Goal: Task Accomplishment & Management: Use online tool/utility

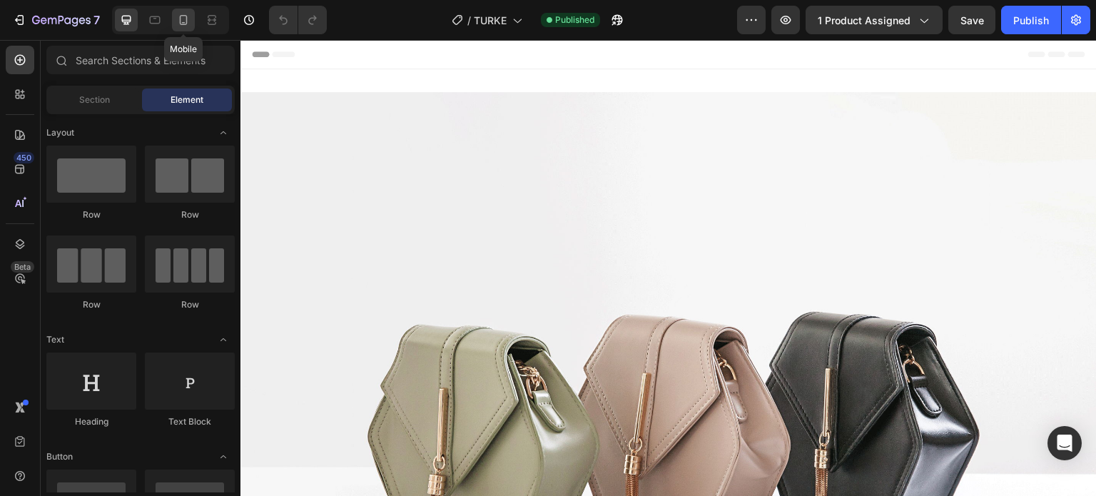
click at [181, 19] on icon at bounding box center [183, 20] width 14 height 14
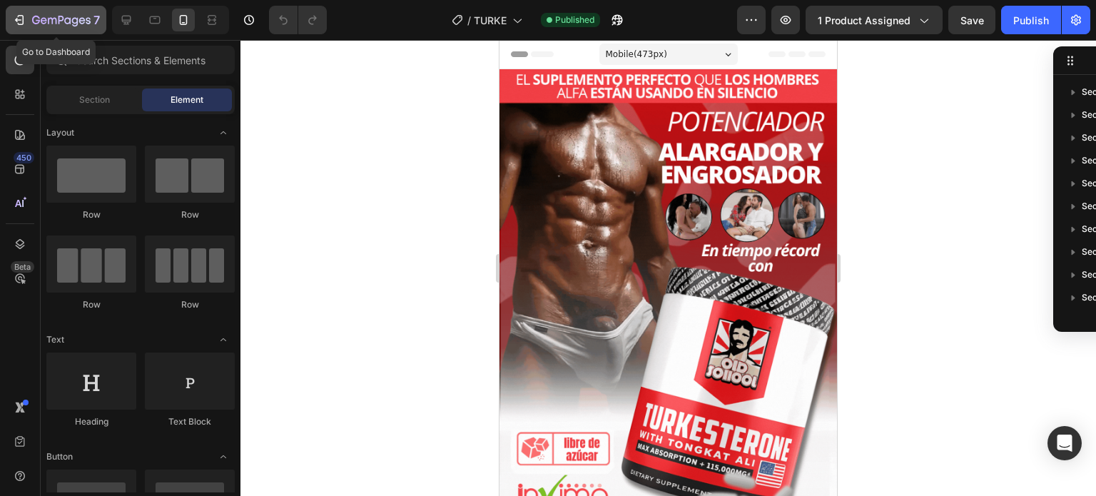
click at [31, 19] on div "7" at bounding box center [56, 19] width 88 height 17
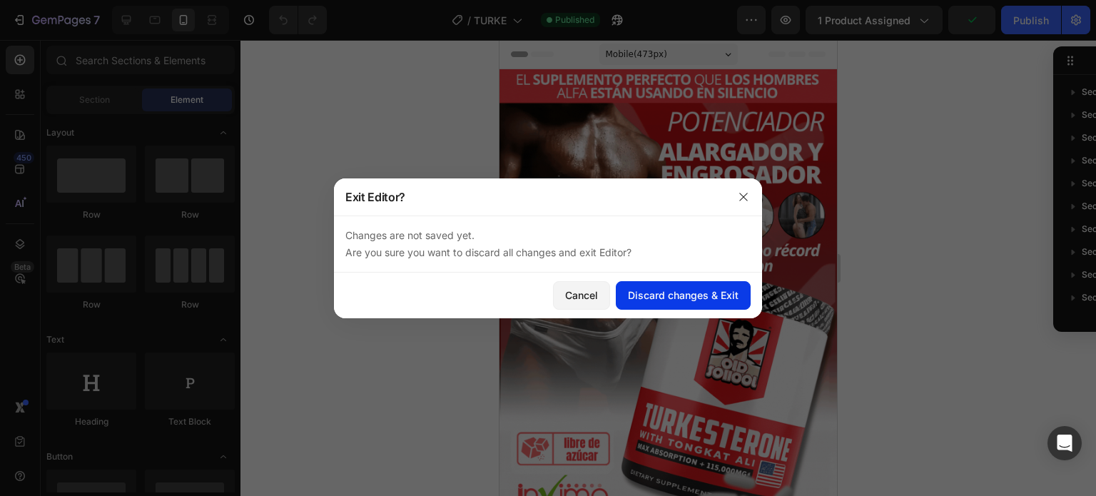
click at [690, 293] on div "Discard changes & Exit" at bounding box center [683, 295] width 111 height 15
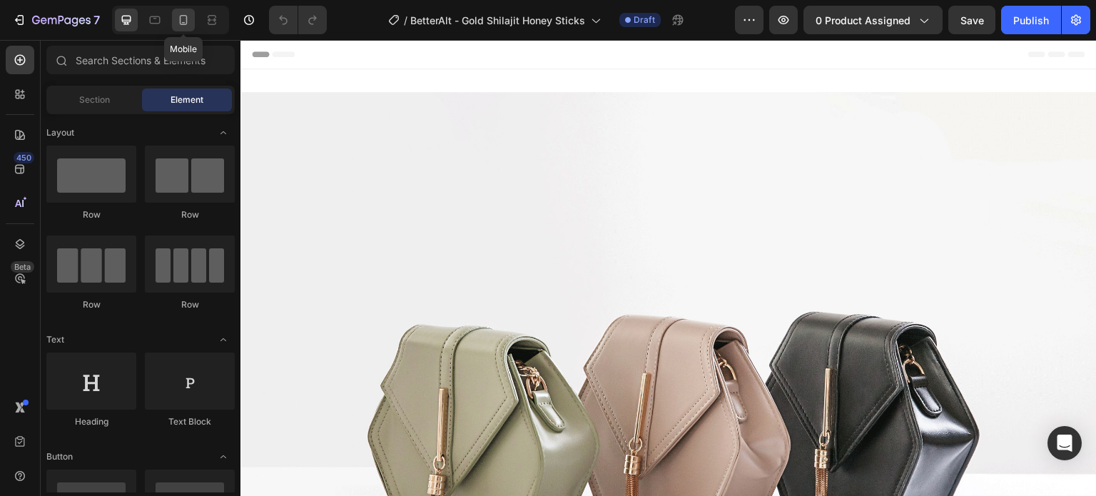
click at [183, 23] on icon at bounding box center [184, 20] width 8 height 10
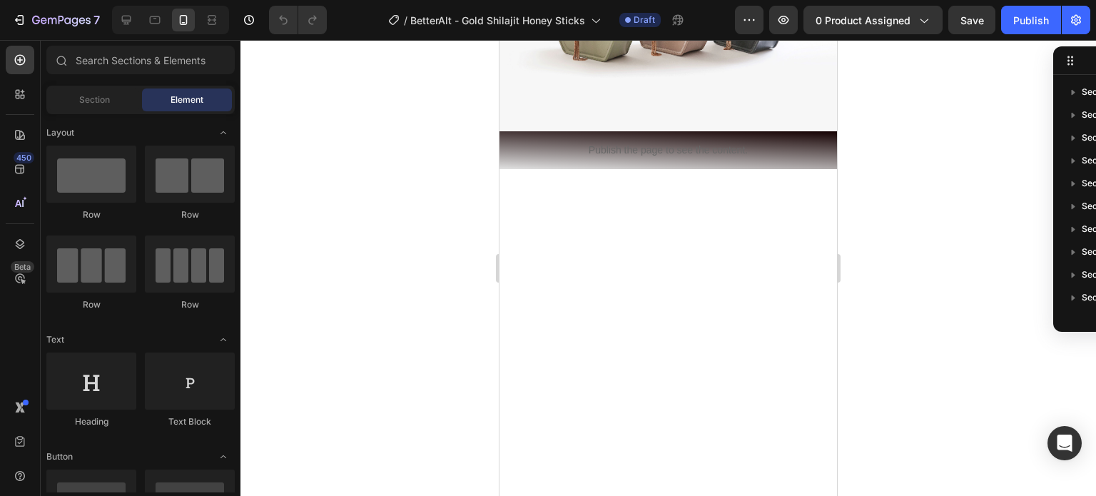
scroll to position [497, 0]
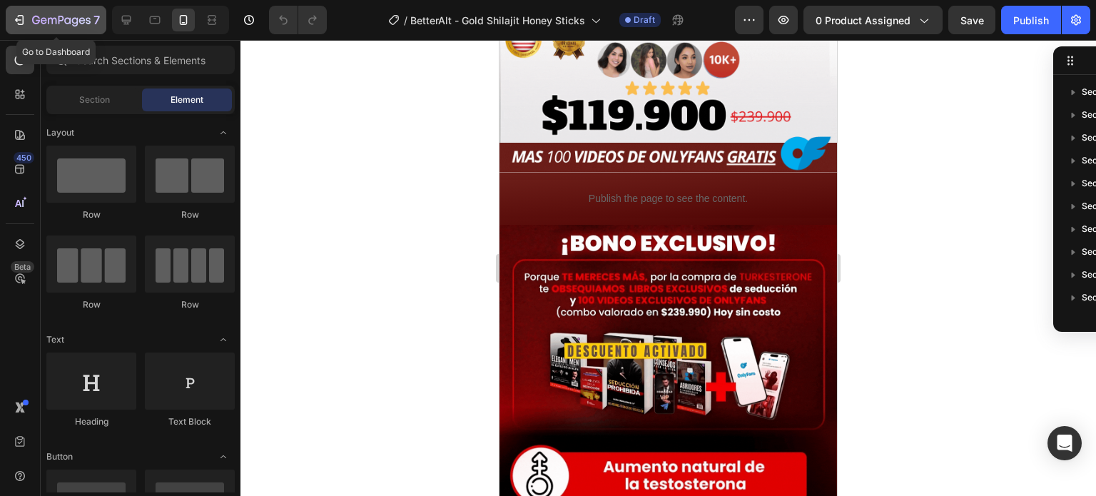
click at [32, 14] on div "7" at bounding box center [66, 19] width 68 height 17
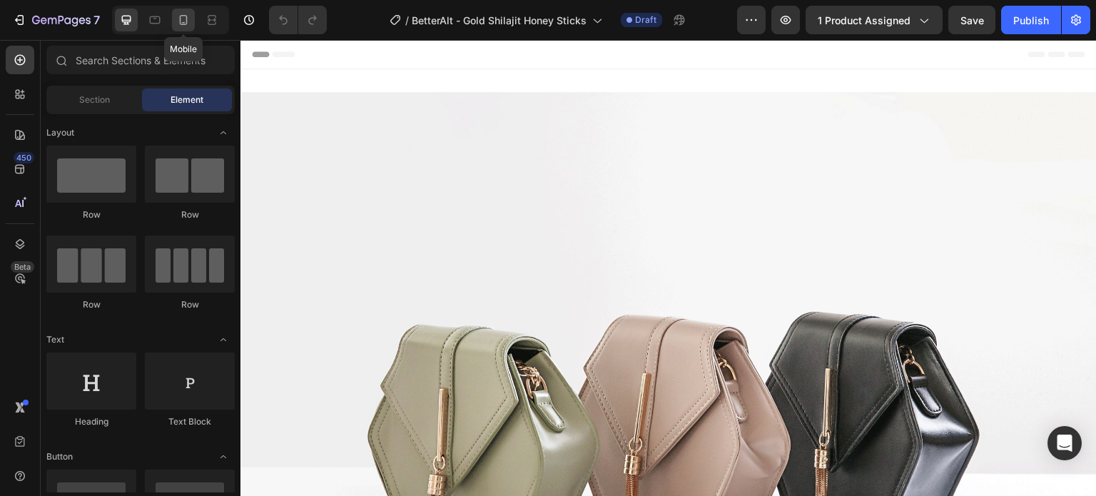
click at [184, 16] on icon at bounding box center [183, 20] width 14 height 14
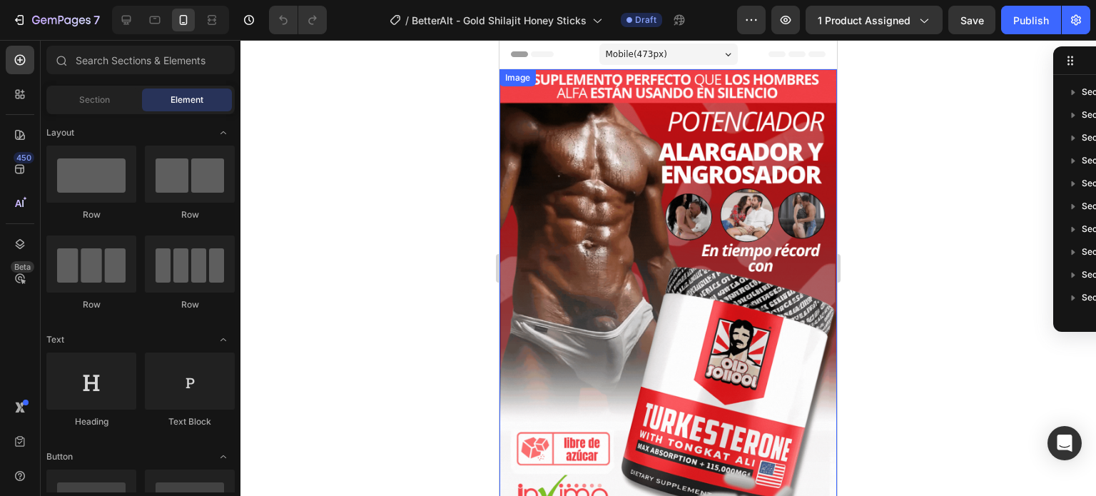
click at [626, 183] on img at bounding box center [667, 369] width 337 height 600
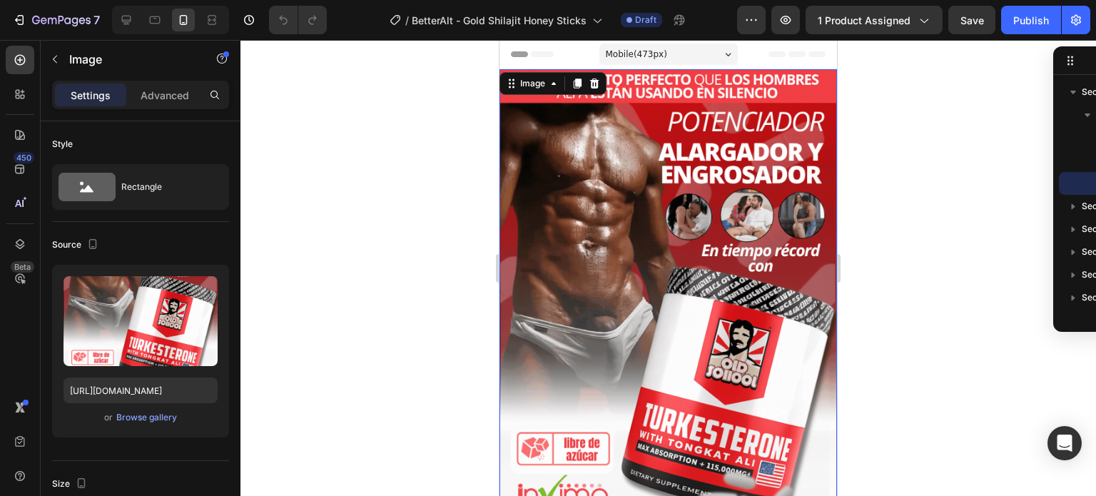
click at [582, 249] on img at bounding box center [667, 369] width 337 height 600
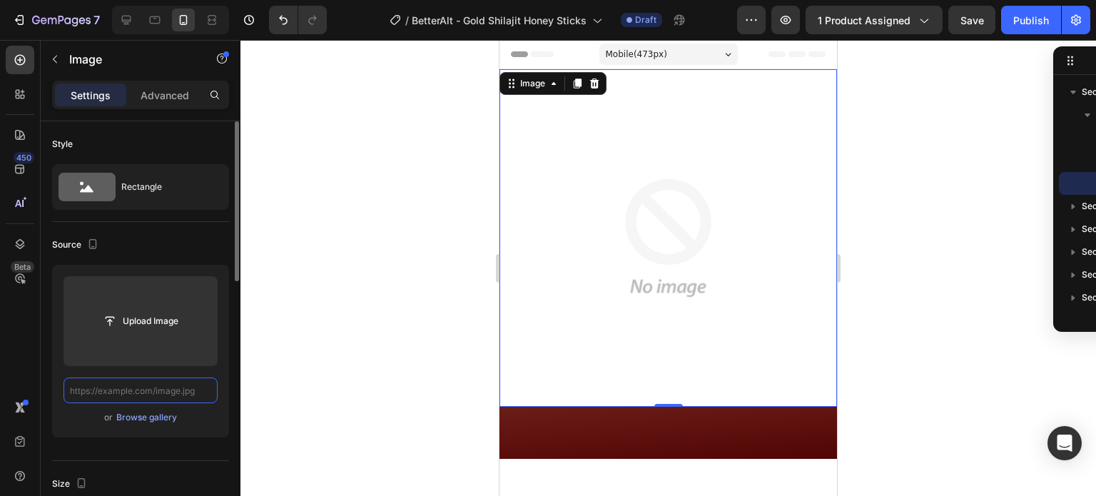
paste input "[URL][DOMAIN_NAME]"
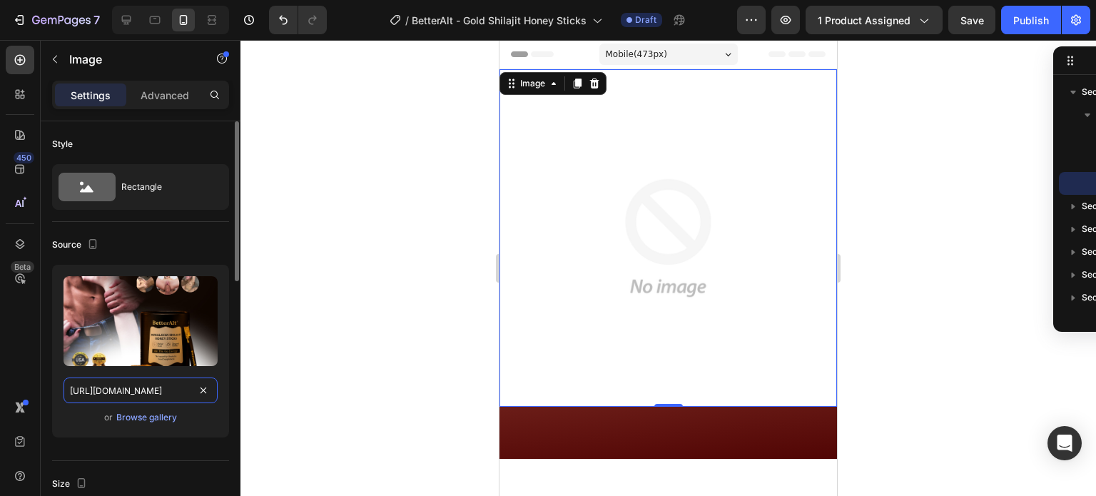
scroll to position [0, 5]
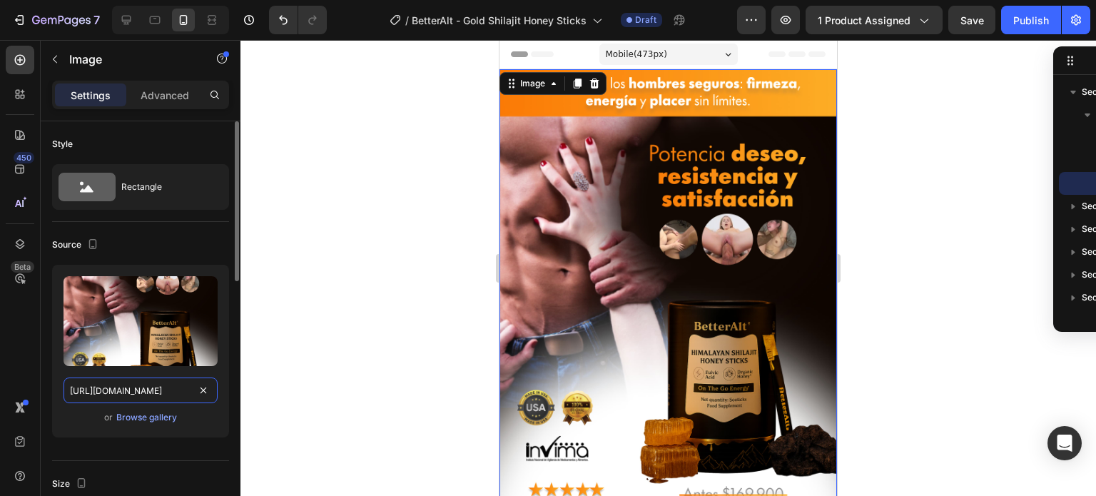
type input "[URL][DOMAIN_NAME]"
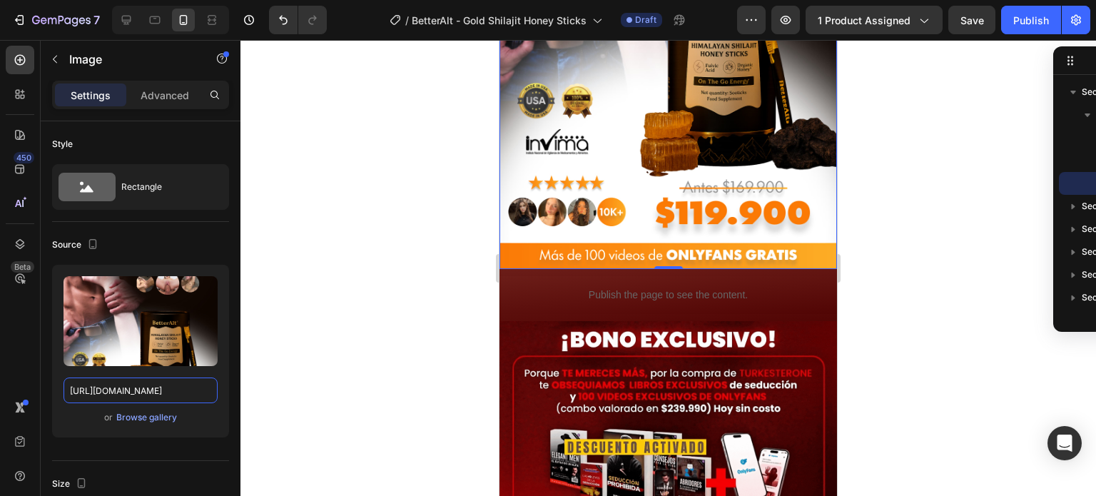
scroll to position [314, 0]
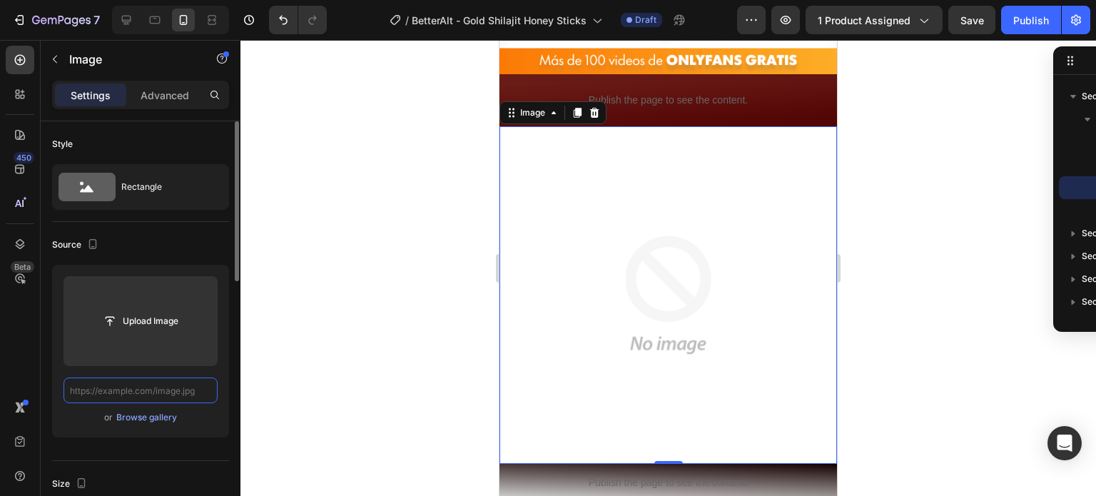
scroll to position [0, 0]
paste input "[URL][DOMAIN_NAME]"
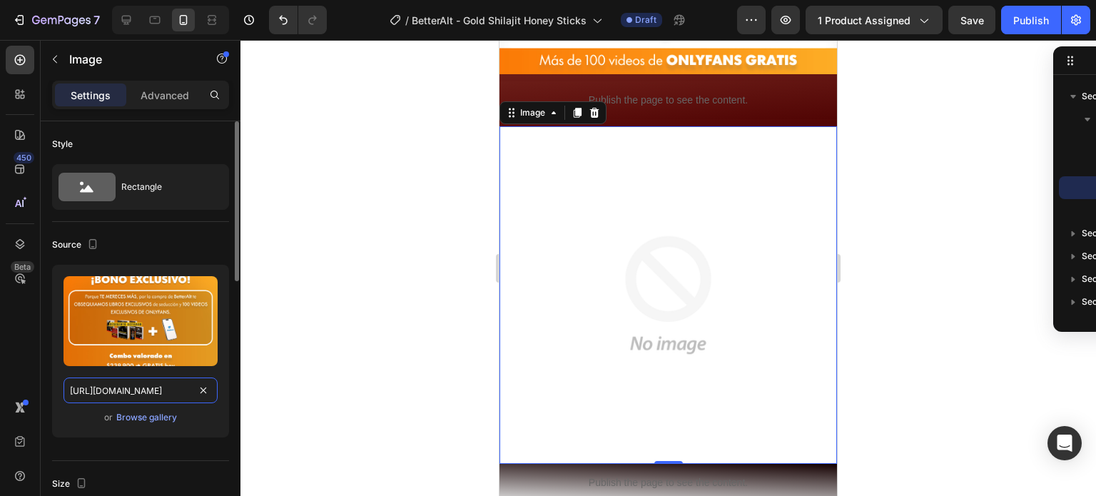
scroll to position [0, 9]
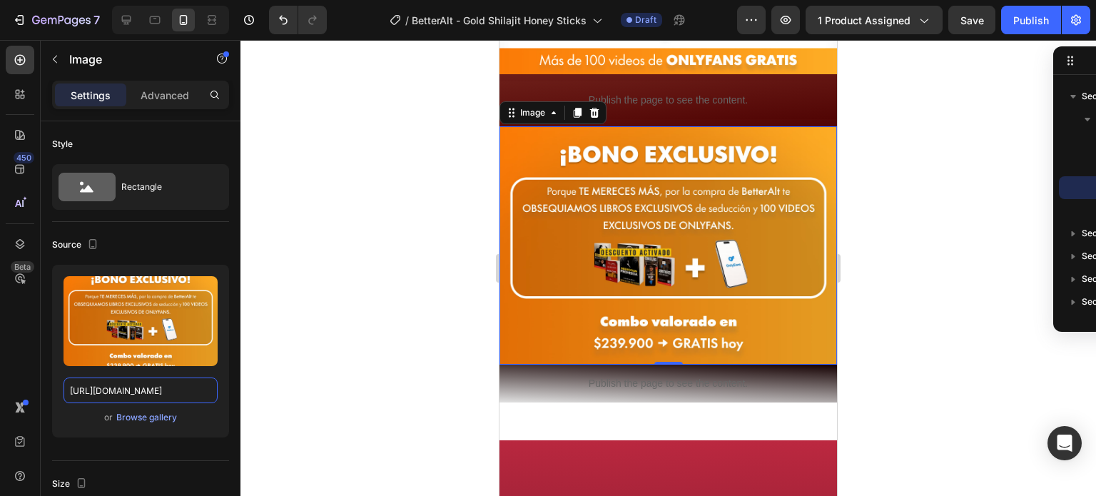
type input "[URL][DOMAIN_NAME]"
click at [422, 308] on div at bounding box center [668, 268] width 856 height 456
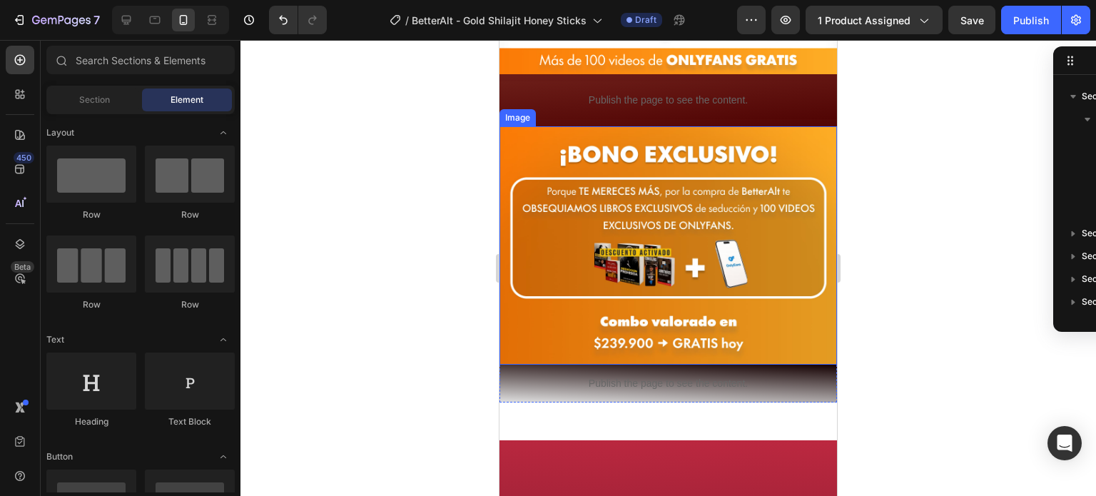
click at [636, 251] on img at bounding box center [667, 245] width 337 height 238
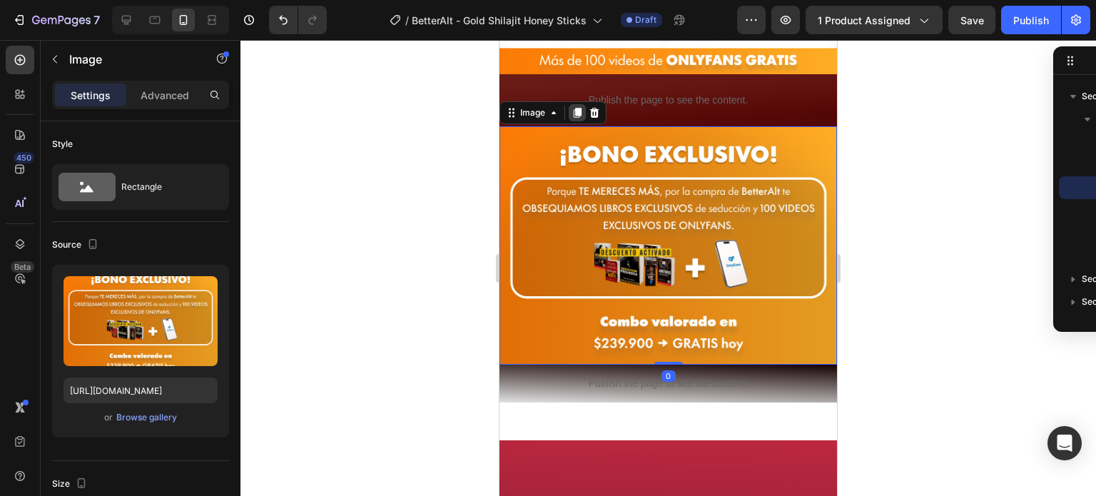
click at [577, 108] on icon at bounding box center [578, 113] width 8 height 10
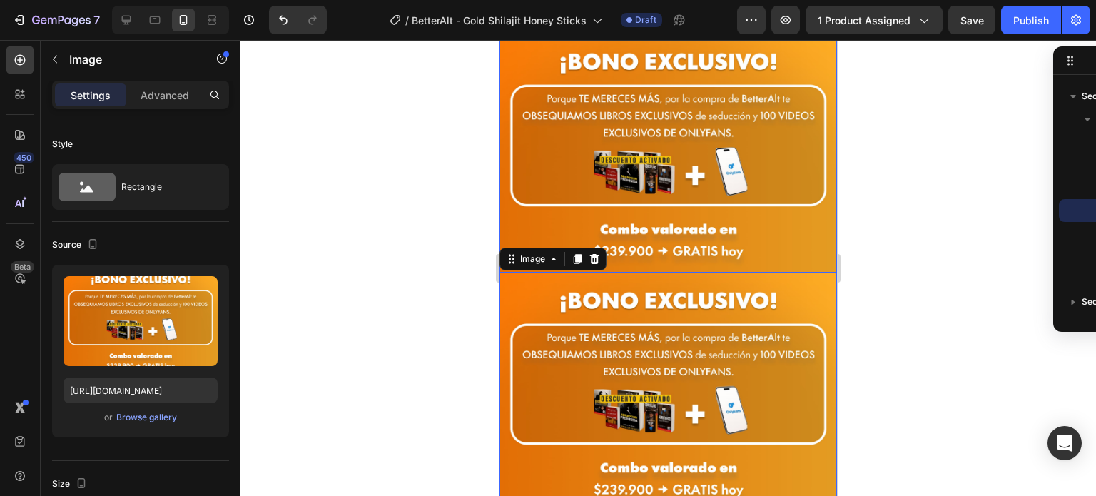
scroll to position [751, 0]
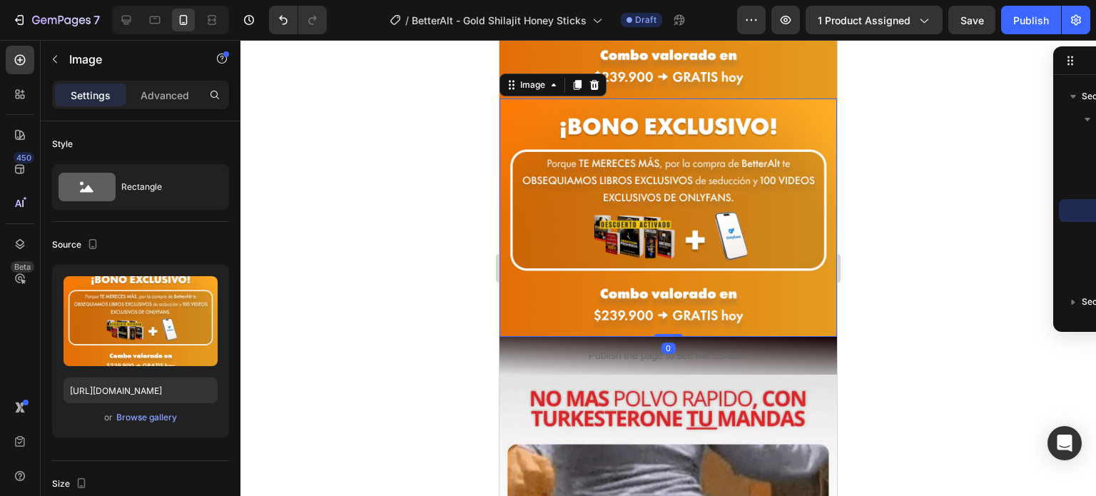
click at [589, 155] on img at bounding box center [667, 217] width 337 height 238
click at [528, 211] on img at bounding box center [667, 217] width 337 height 238
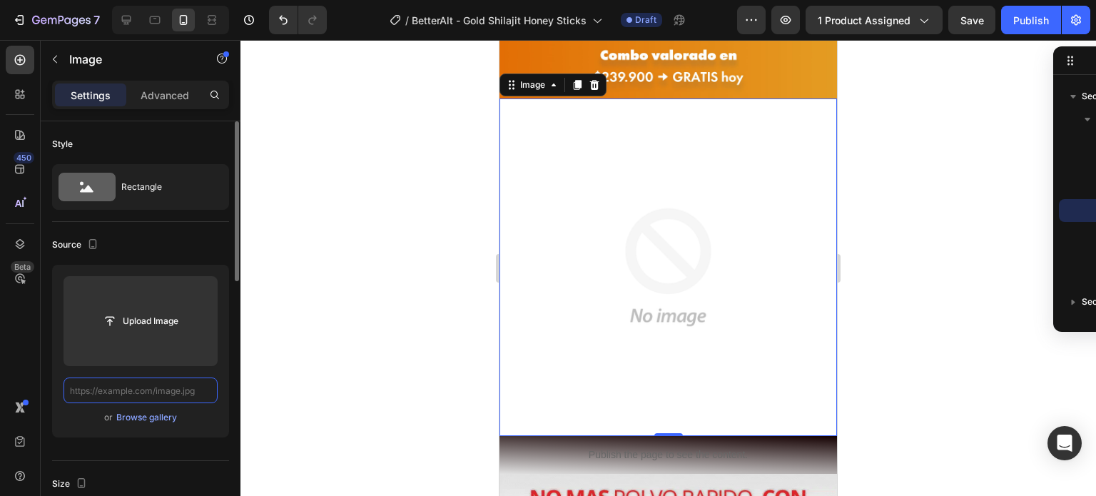
paste input "[URL][DOMAIN_NAME]"
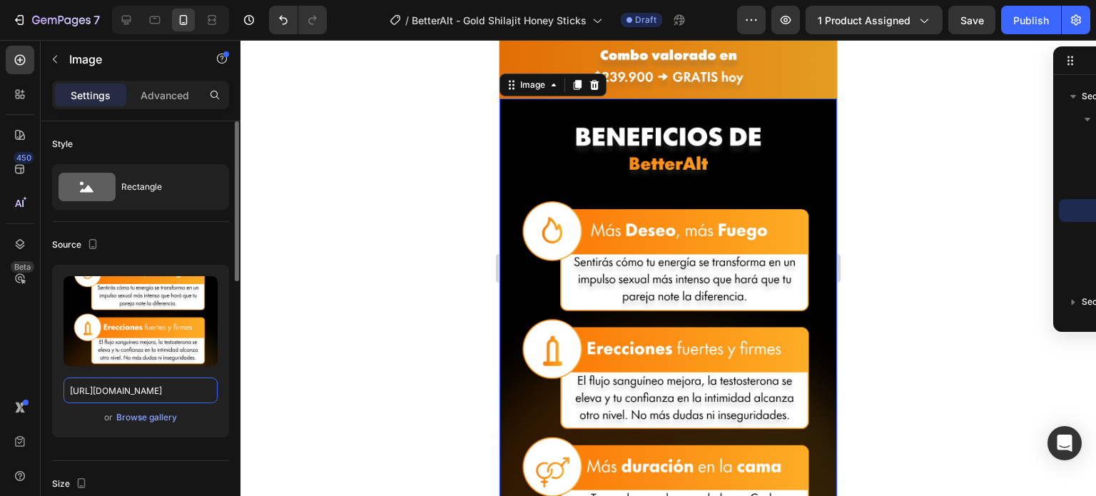
type input "[URL][DOMAIN_NAME]"
click at [405, 274] on div at bounding box center [668, 268] width 856 height 456
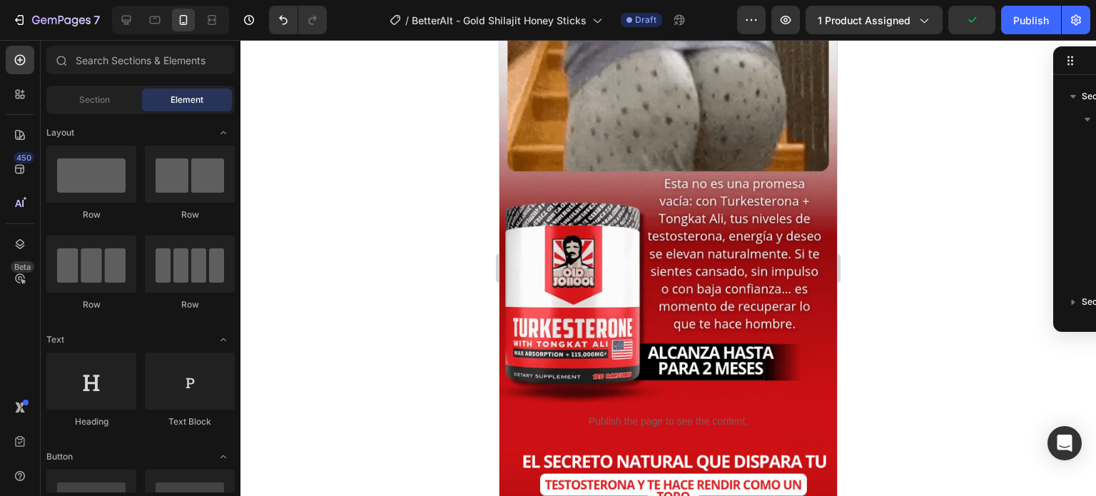
scroll to position [1568, 0]
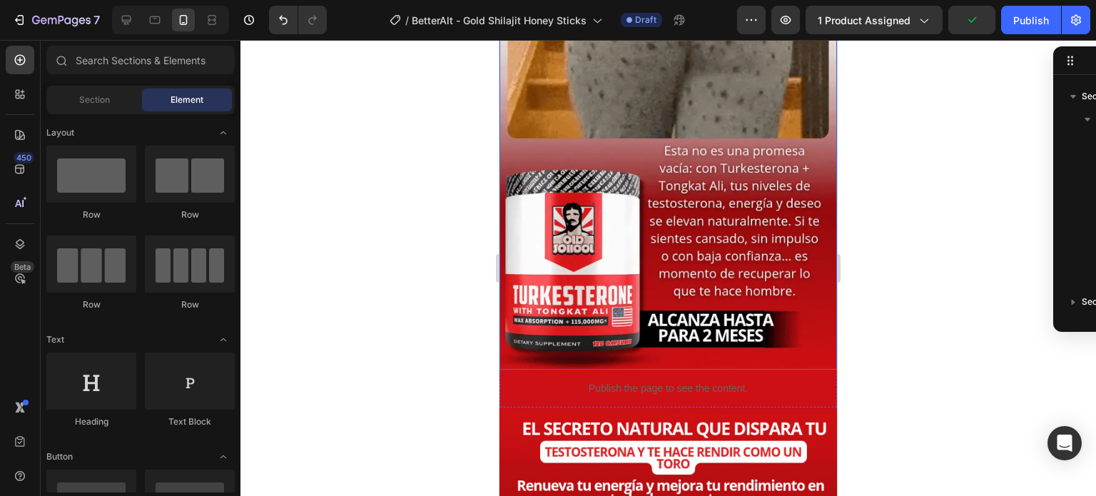
click at [608, 196] on img at bounding box center [667, 70] width 337 height 600
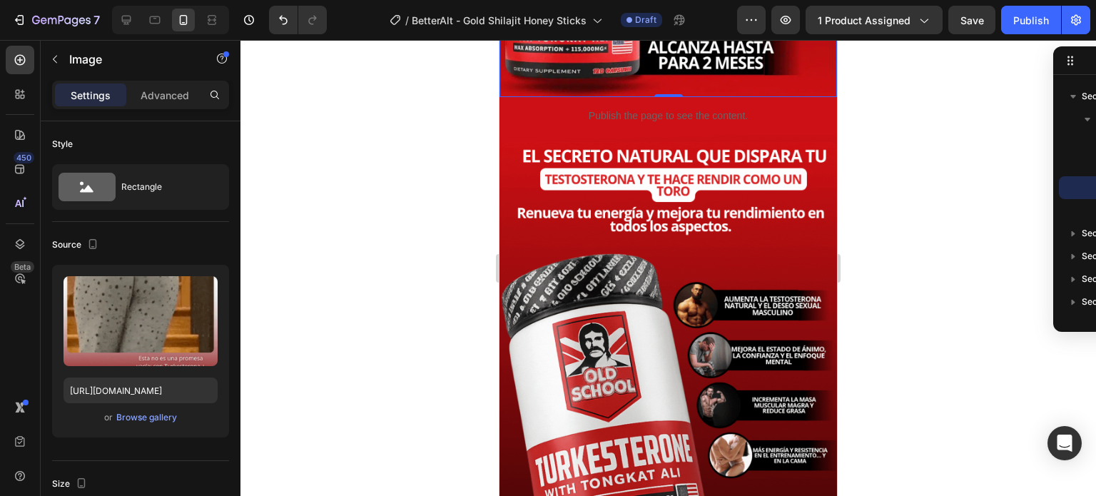
scroll to position [1858, 0]
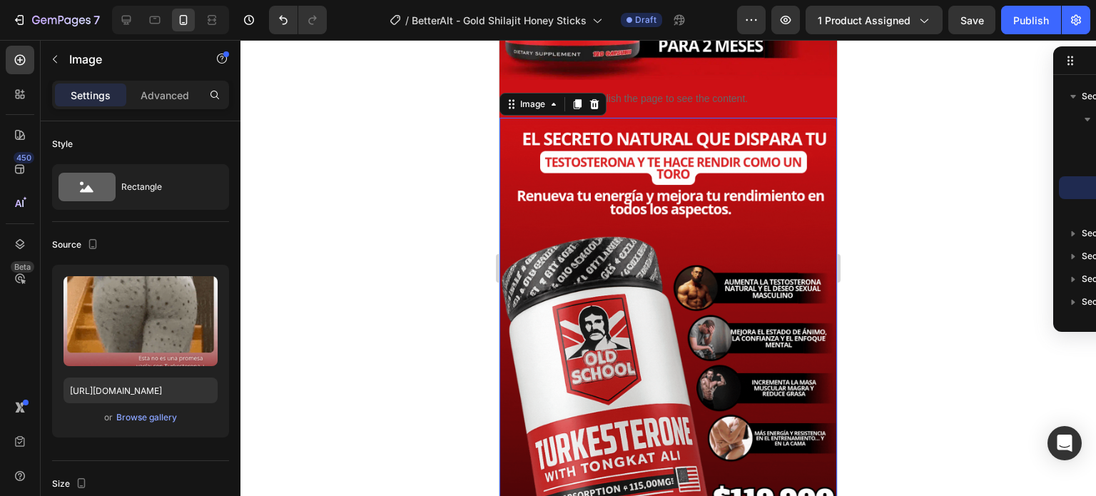
click at [630, 270] on img at bounding box center [667, 425] width 337 height 600
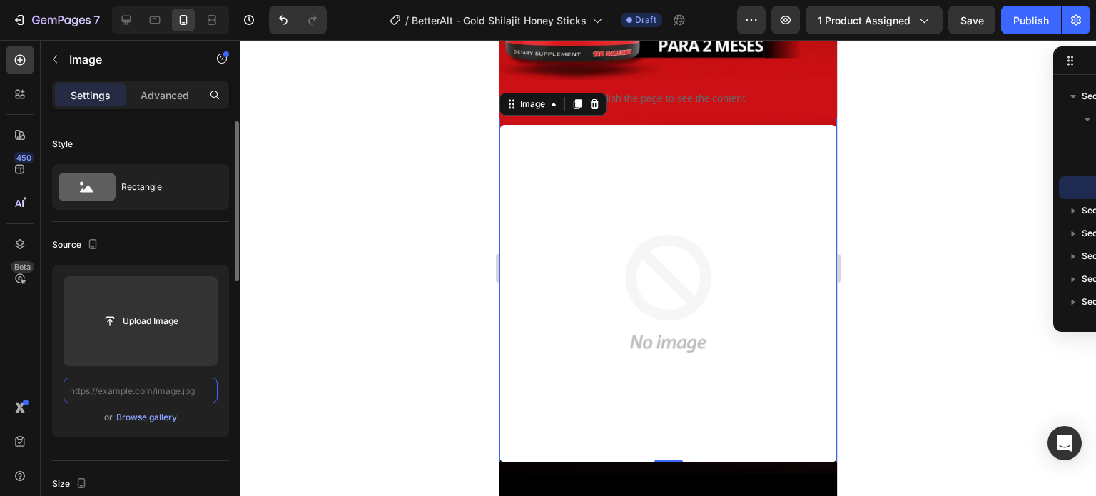
scroll to position [0, 0]
click at [179, 390] on input "text" at bounding box center [141, 390] width 154 height 26
paste input "[URL][DOMAIN_NAME]"
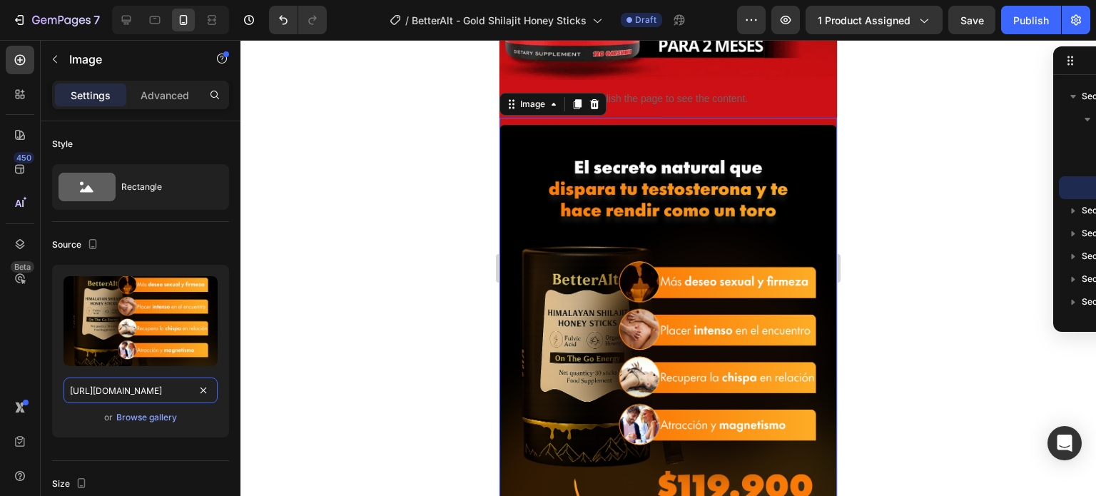
type input "[URL][DOMAIN_NAME]"
click at [265, 365] on div at bounding box center [668, 268] width 856 height 456
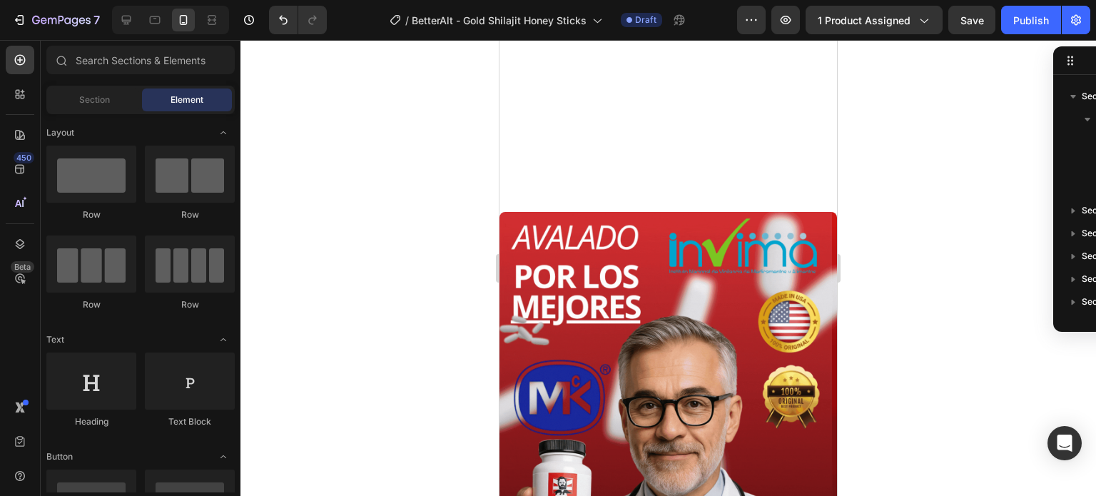
scroll to position [3312, 0]
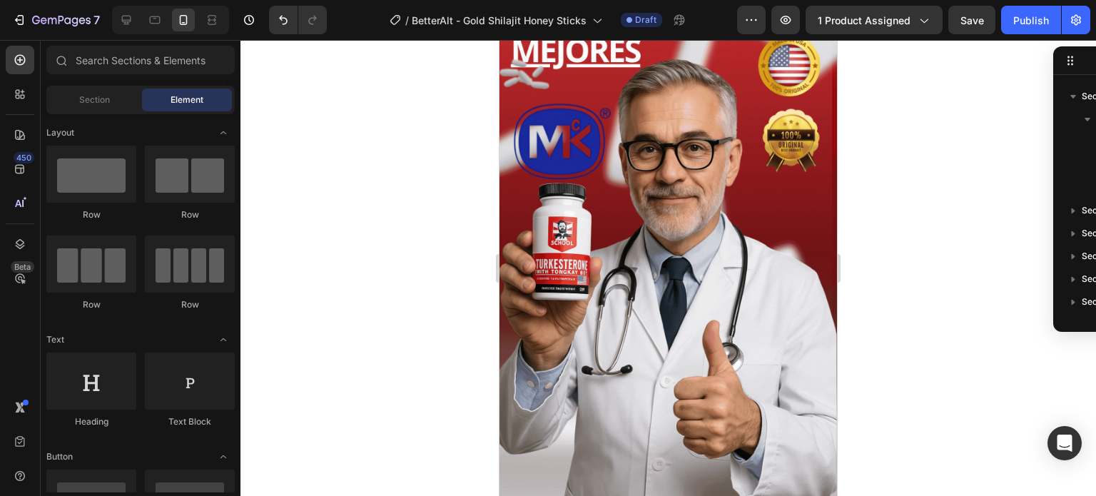
click at [626, 220] on img at bounding box center [667, 256] width 337 height 600
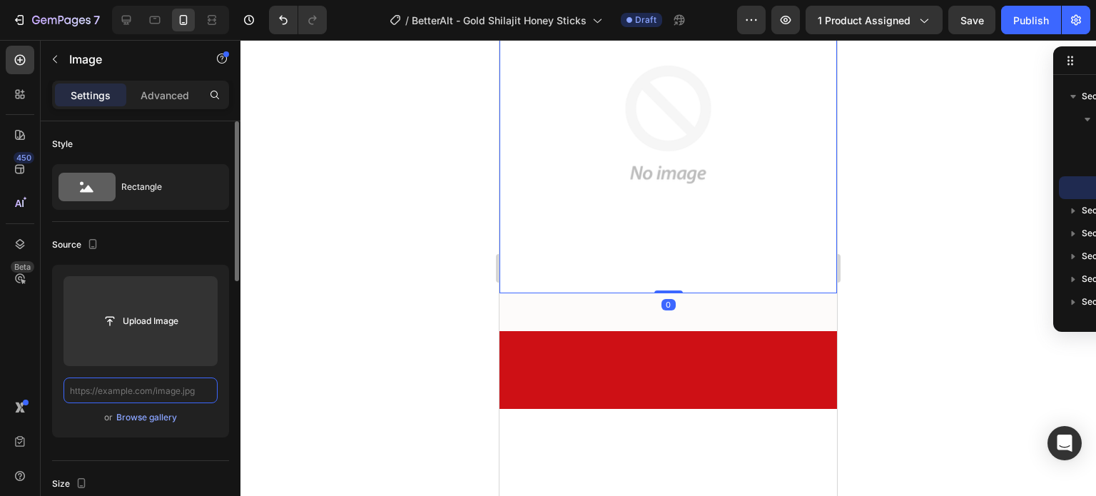
scroll to position [0, 0]
paste input "[URL][DOMAIN_NAME]"
type input "[URL][DOMAIN_NAME]"
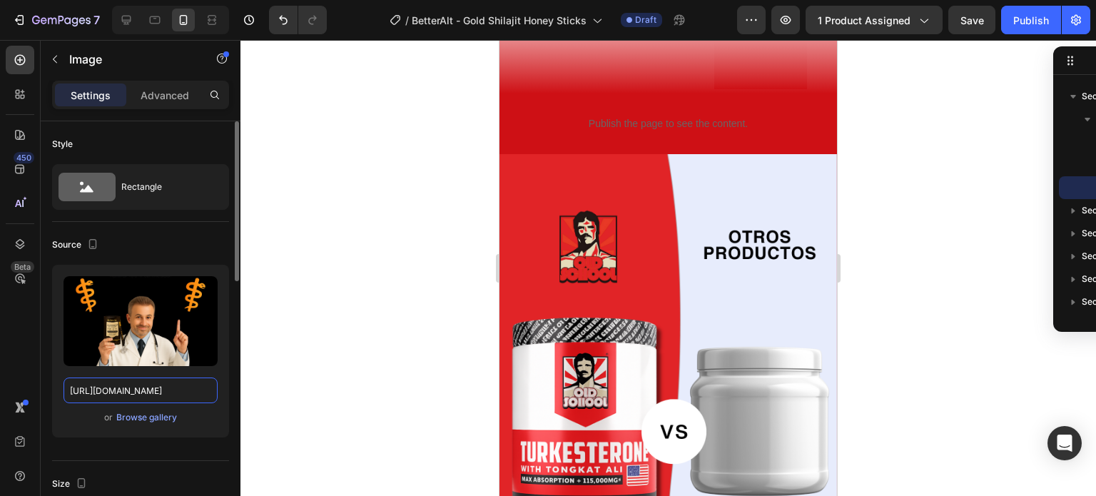
scroll to position [3812, 0]
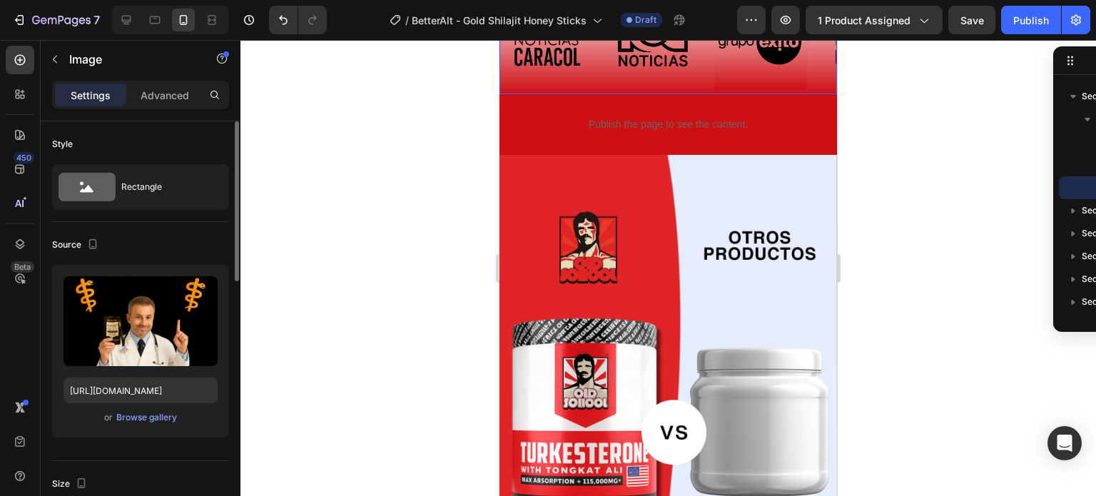
click at [597, 79] on div "Image" at bounding box center [553, 39] width 107 height 110
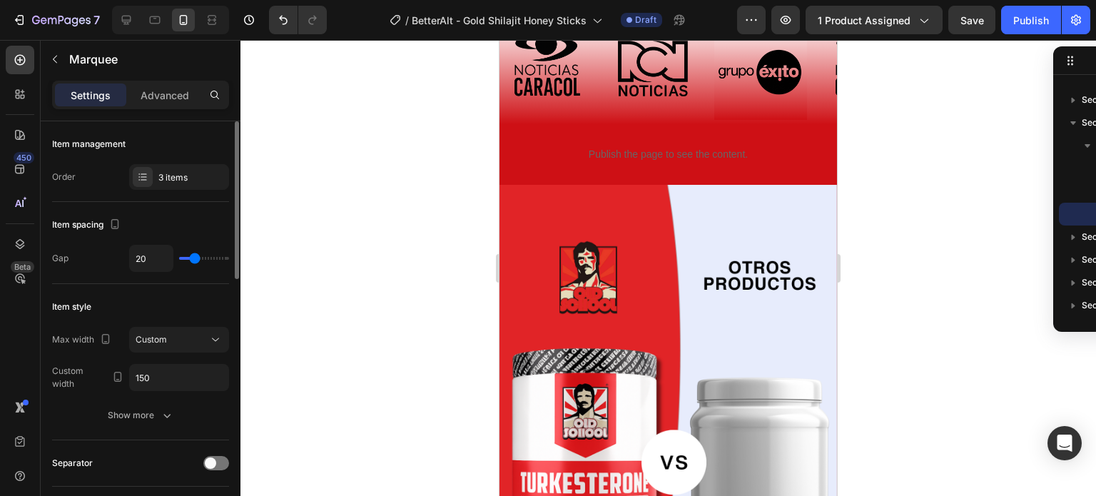
scroll to position [3584, 0]
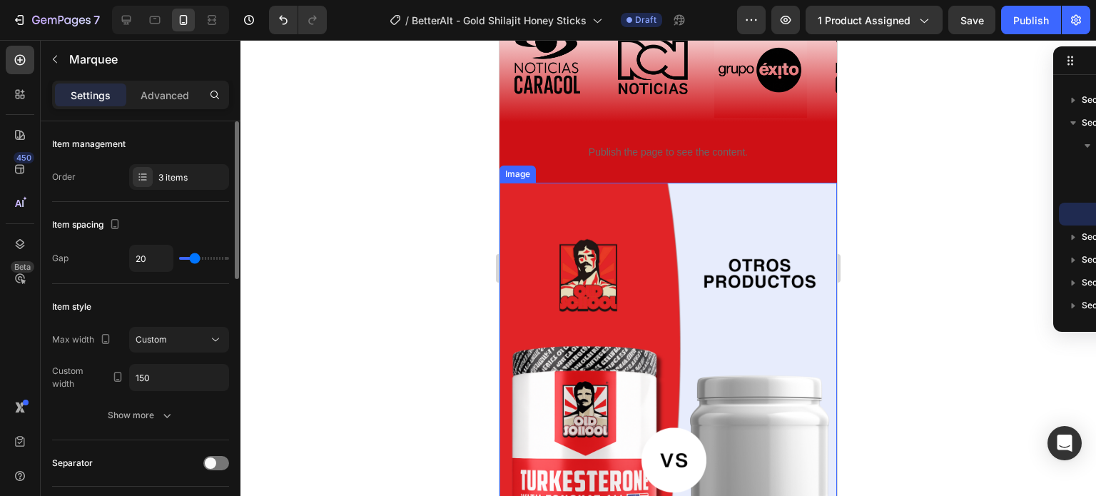
click at [609, 245] on img at bounding box center [667, 483] width 337 height 600
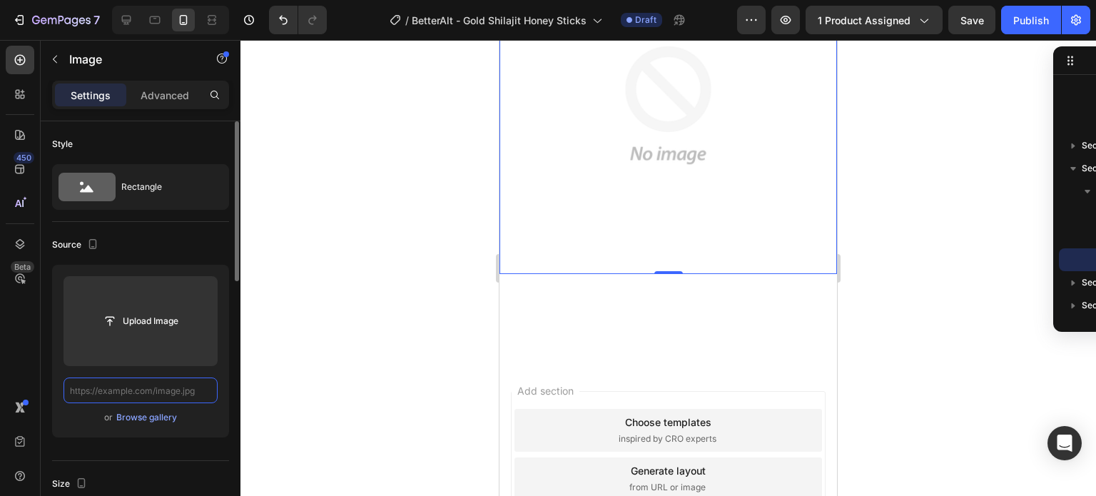
scroll to position [0, 0]
paste input "[URL][DOMAIN_NAME]"
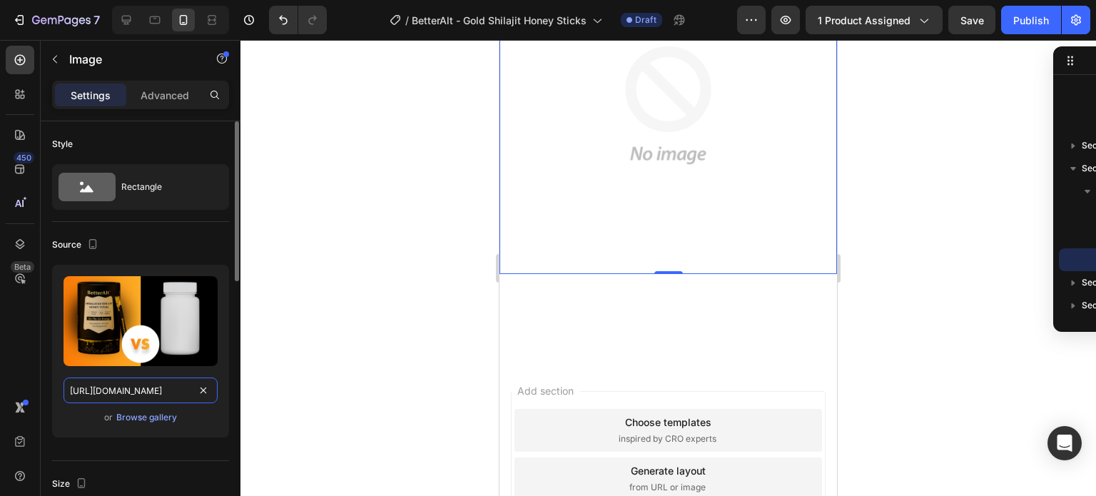
scroll to position [0, 11]
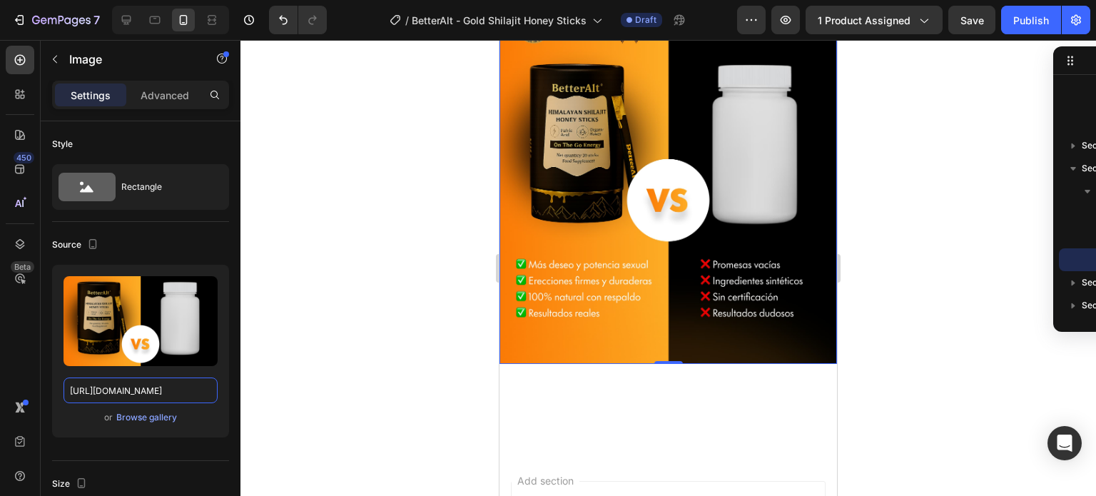
type input "[URL][DOMAIN_NAME]"
click at [300, 365] on div at bounding box center [668, 268] width 856 height 456
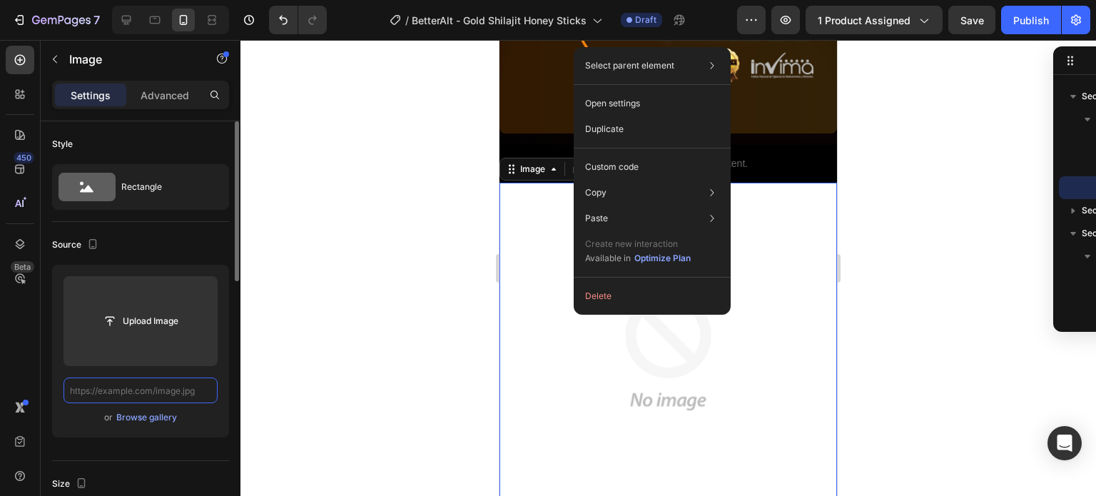
paste input "[URL][DOMAIN_NAME]"
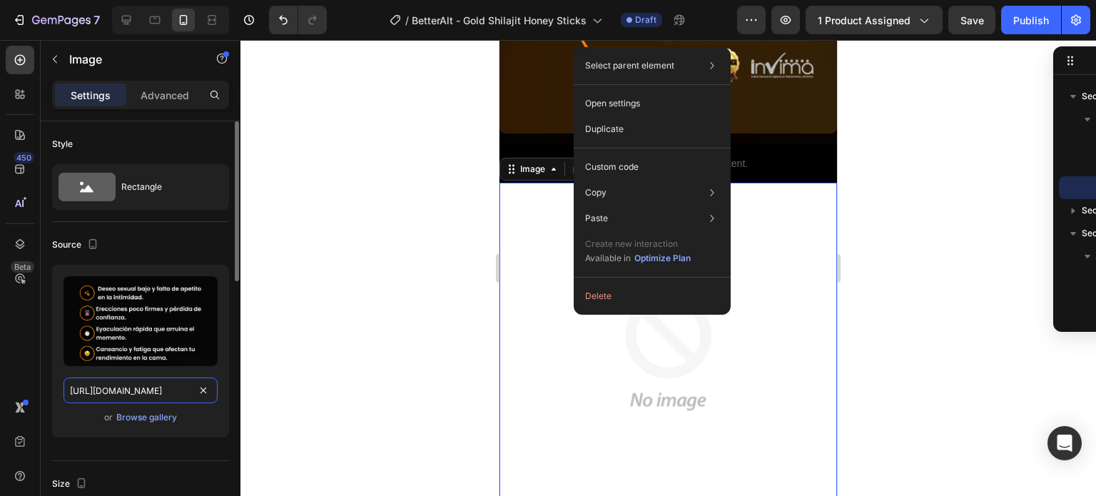
scroll to position [0, 12]
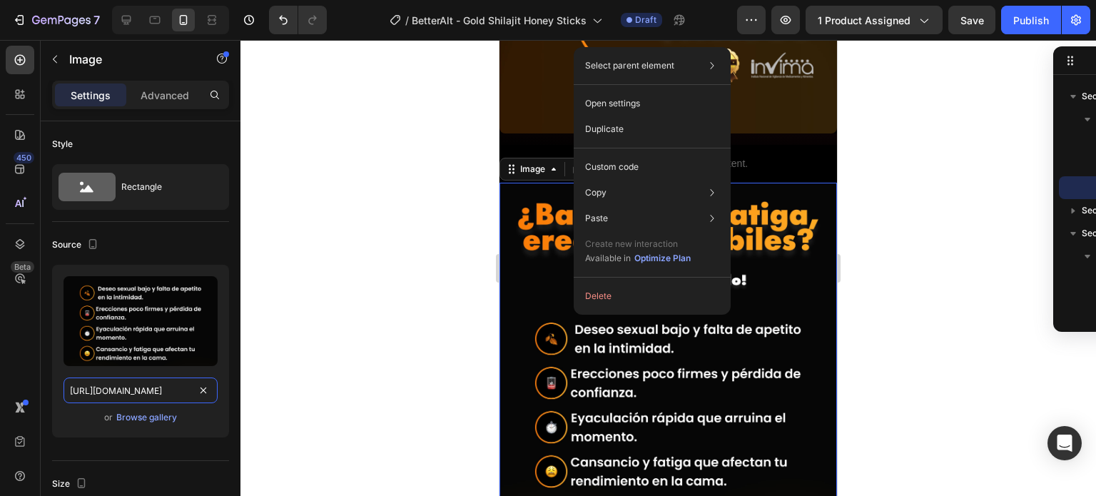
type input "[URL][DOMAIN_NAME]"
click at [287, 359] on div at bounding box center [668, 268] width 856 height 456
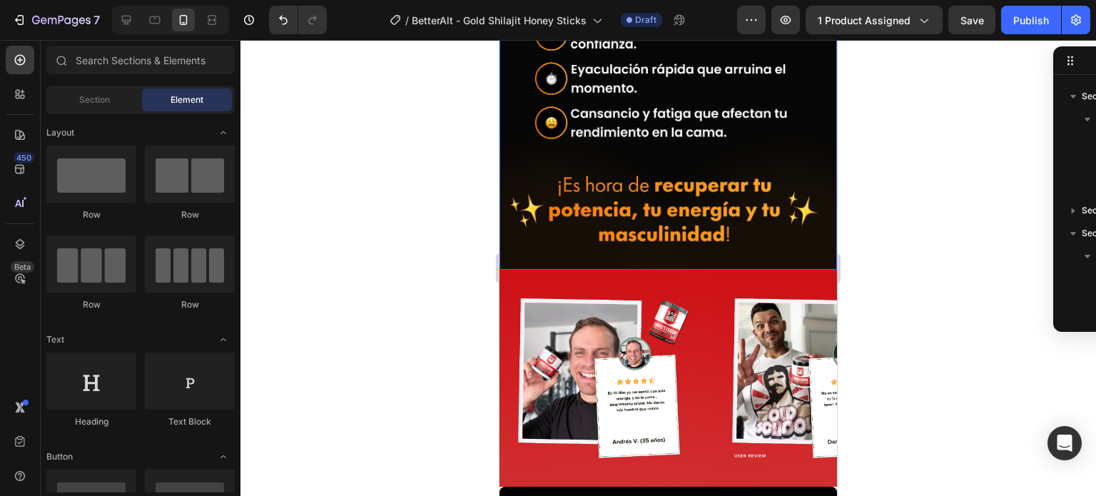
scroll to position [2731, 0]
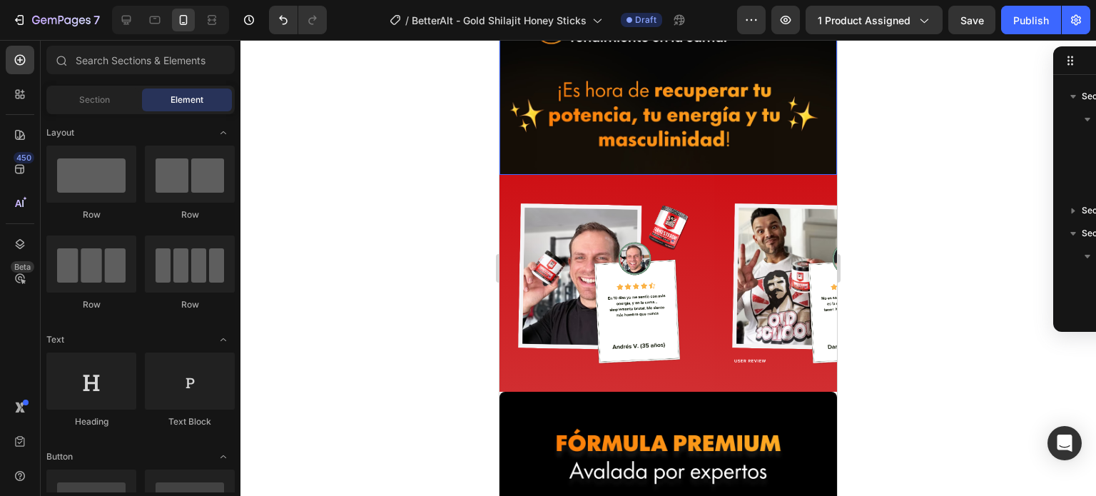
click at [512, 175] on div "Image" at bounding box center [600, 283] width 200 height 217
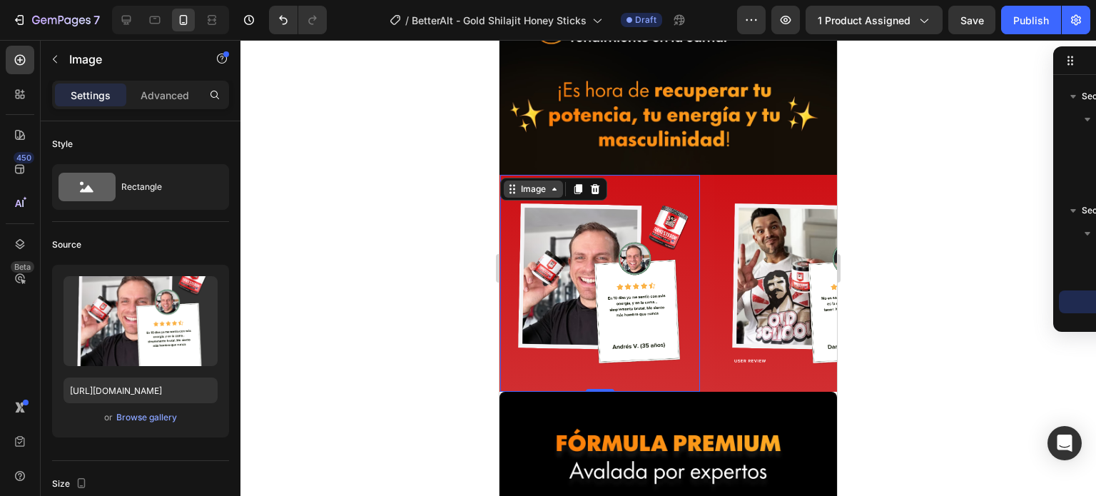
click at [533, 183] on div "Image" at bounding box center [533, 189] width 31 height 13
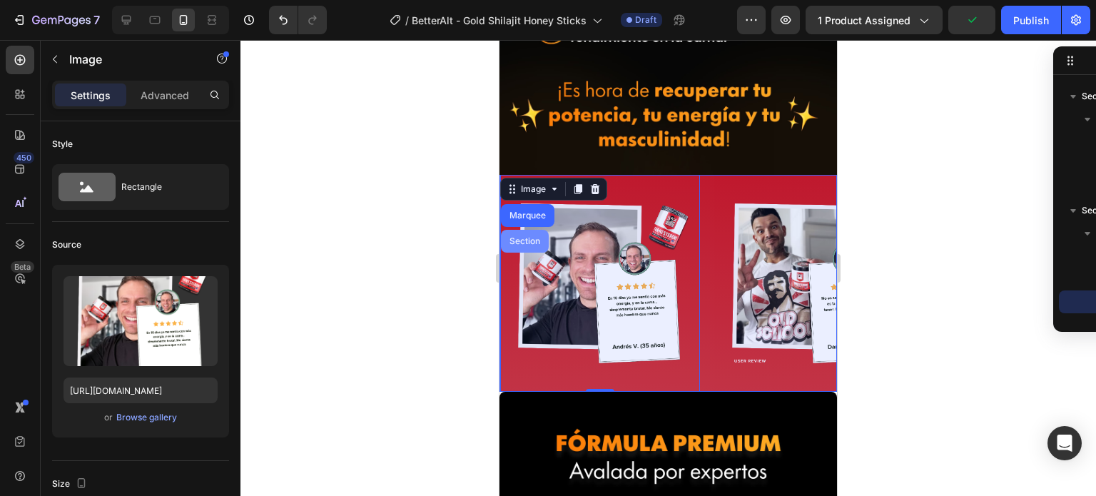
click at [531, 230] on div "Section" at bounding box center [525, 241] width 48 height 23
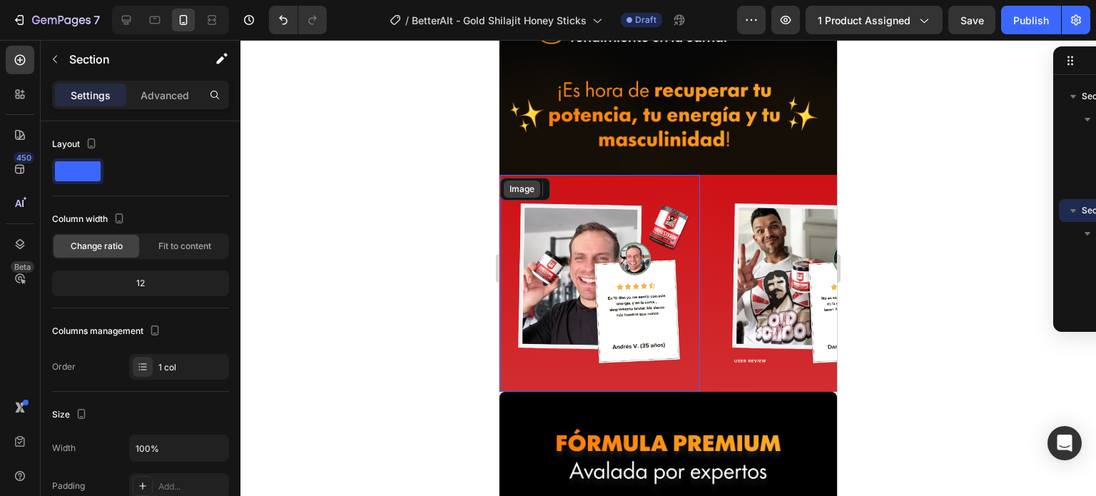
click at [526, 183] on div "Image" at bounding box center [522, 189] width 31 height 13
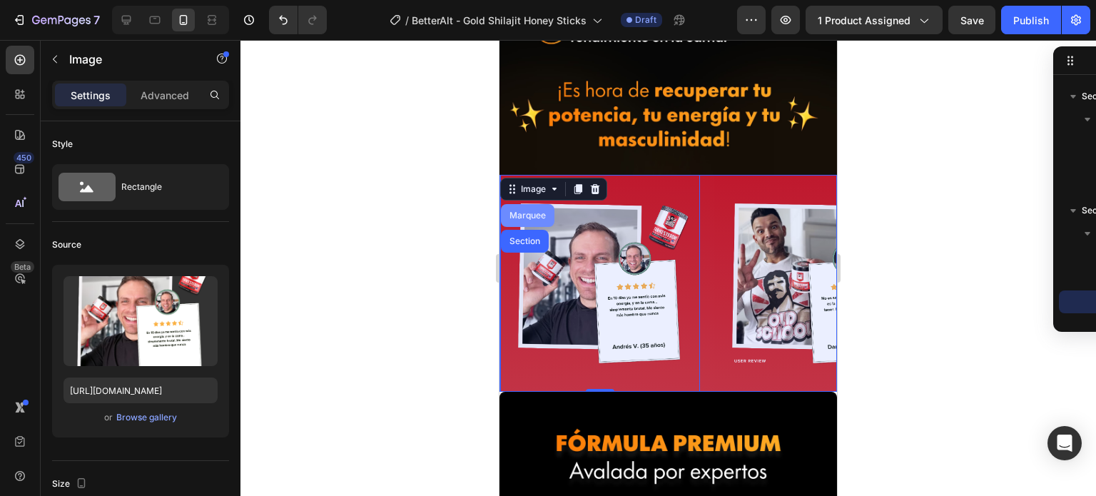
click at [517, 205] on div "Marquee" at bounding box center [528, 215] width 54 height 23
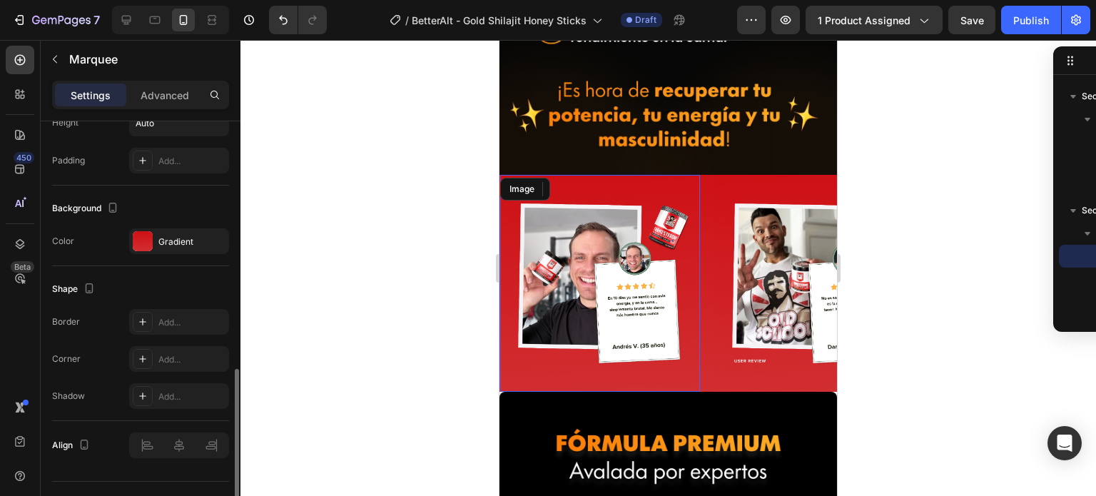
scroll to position [649, 0]
click at [146, 238] on div at bounding box center [143, 240] width 20 height 20
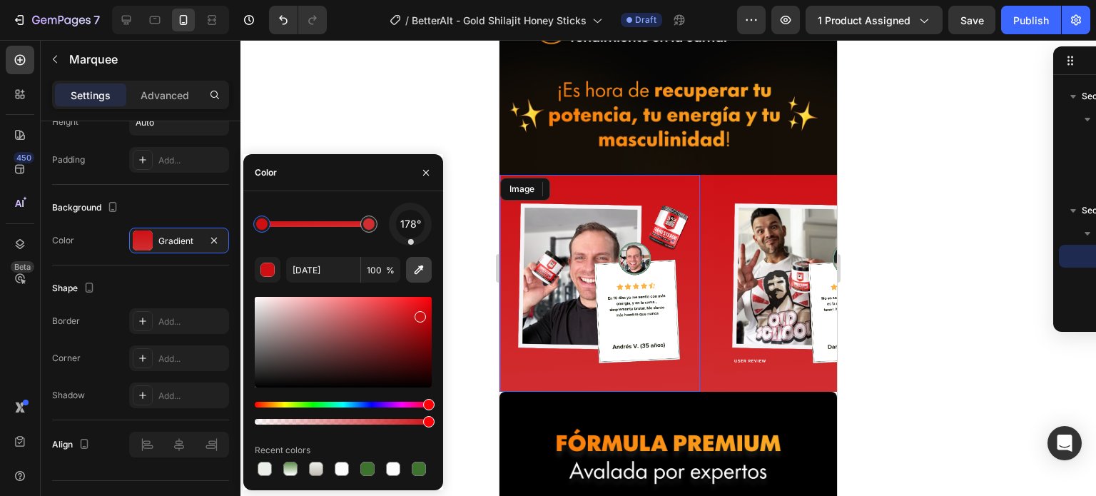
click at [423, 275] on icon "button" at bounding box center [419, 270] width 14 height 14
type input "000000"
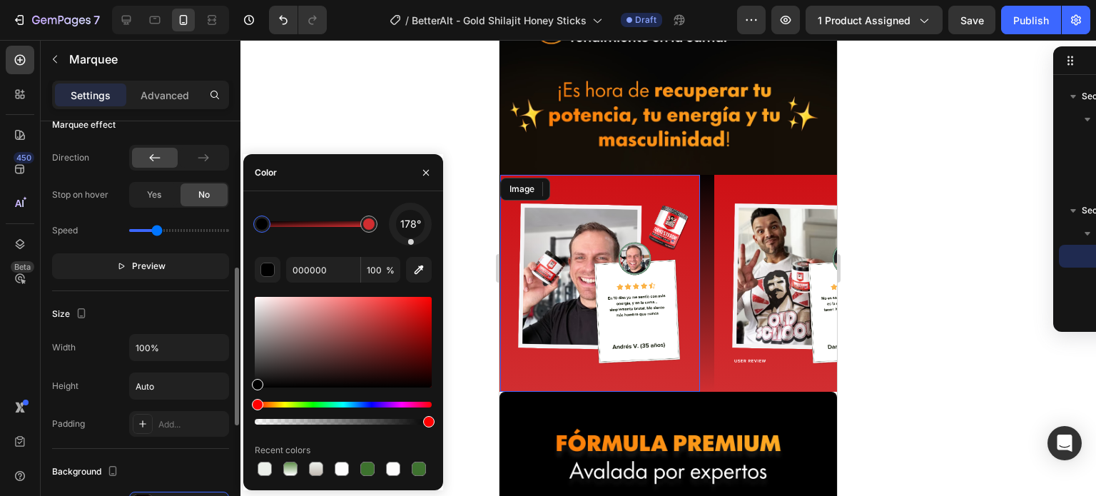
scroll to position [378, 0]
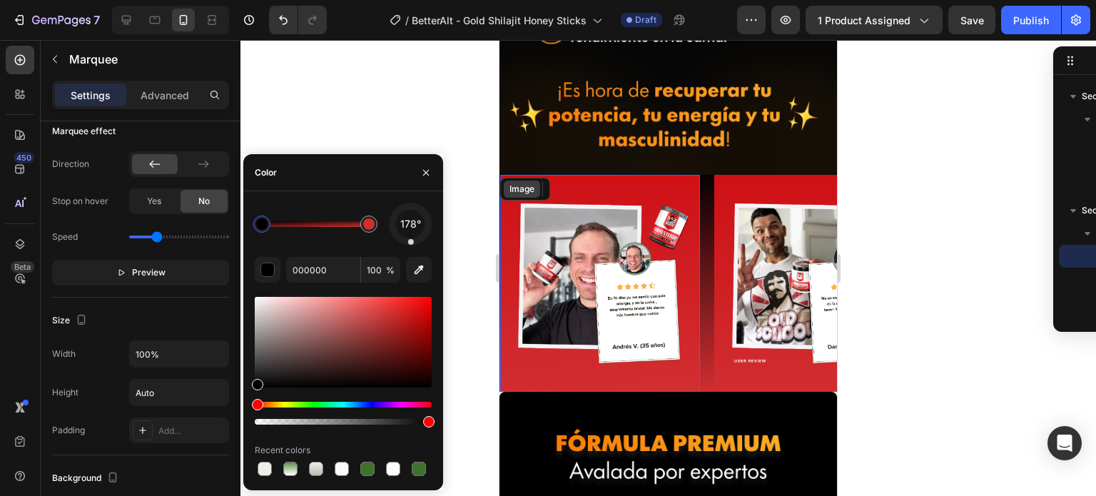
click at [519, 183] on div "Image" at bounding box center [522, 189] width 31 height 13
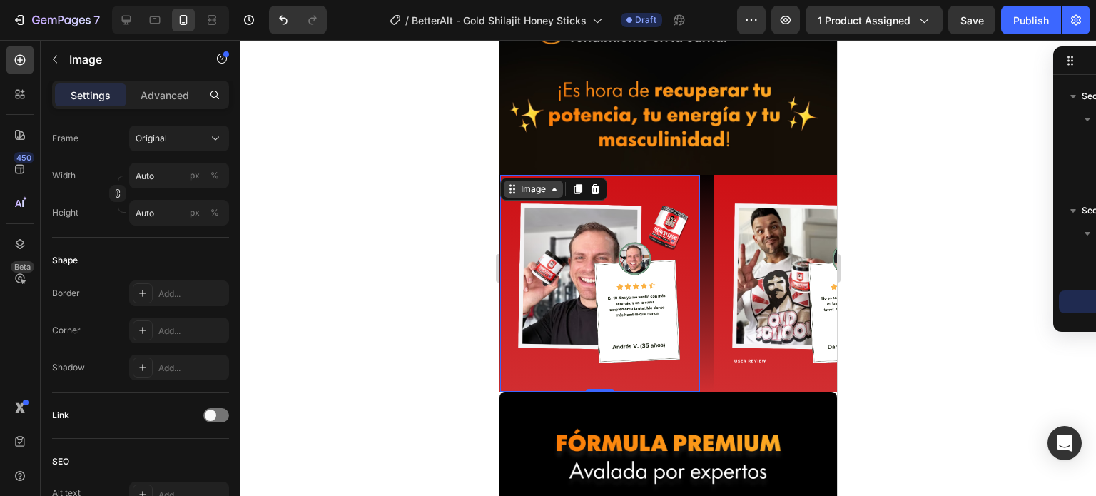
scroll to position [0, 0]
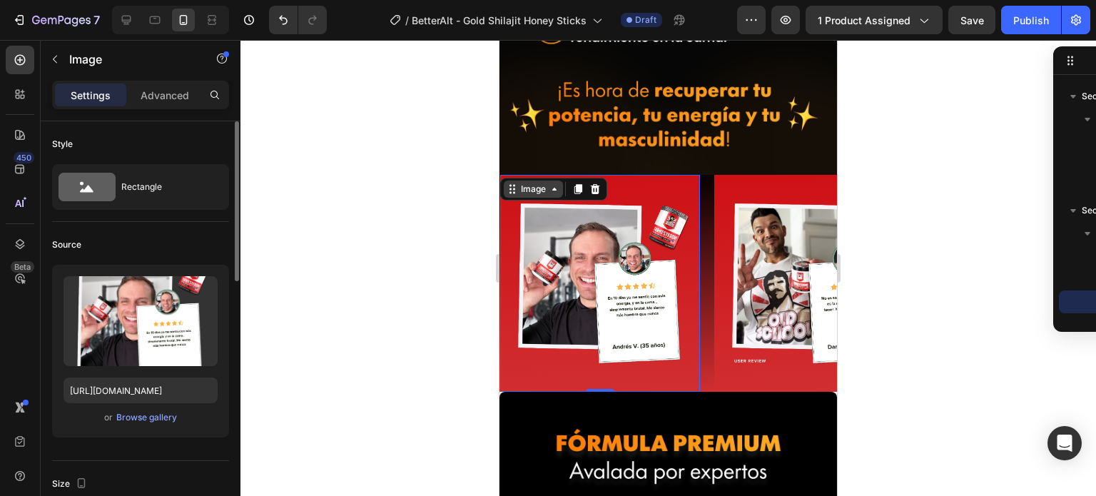
click at [519, 183] on div "Image" at bounding box center [533, 189] width 31 height 13
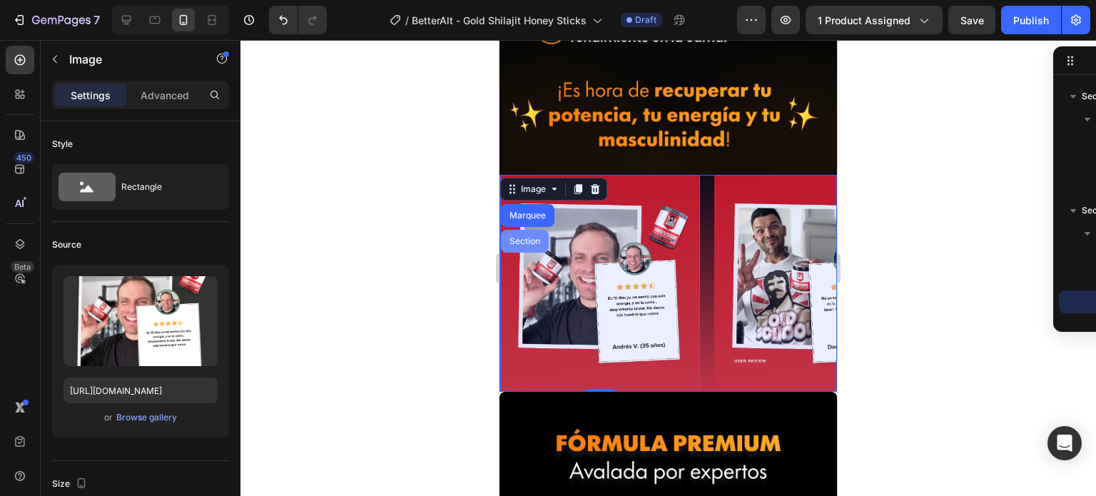
click at [516, 230] on div "Section" at bounding box center [525, 241] width 48 height 23
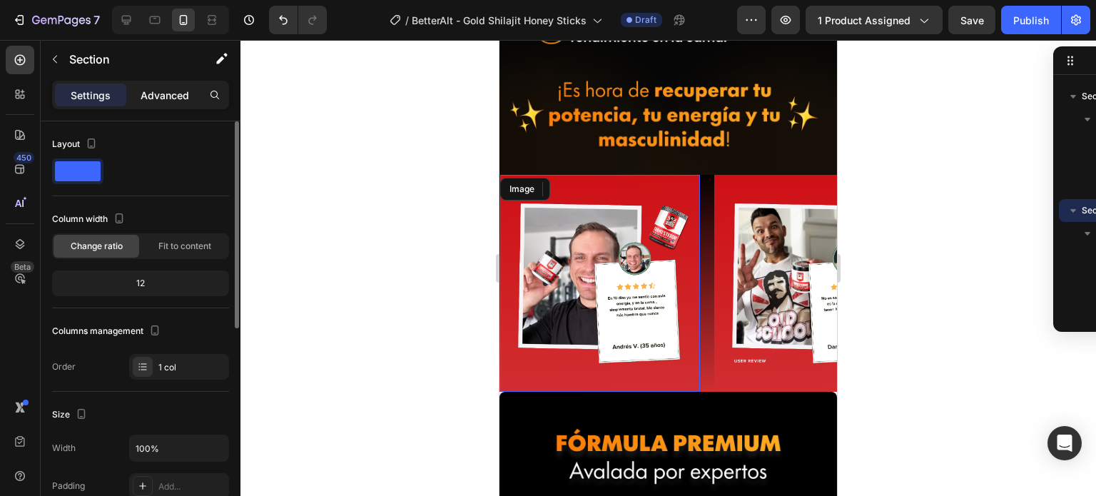
click at [168, 91] on p "Advanced" at bounding box center [165, 95] width 49 height 15
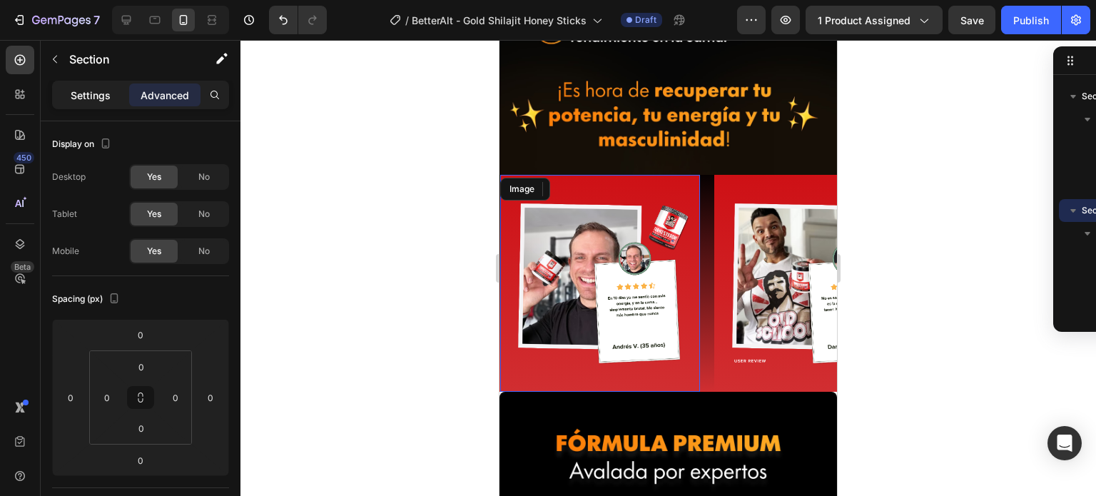
click at [96, 102] on p "Settings" at bounding box center [91, 95] width 40 height 15
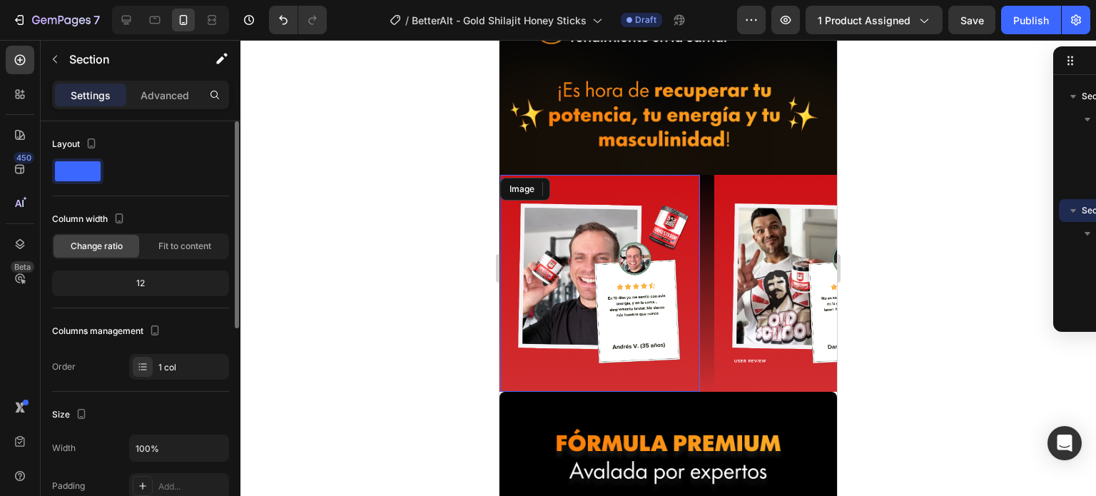
click at [83, 166] on span at bounding box center [78, 171] width 46 height 20
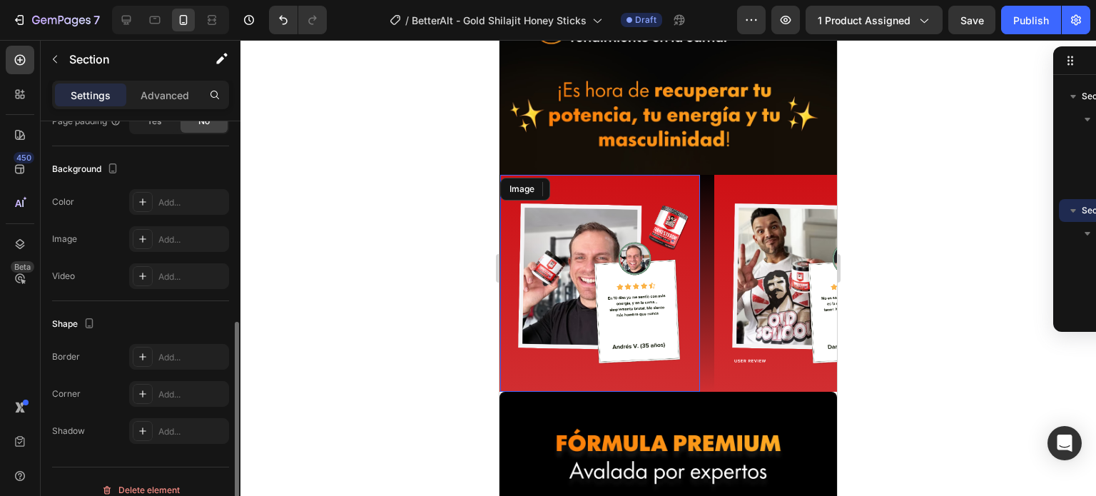
scroll to position [417, 0]
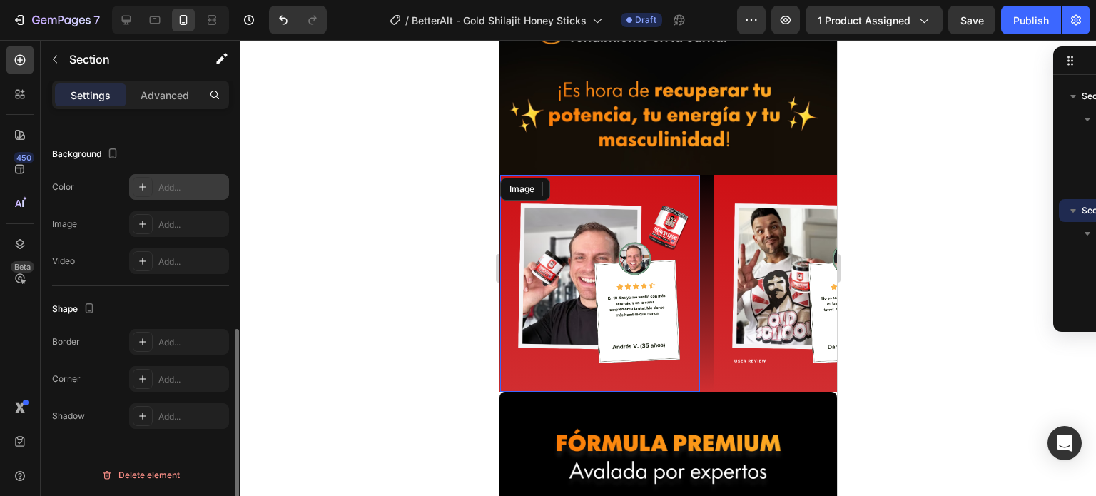
click at [143, 177] on div at bounding box center [143, 187] width 20 height 20
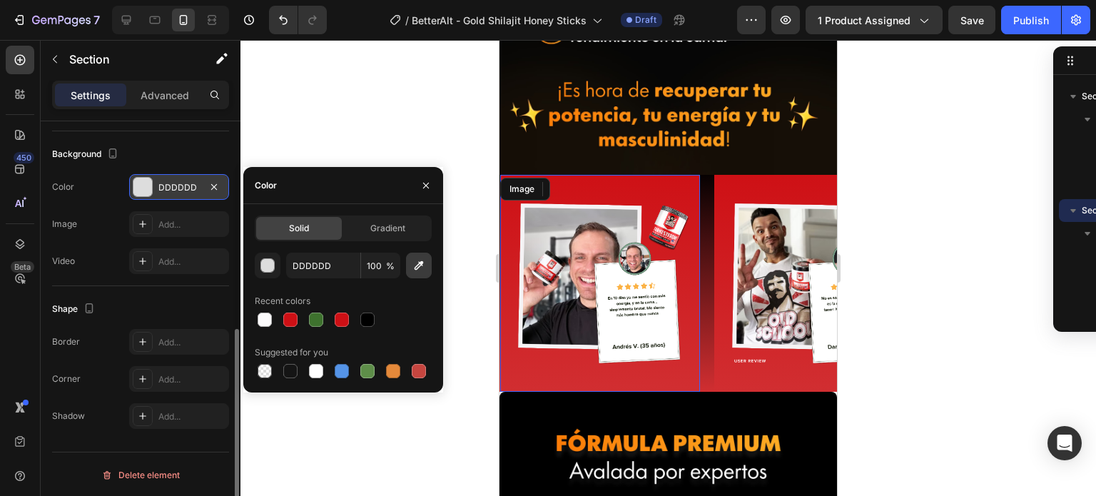
click at [421, 268] on icon "button" at bounding box center [419, 265] width 14 height 14
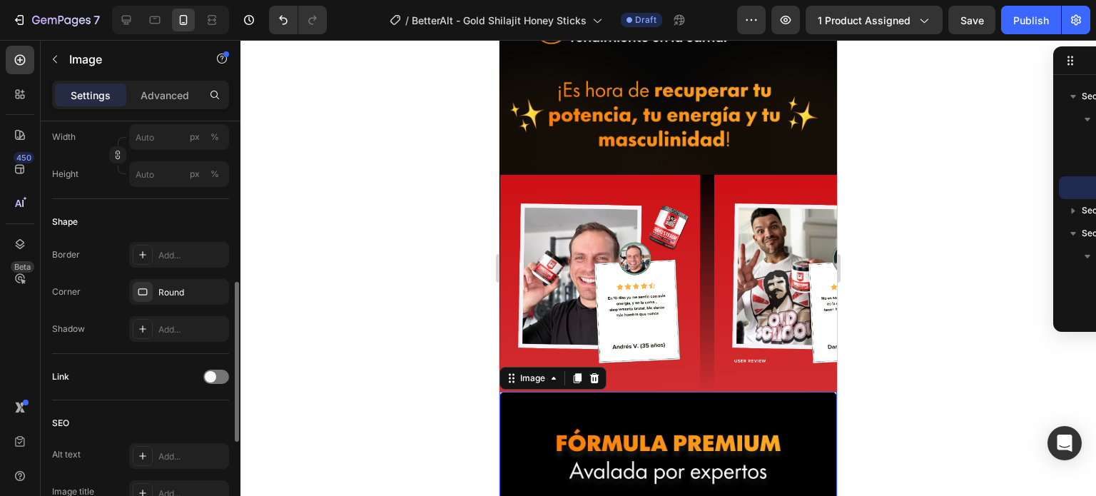
scroll to position [0, 0]
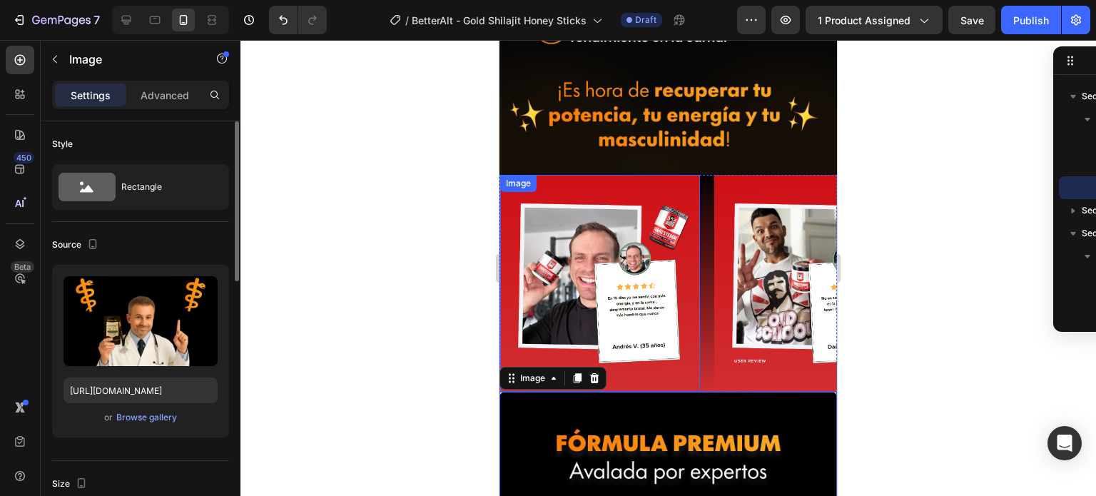
click at [506, 198] on img at bounding box center [600, 283] width 200 height 200
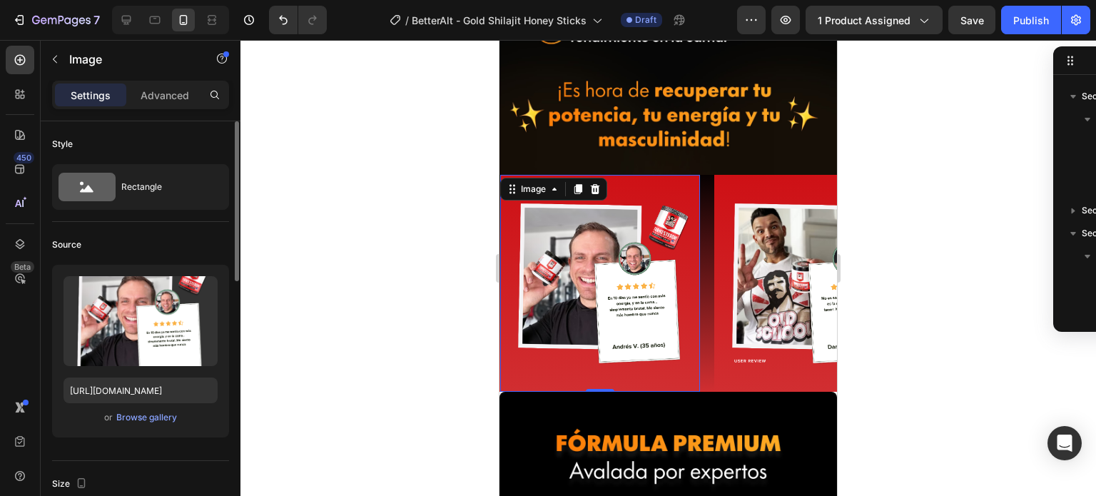
scroll to position [726, 0]
click at [531, 183] on div "Image" at bounding box center [533, 189] width 31 height 13
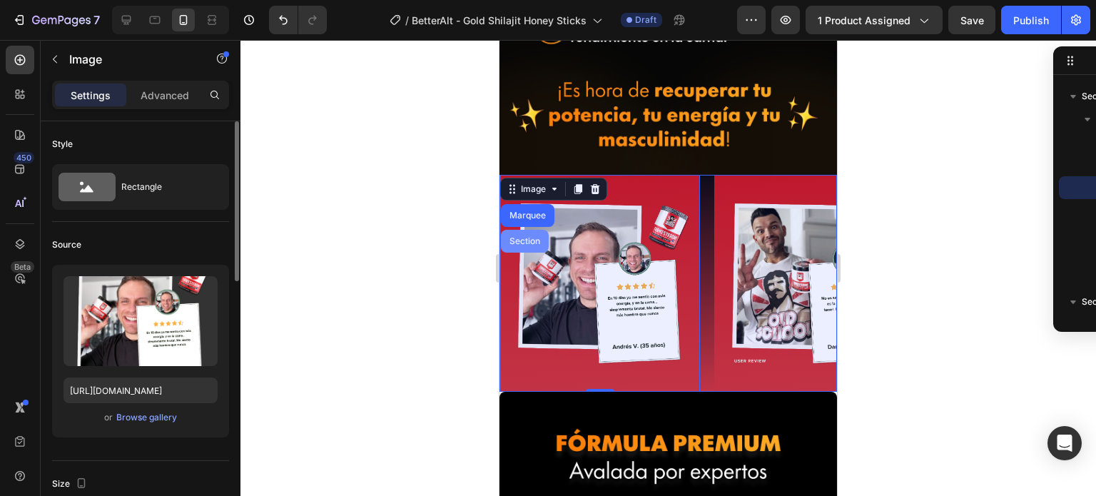
click at [529, 237] on div "Section" at bounding box center [525, 241] width 36 height 9
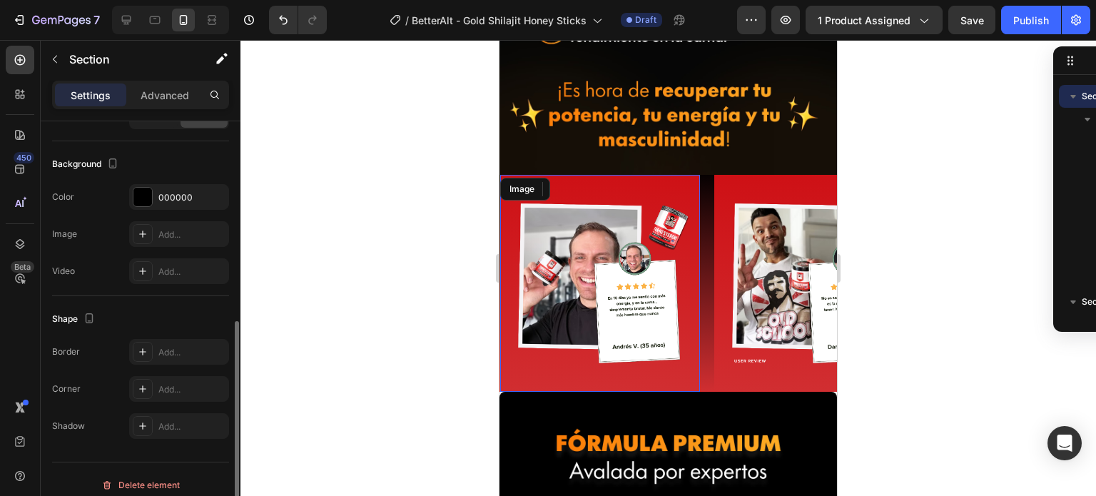
scroll to position [404, 0]
click at [220, 200] on button "button" at bounding box center [213, 199] width 17 height 17
click at [524, 183] on div "Image" at bounding box center [522, 189] width 31 height 13
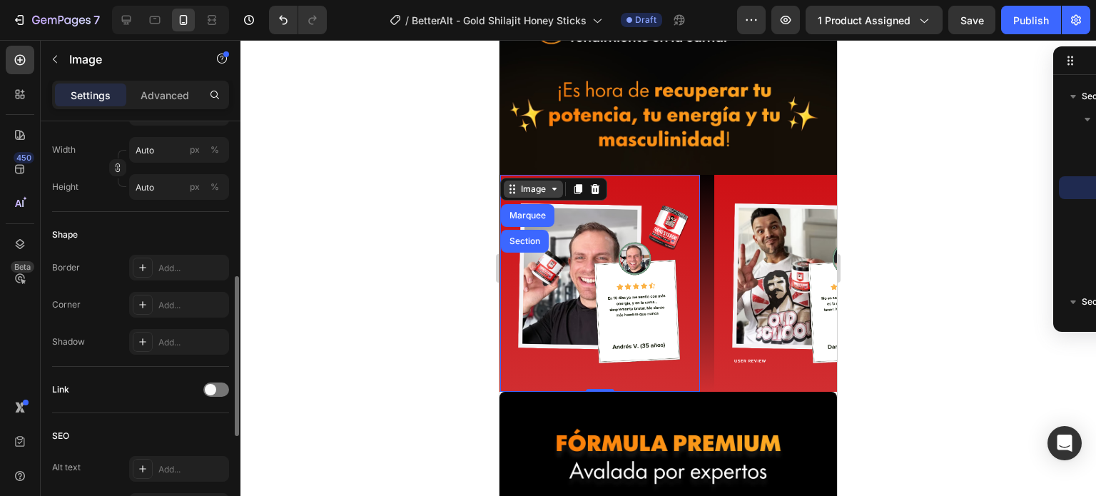
scroll to position [0, 0]
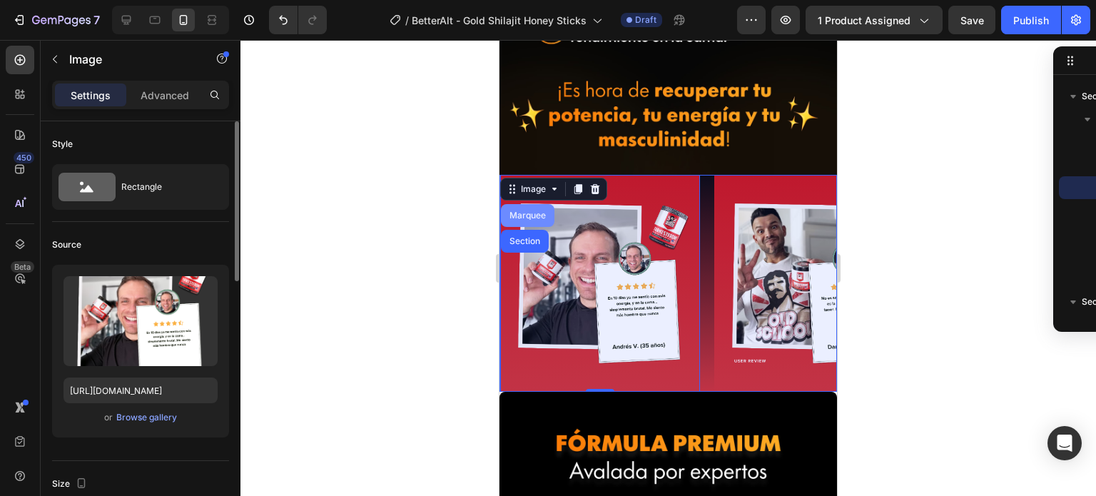
click at [523, 211] on div "Marquee" at bounding box center [528, 215] width 42 height 9
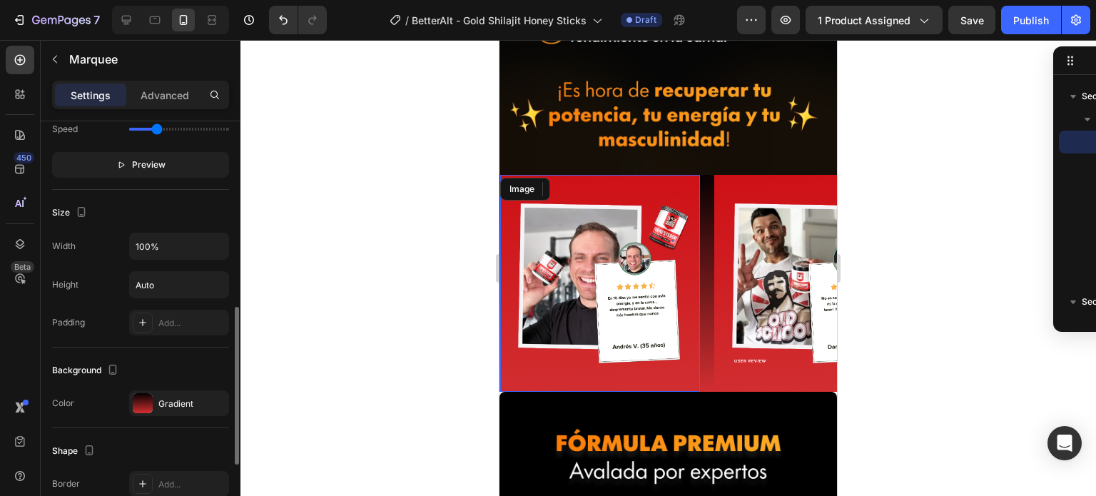
scroll to position [487, 0]
click at [142, 399] on div at bounding box center [143, 402] width 20 height 20
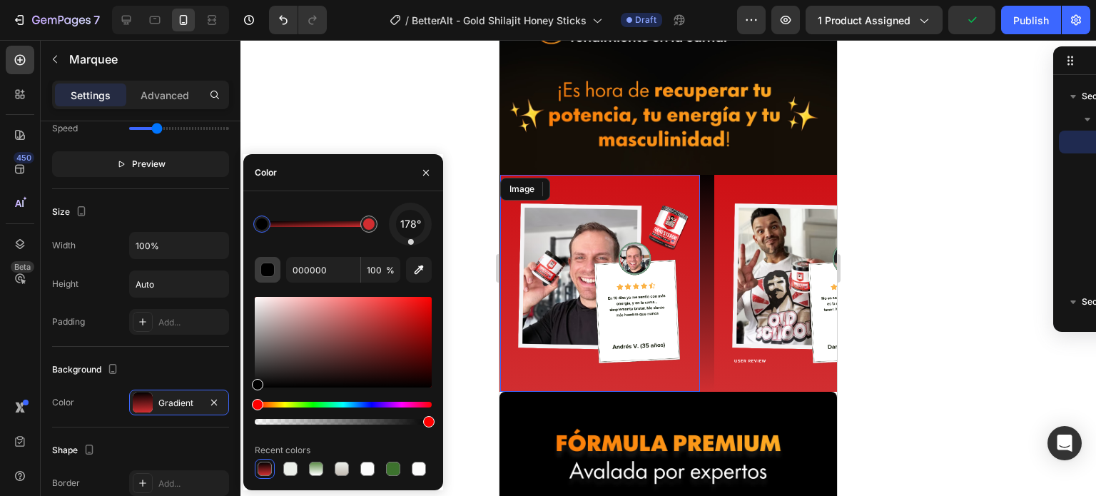
click at [268, 271] on div "button" at bounding box center [268, 270] width 14 height 14
click at [268, 267] on div "button" at bounding box center [268, 270] width 14 height 14
click at [215, 400] on icon "button" at bounding box center [214, 402] width 6 height 6
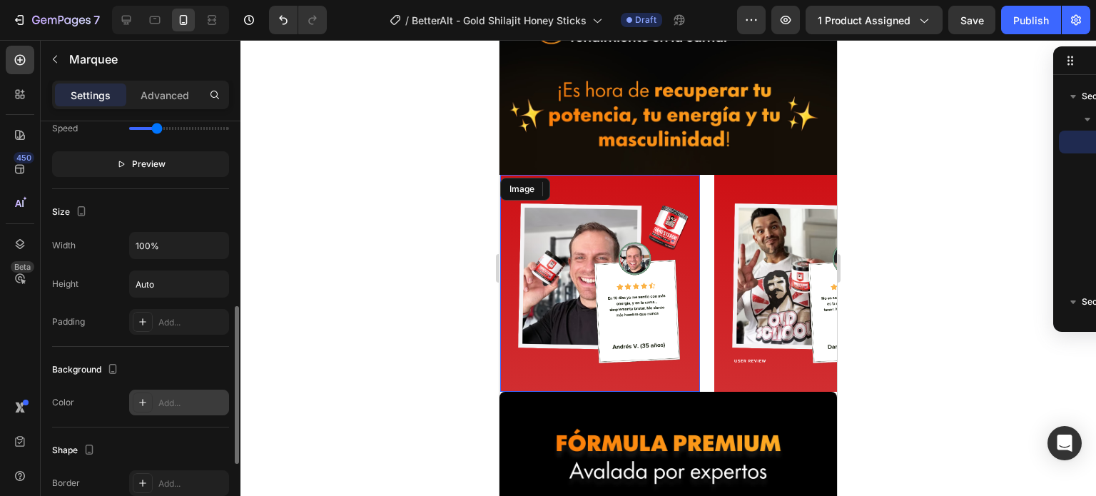
click at [143, 399] on icon at bounding box center [142, 402] width 7 height 7
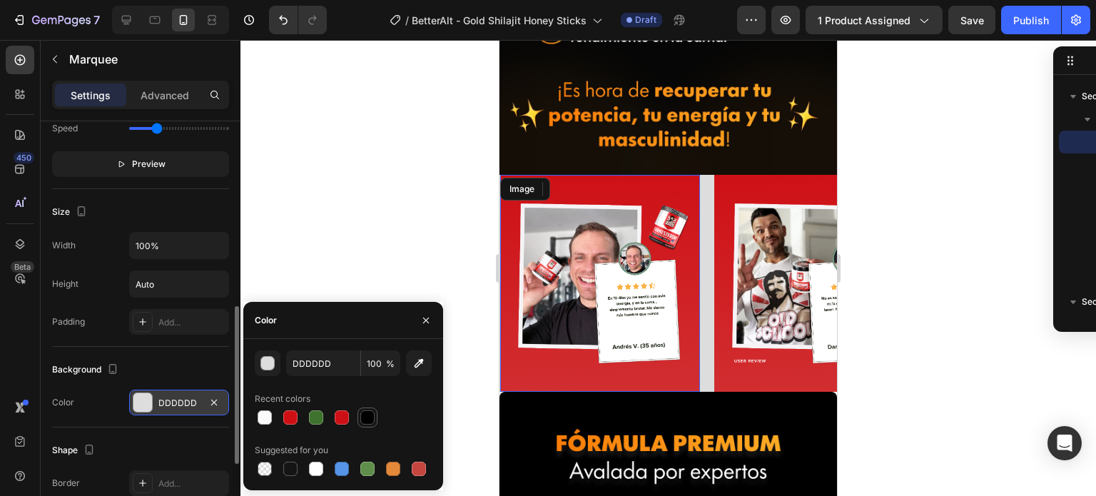
click at [370, 417] on div at bounding box center [367, 417] width 14 height 14
type input "000000"
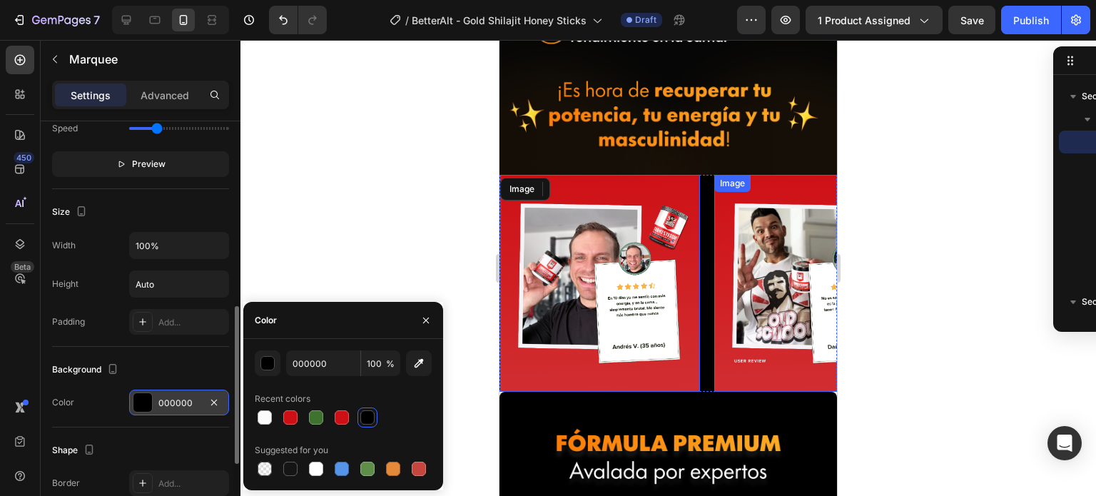
click at [940, 355] on div at bounding box center [668, 268] width 856 height 456
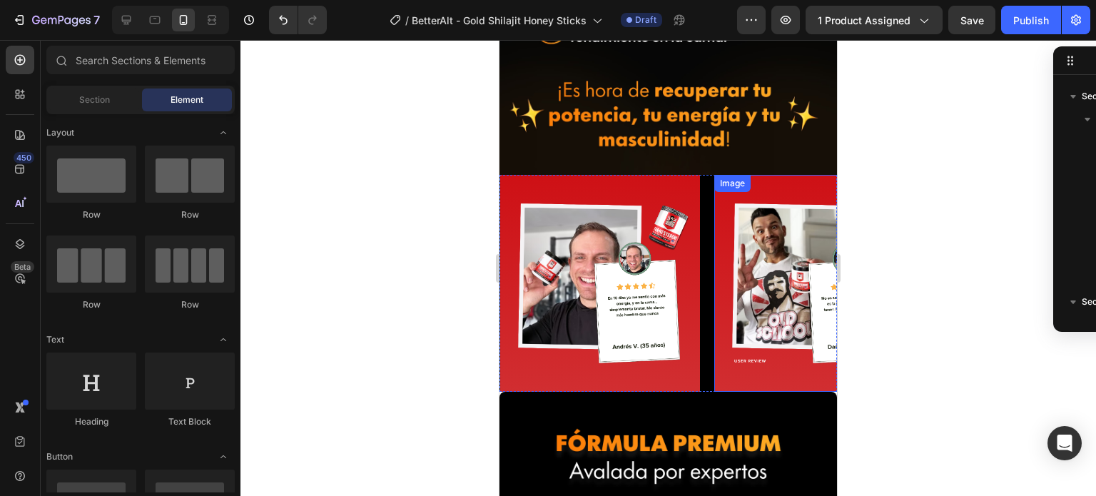
click at [940, 355] on div at bounding box center [668, 268] width 856 height 456
click at [592, 299] on img at bounding box center [600, 283] width 200 height 200
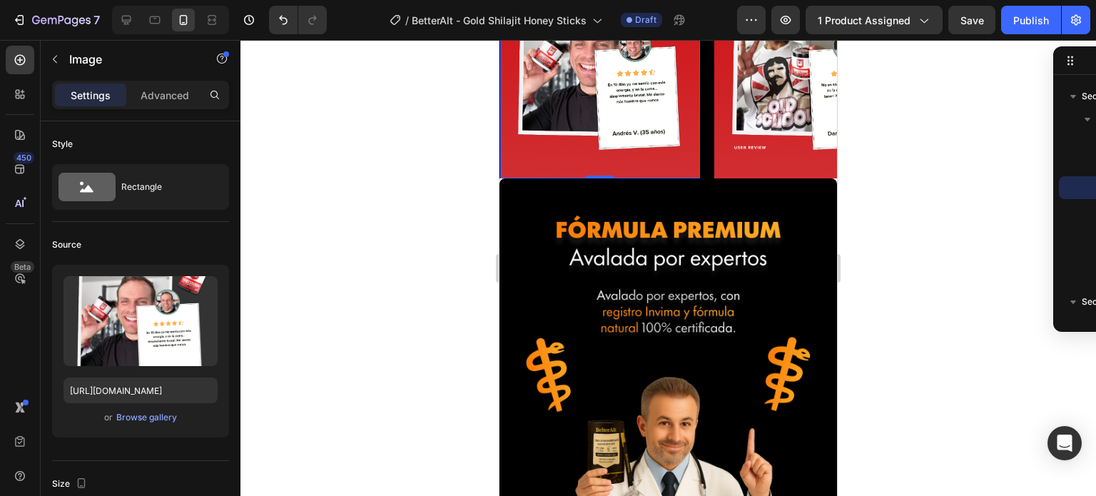
scroll to position [2939, 0]
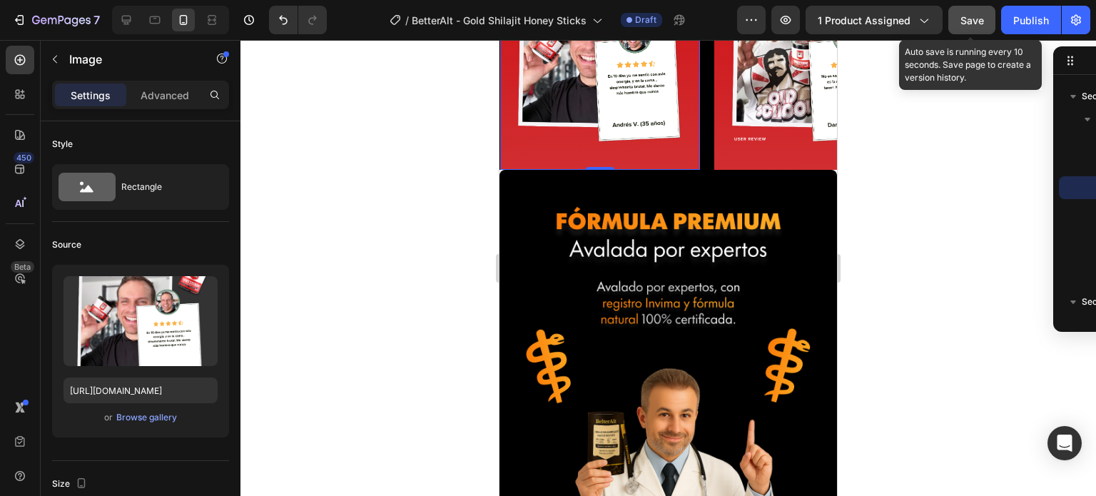
click at [969, 14] on span "Save" at bounding box center [972, 20] width 24 height 12
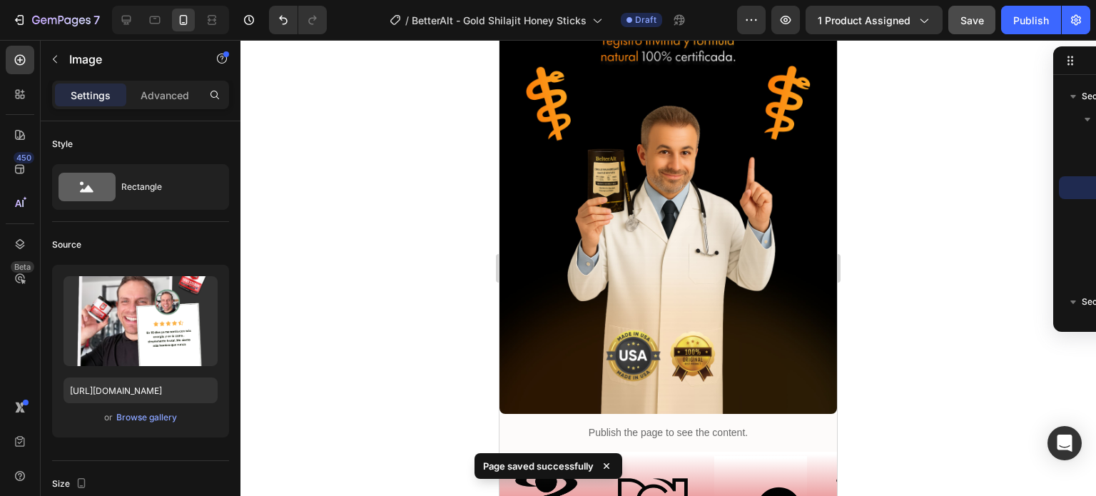
scroll to position [3451, 0]
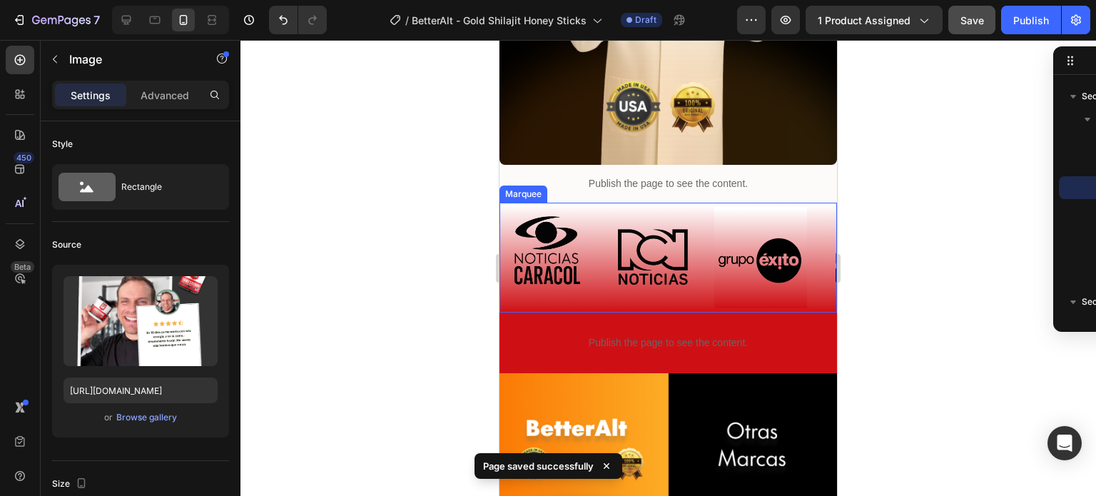
click at [709, 263] on div "Image" at bounding box center [660, 258] width 107 height 110
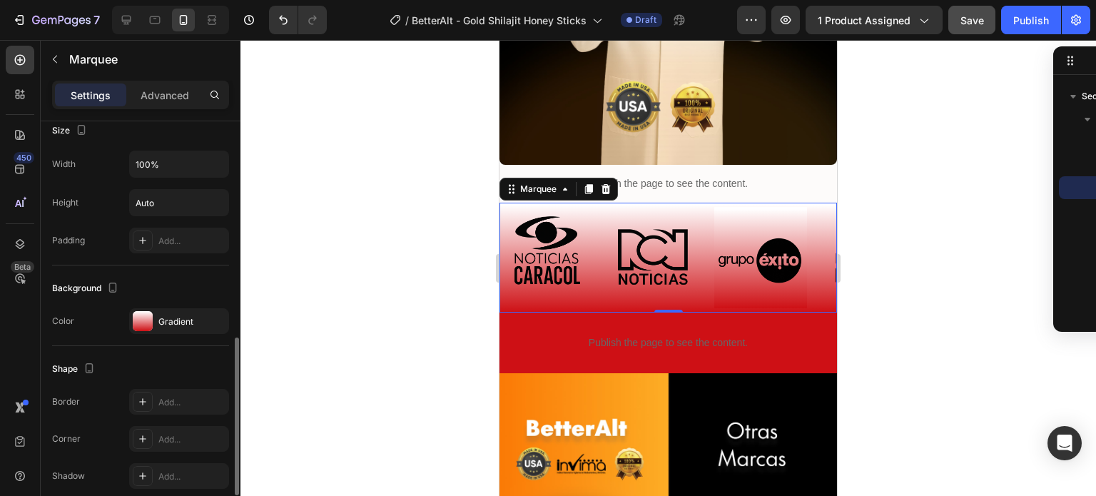
scroll to position [577, 0]
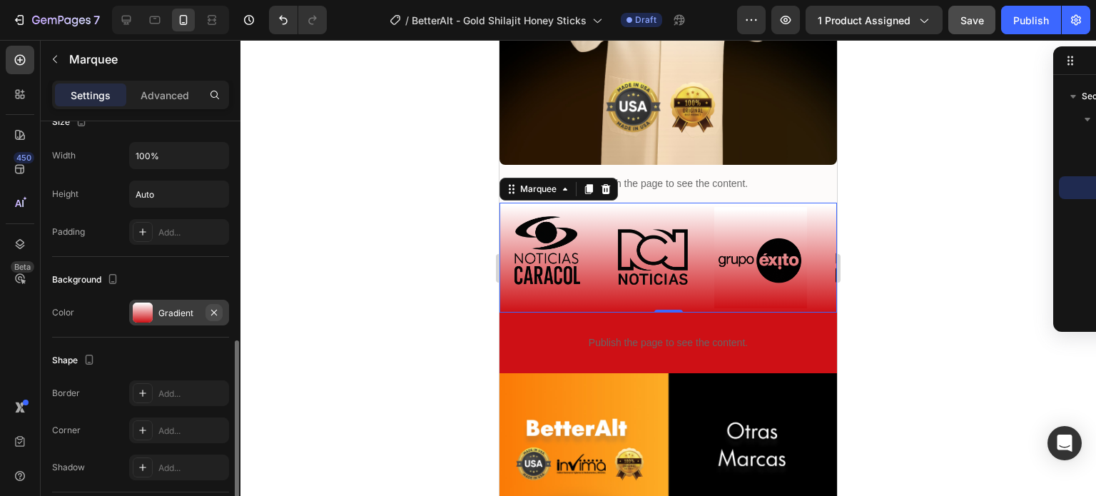
click at [215, 308] on icon "button" at bounding box center [213, 312] width 11 height 11
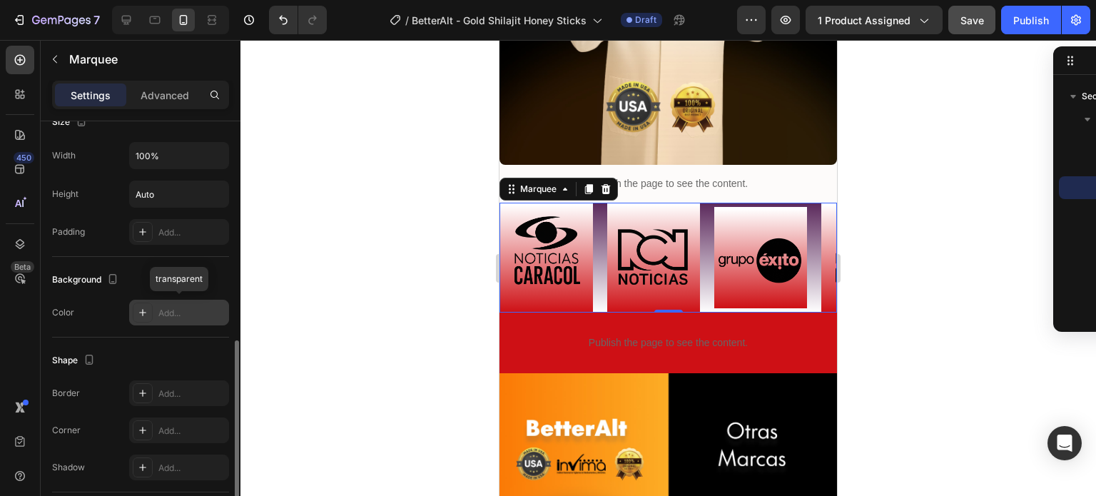
click at [128, 313] on div "Color Add... transparent" at bounding box center [140, 313] width 177 height 26
click at [143, 312] on icon at bounding box center [142, 312] width 7 height 7
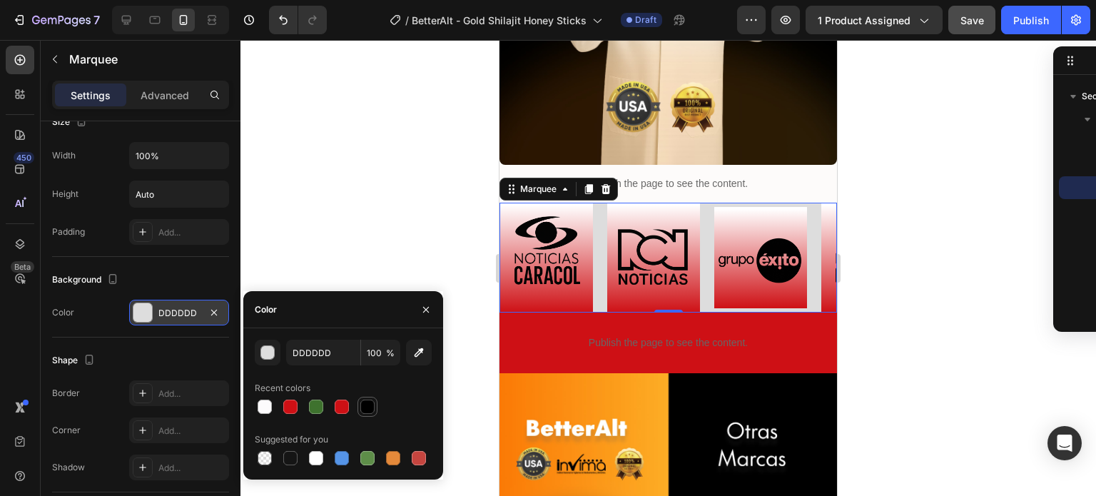
click at [364, 400] on div at bounding box center [367, 407] width 14 height 14
type input "000000"
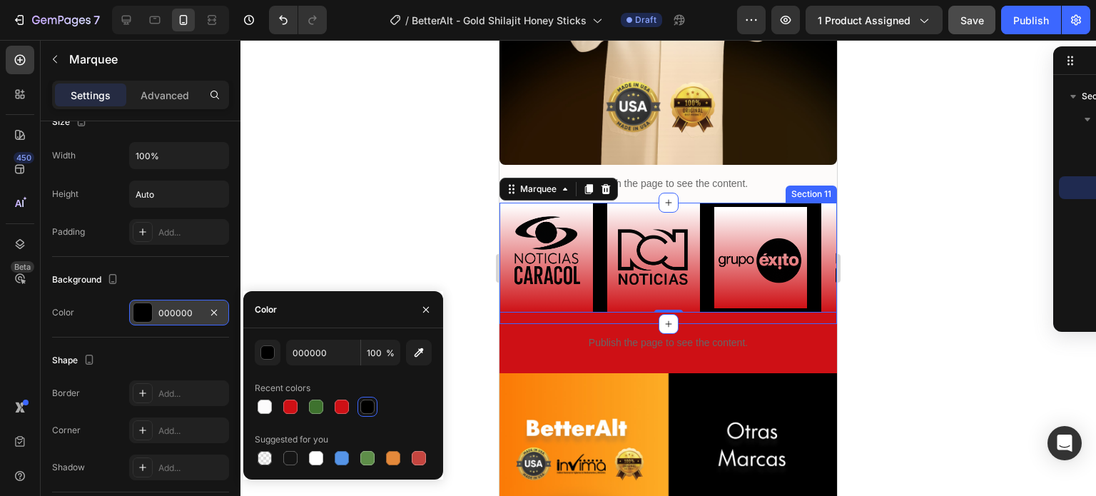
click at [601, 298] on div "Image Image Image Image Image Image Image Image Image Image Image Image Image I…" at bounding box center [667, 263] width 337 height 121
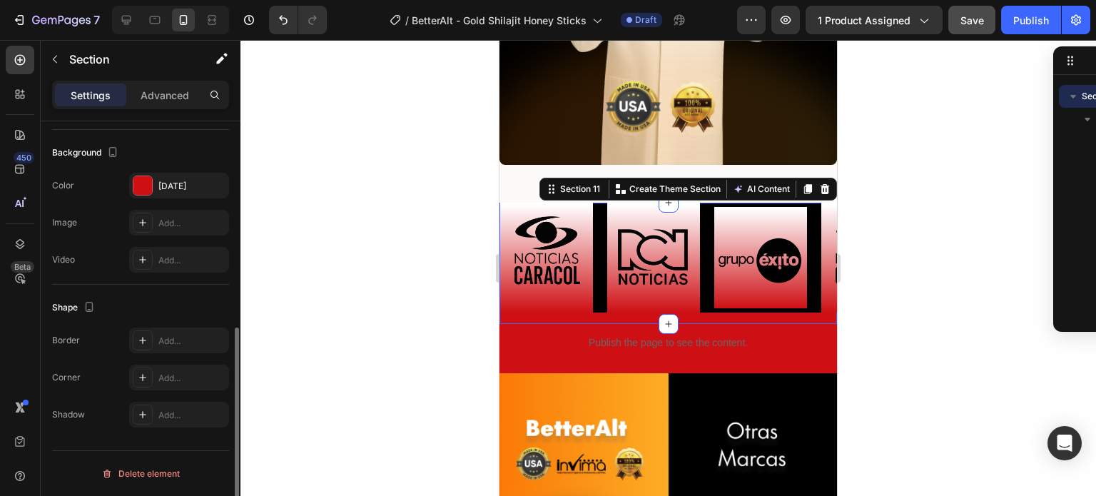
scroll to position [0, 0]
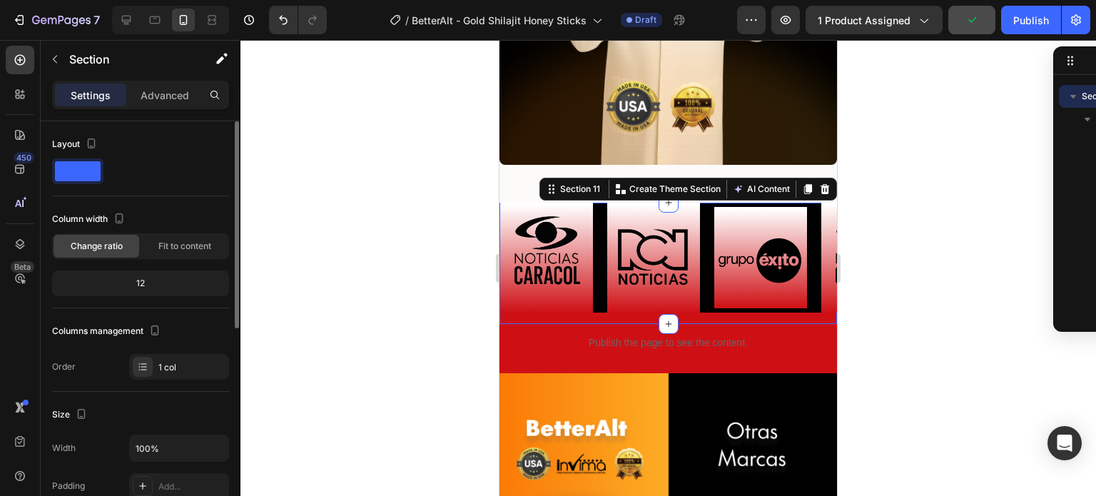
click at [597, 303] on div "Image Image Image Image Image Image Image Image Image Image Image Image Image I…" at bounding box center [667, 263] width 337 height 121
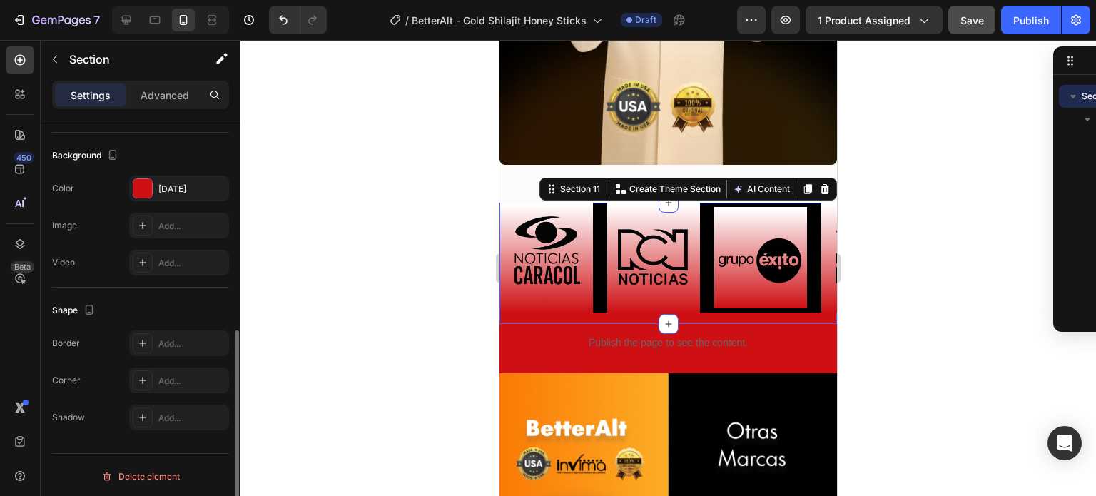
scroll to position [417, 0]
click at [146, 181] on div at bounding box center [142, 187] width 19 height 19
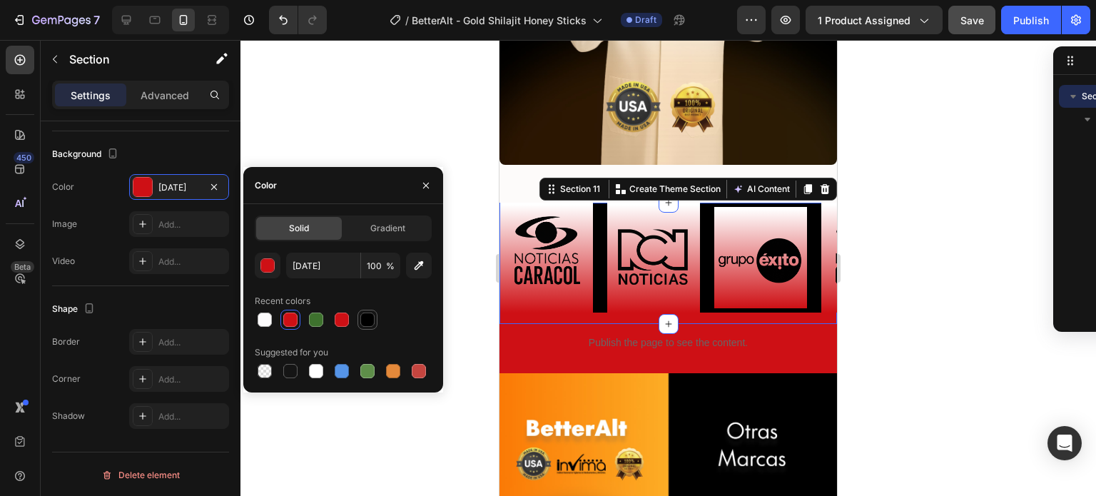
click at [366, 317] on div at bounding box center [367, 320] width 14 height 14
type input "000000"
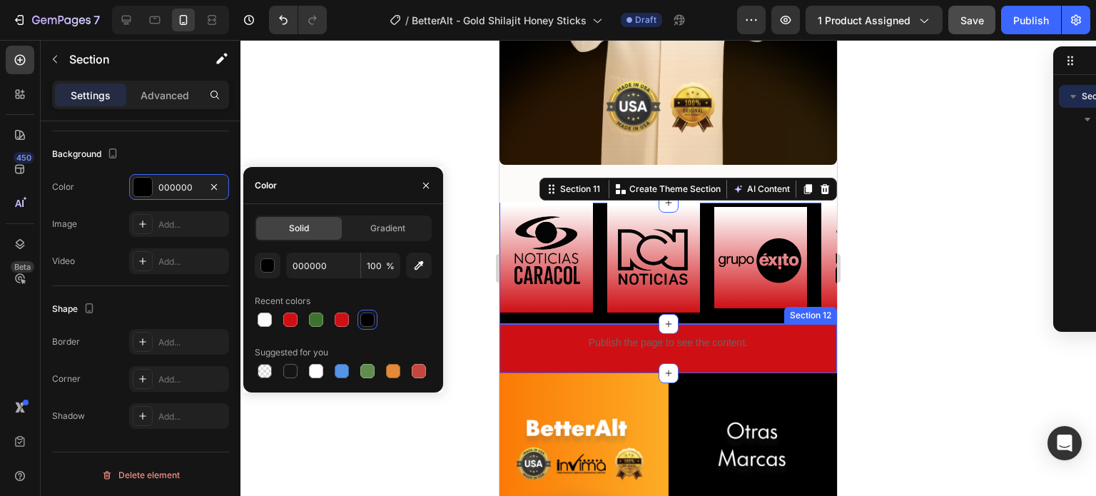
click at [540, 347] on div "Publish the page to see the content. Custom Code Row" at bounding box center [667, 348] width 337 height 49
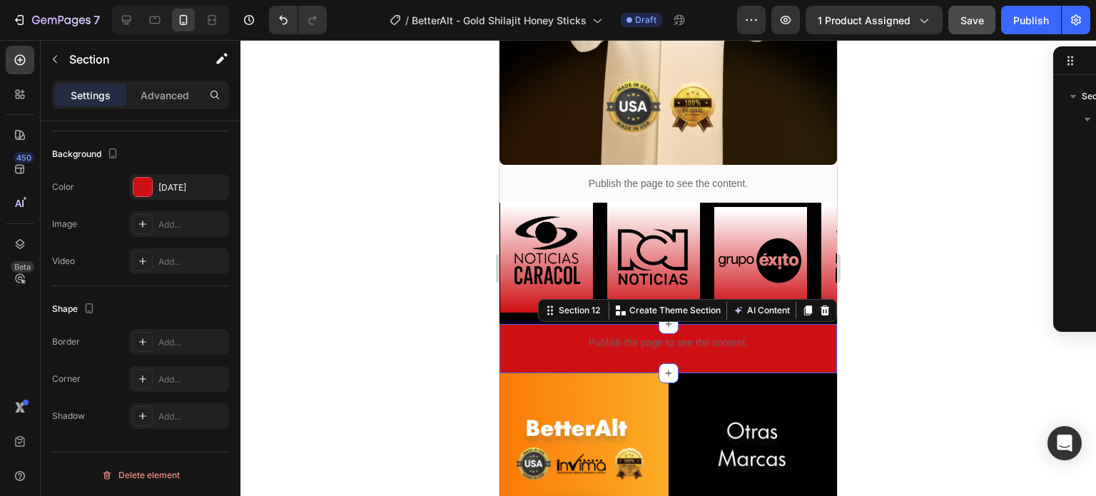
scroll to position [1229, 0]
click at [140, 182] on div at bounding box center [142, 187] width 19 height 19
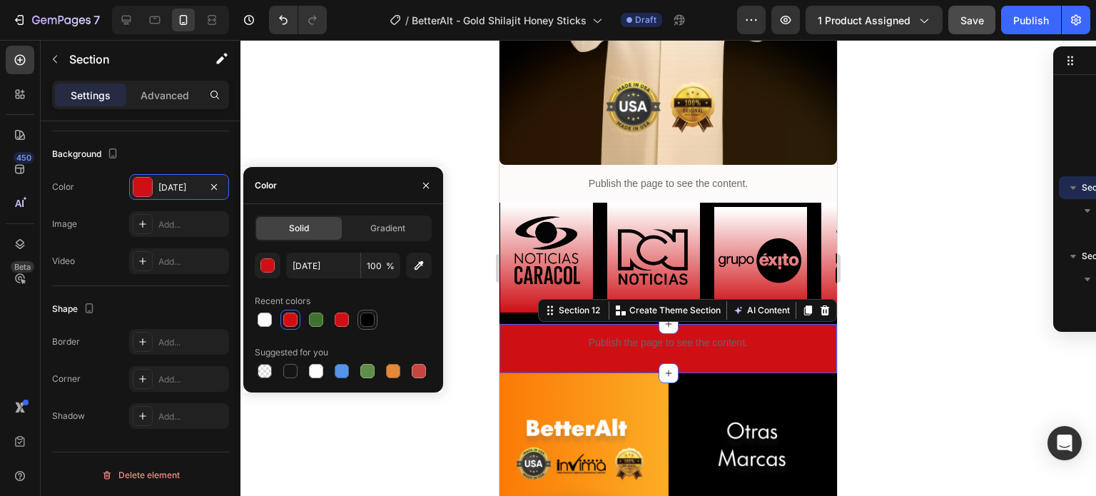
click at [371, 322] on div at bounding box center [367, 320] width 14 height 14
type input "000000"
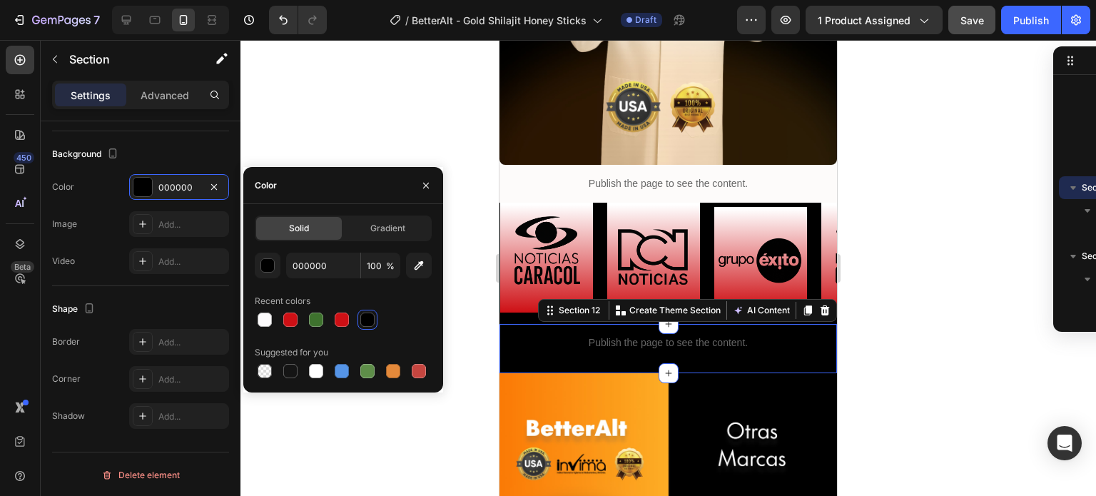
click at [896, 362] on div at bounding box center [668, 268] width 856 height 456
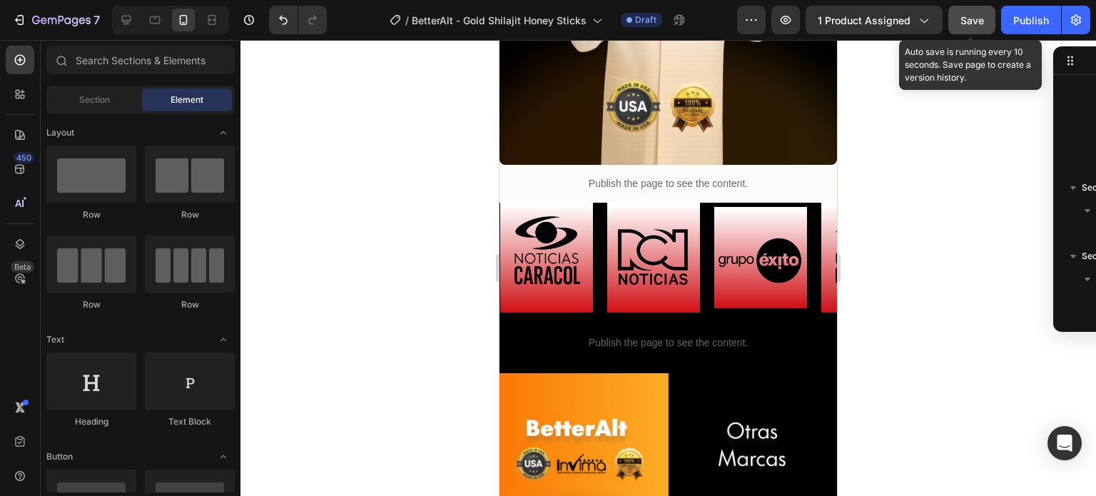
click at [956, 16] on button "Save" at bounding box center [971, 20] width 47 height 29
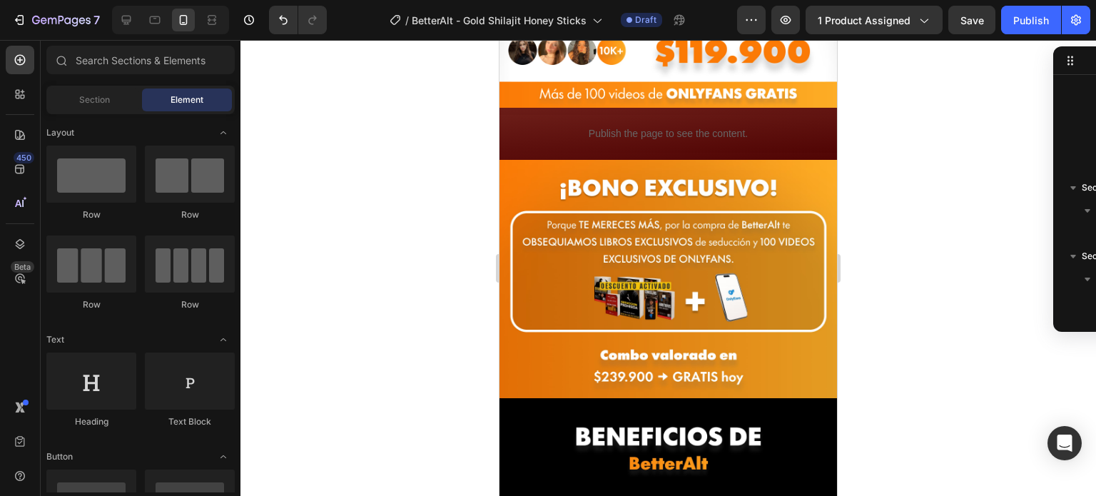
scroll to position [474, 0]
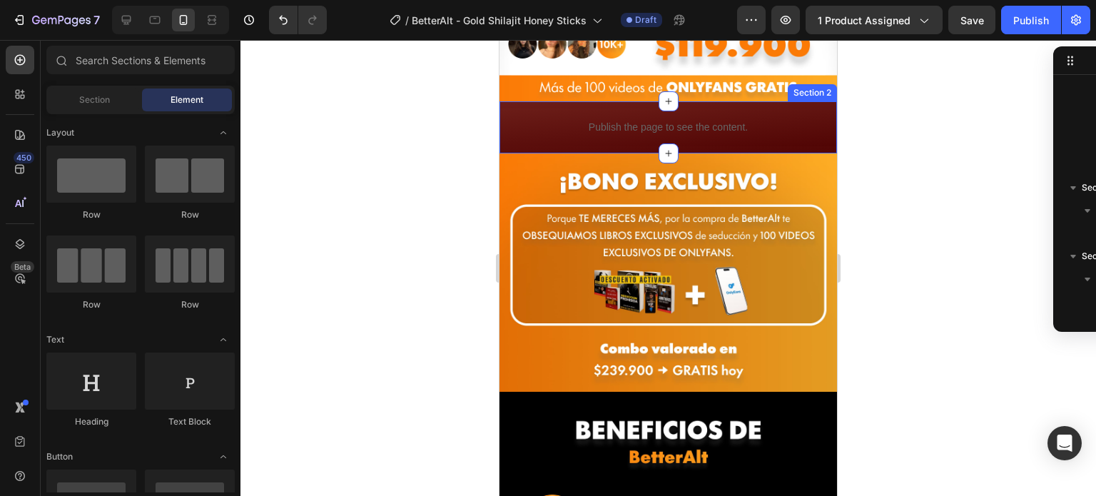
click at [546, 101] on div "Publish the page to see the content. Custom Code Row Row Section 2" at bounding box center [667, 127] width 337 height 52
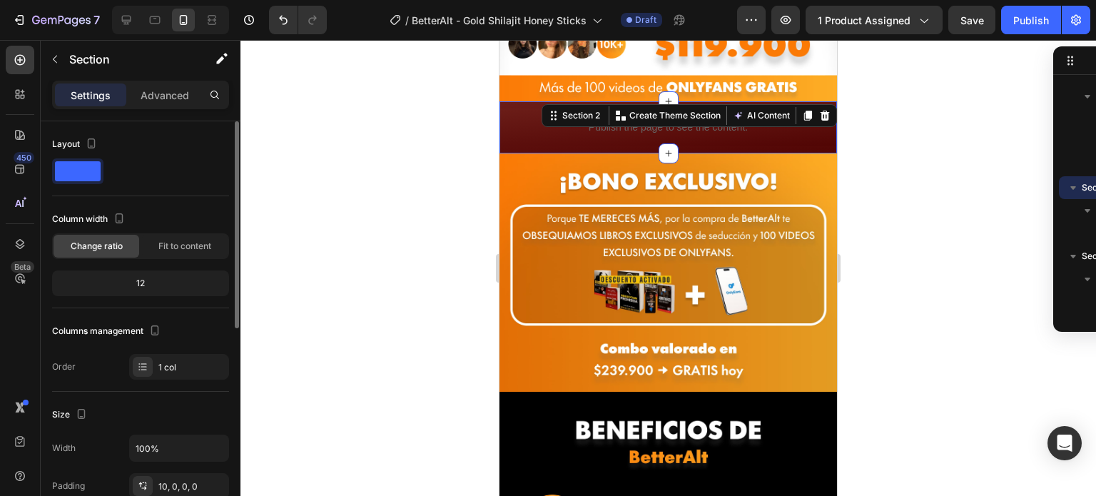
scroll to position [417, 0]
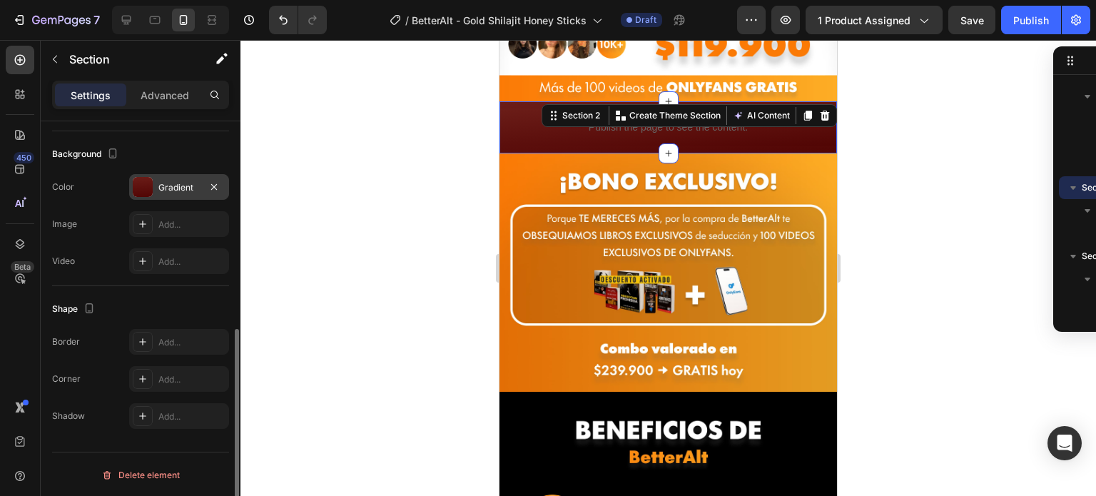
click at [223, 191] on div at bounding box center [213, 186] width 17 height 17
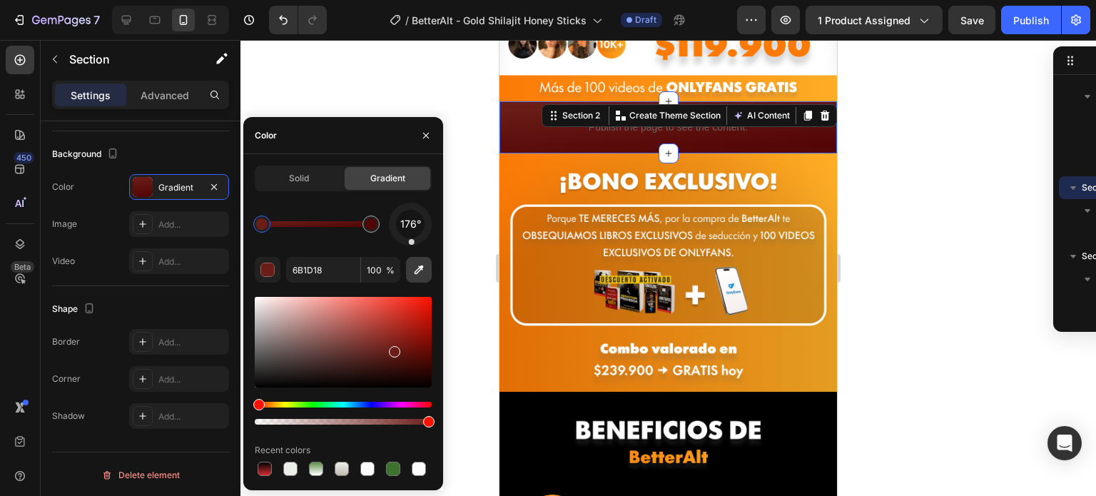
click at [420, 268] on icon "button" at bounding box center [419, 269] width 9 height 9
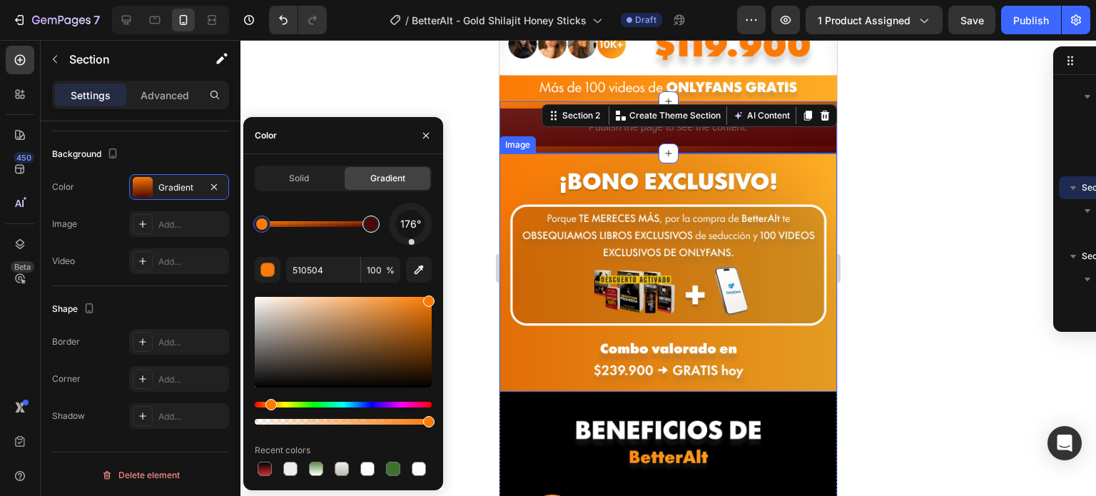
click at [376, 228] on div at bounding box center [370, 223] width 17 height 17
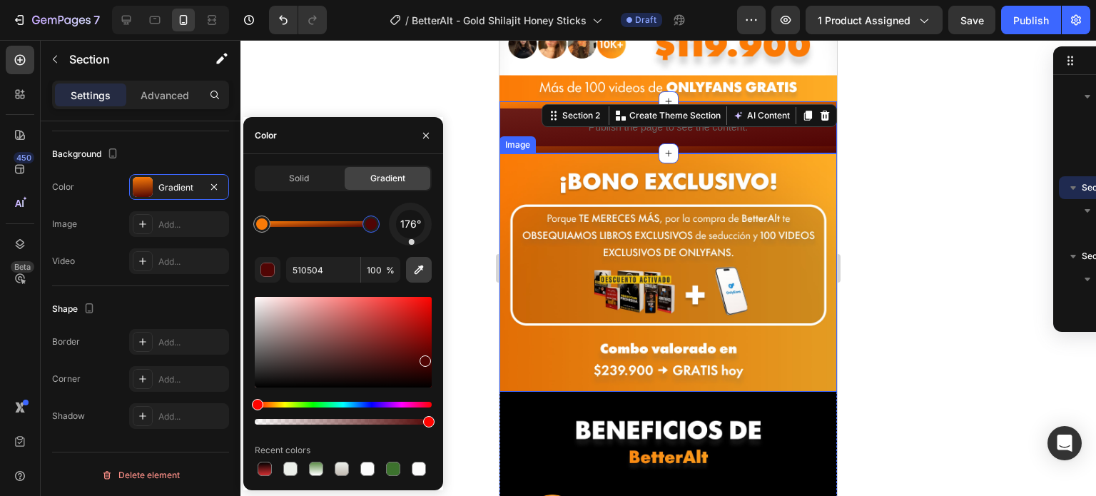
click at [423, 270] on icon "button" at bounding box center [419, 270] width 14 height 14
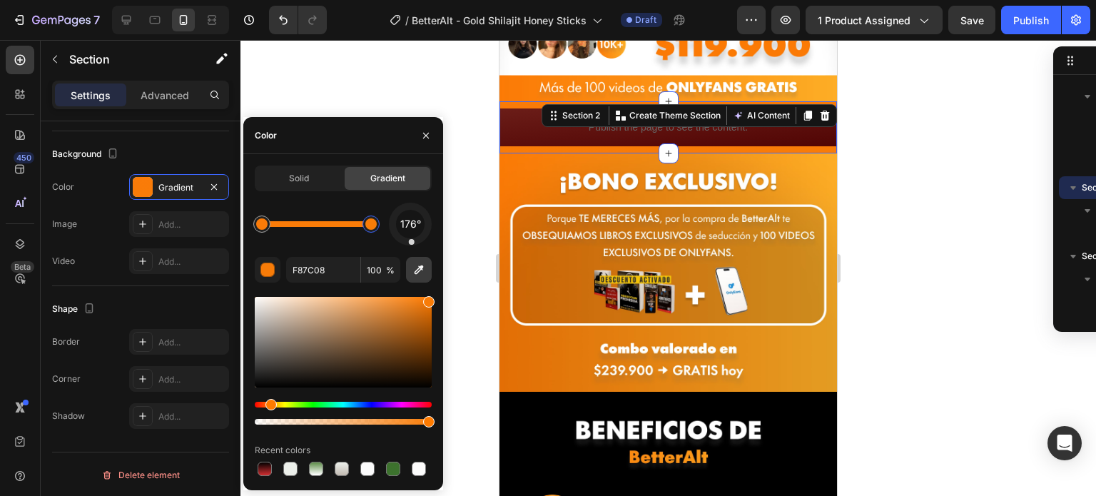
click at [417, 273] on icon "button" at bounding box center [419, 270] width 14 height 14
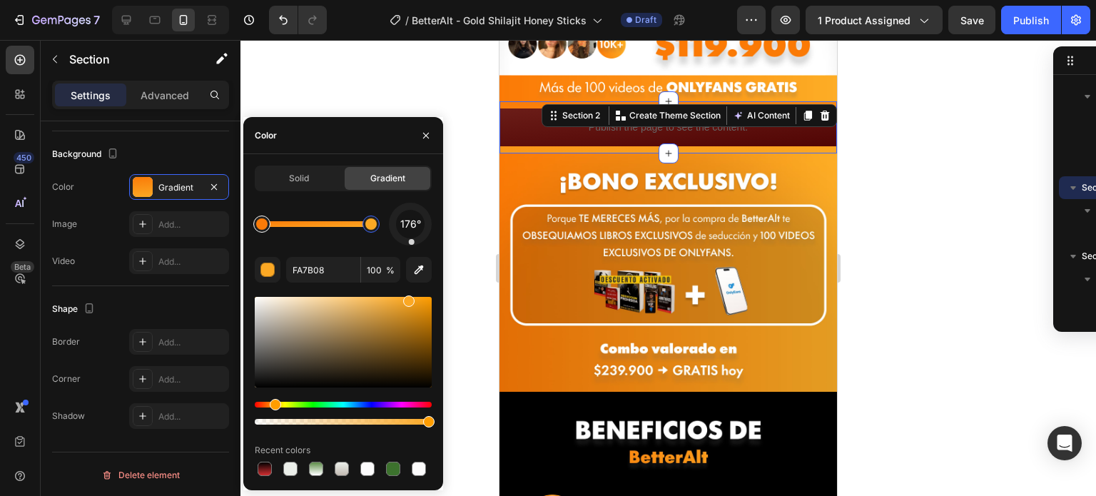
click at [259, 225] on div at bounding box center [261, 223] width 11 height 11
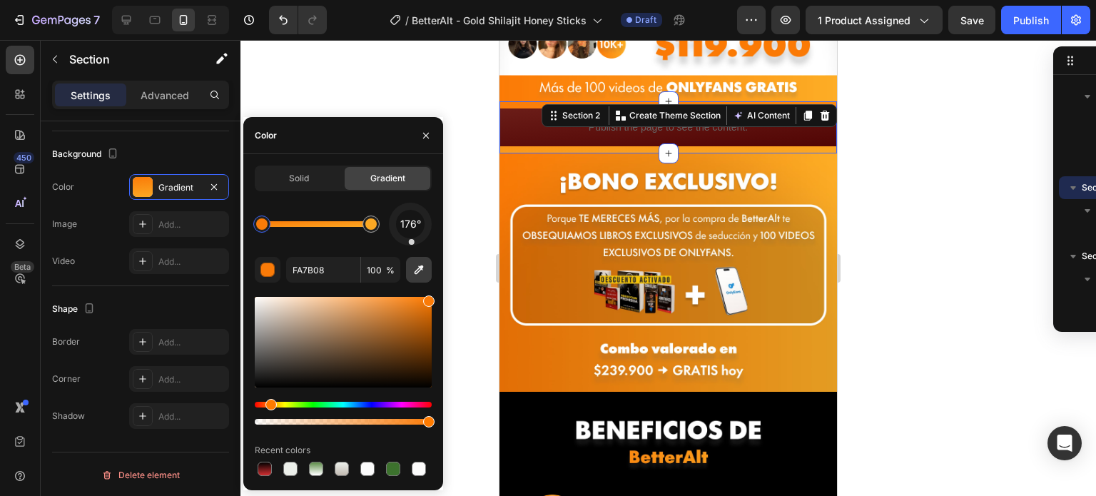
click at [422, 275] on icon "button" at bounding box center [419, 270] width 14 height 14
type input "FA7B06"
drag, startPoint x: 264, startPoint y: 231, endPoint x: 308, endPoint y: 230, distance: 44.2
click at [308, 230] on div at bounding box center [305, 223] width 17 height 17
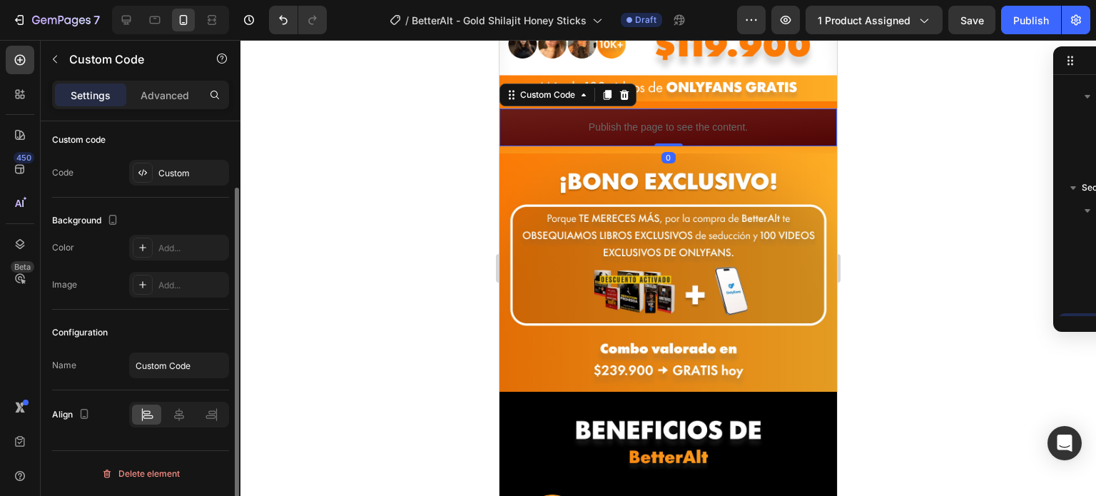
click at [530, 121] on div "Publish the page to see the content." at bounding box center [667, 127] width 337 height 38
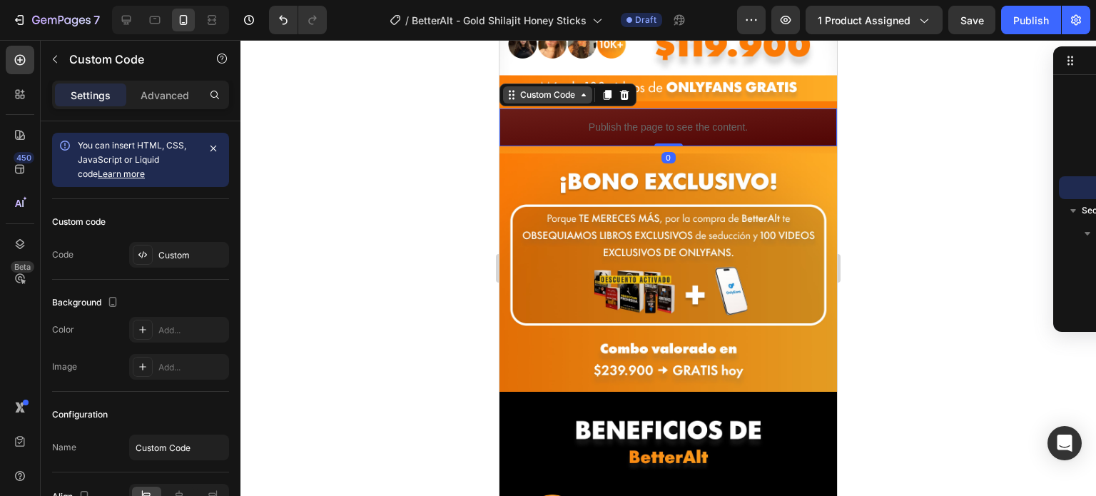
click at [539, 88] on div "Custom Code" at bounding box center [547, 94] width 61 height 13
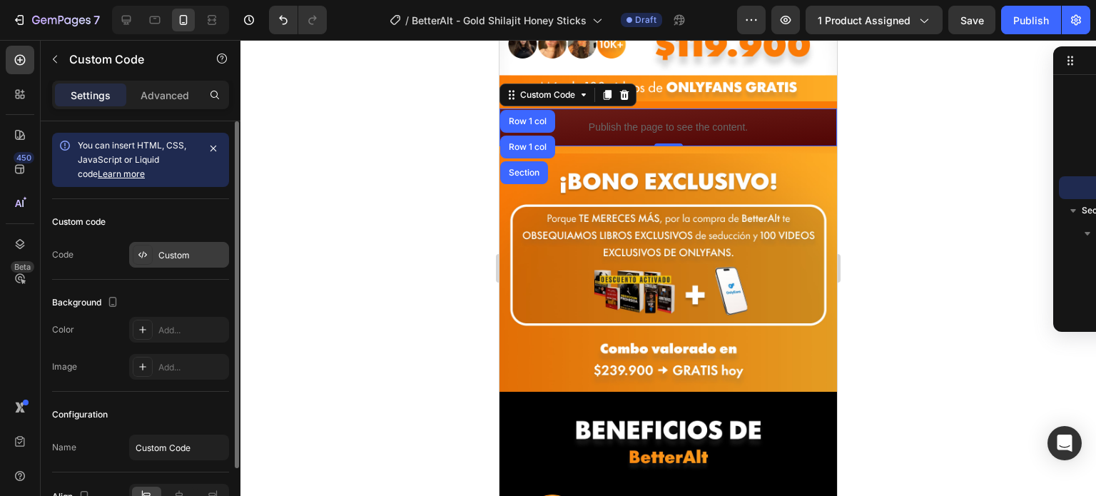
scroll to position [81, 0]
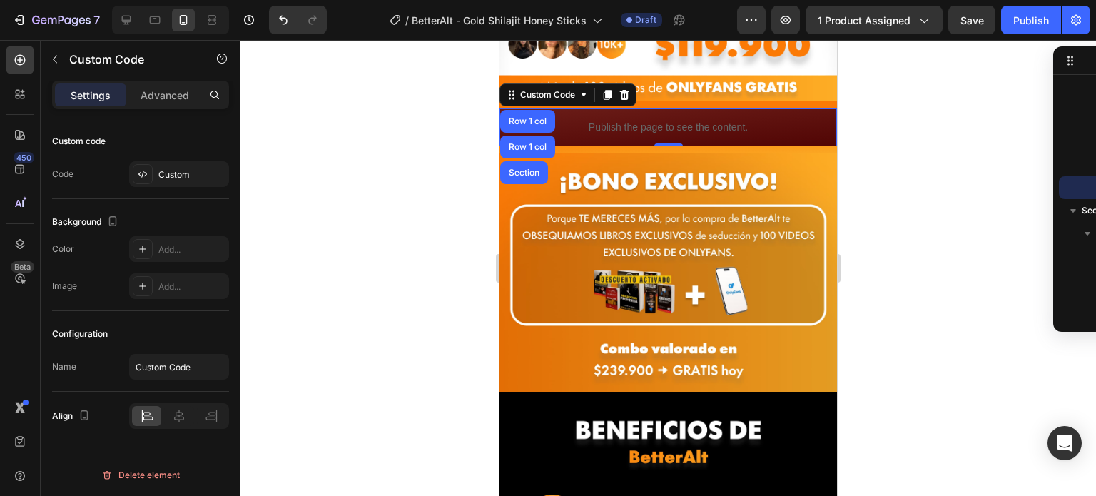
click at [585, 120] on p "Publish the page to see the content." at bounding box center [667, 127] width 337 height 15
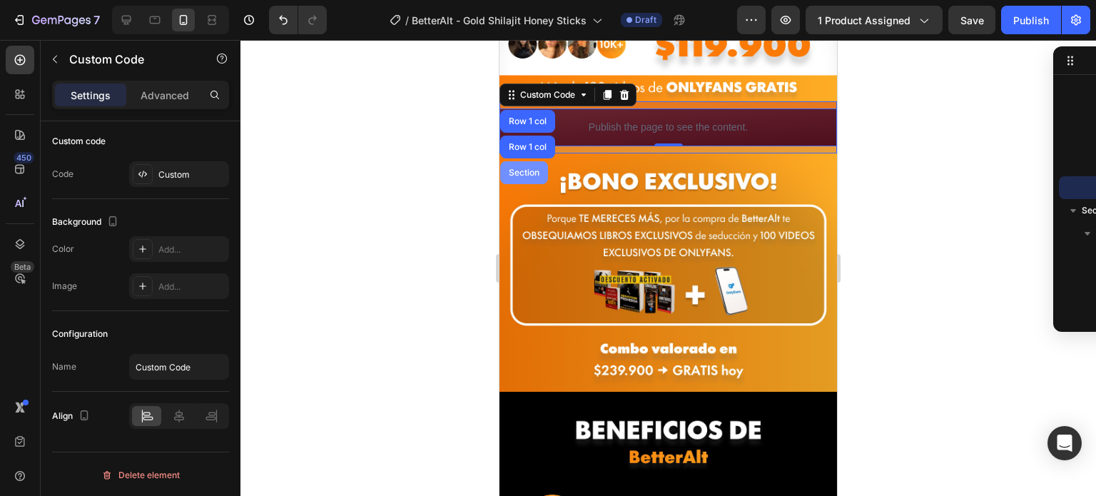
click at [506, 168] on div "Section" at bounding box center [524, 172] width 36 height 9
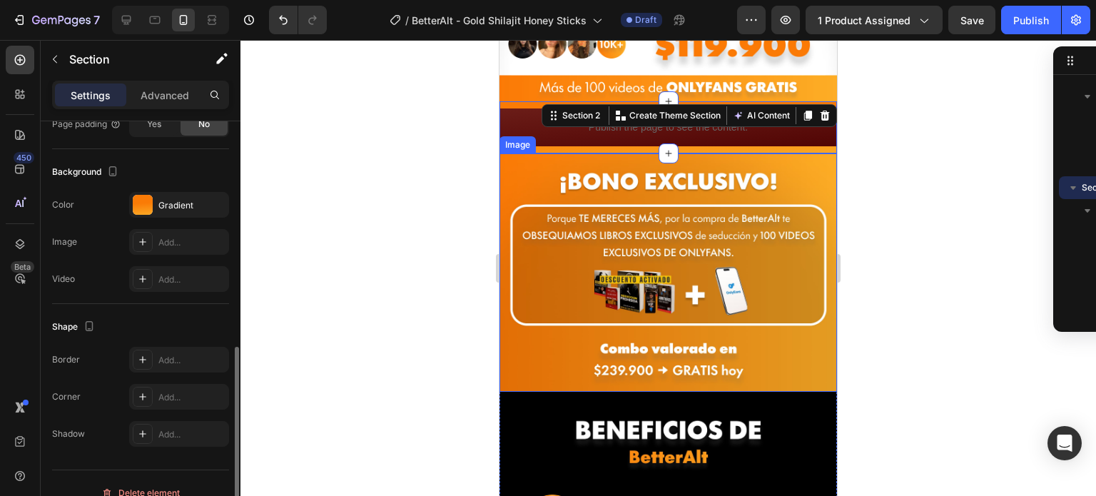
scroll to position [417, 0]
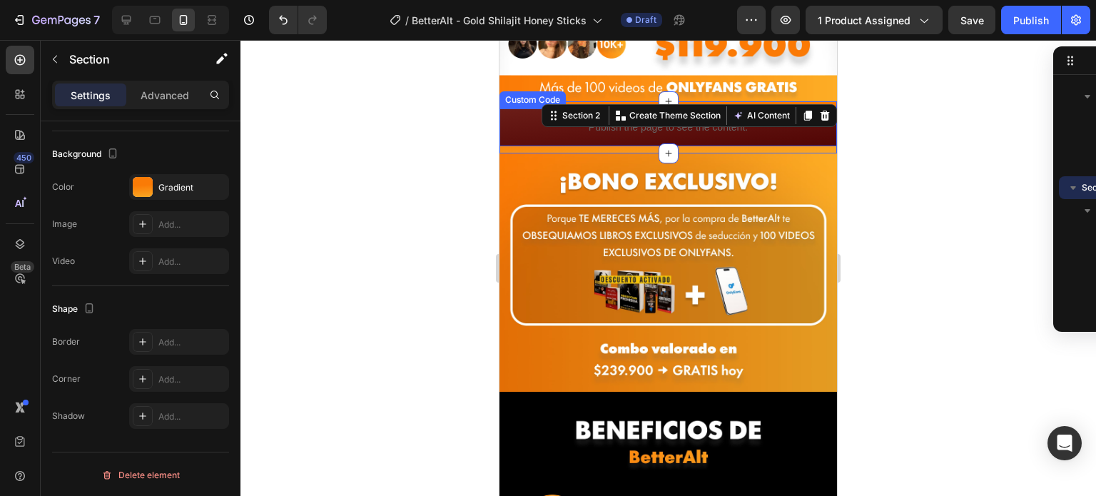
click at [511, 108] on div "Publish the page to see the content." at bounding box center [667, 127] width 337 height 38
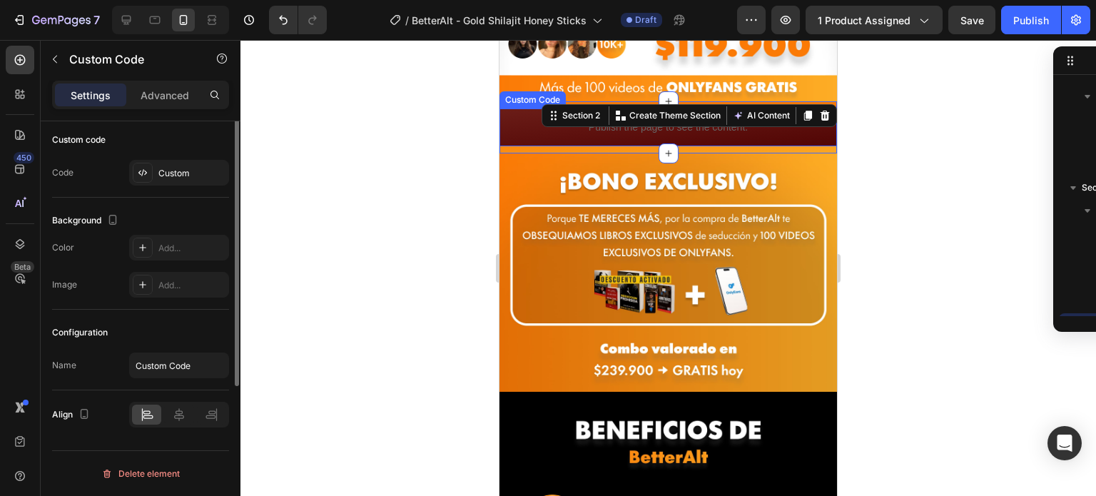
scroll to position [0, 0]
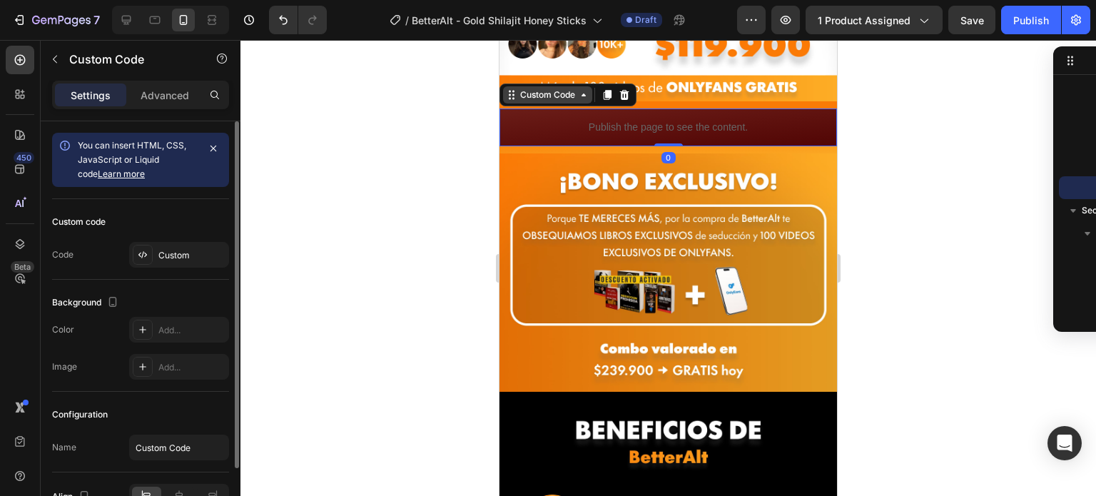
click at [522, 88] on div "Custom Code" at bounding box center [547, 94] width 61 height 13
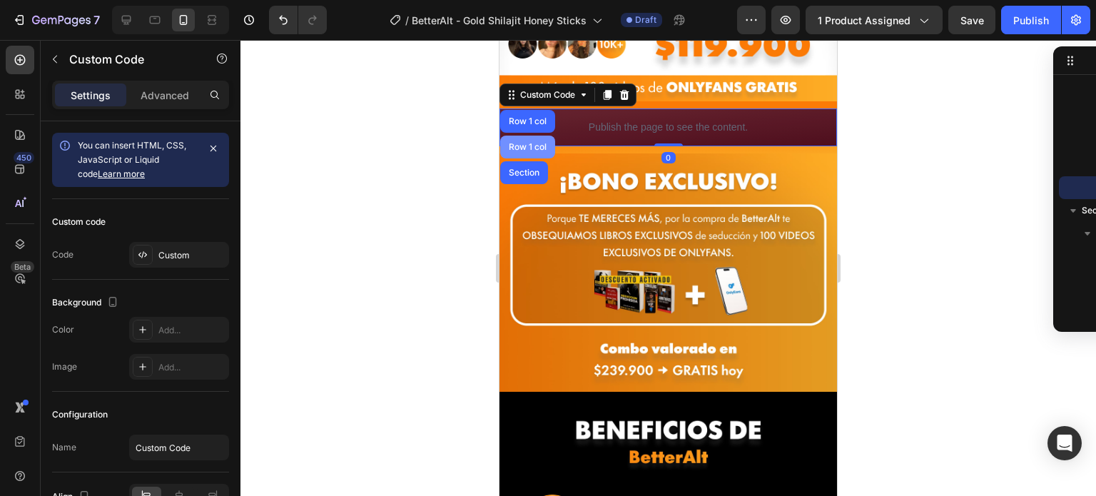
click at [534, 143] on div "Row 1 col" at bounding box center [528, 147] width 44 height 9
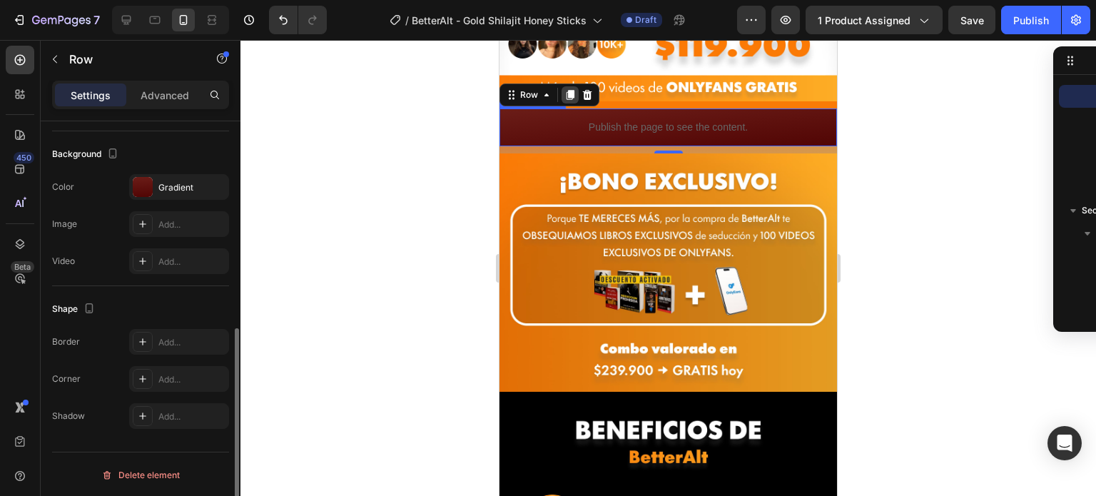
scroll to position [416, 0]
click at [153, 184] on div "Gradient" at bounding box center [179, 188] width 100 height 26
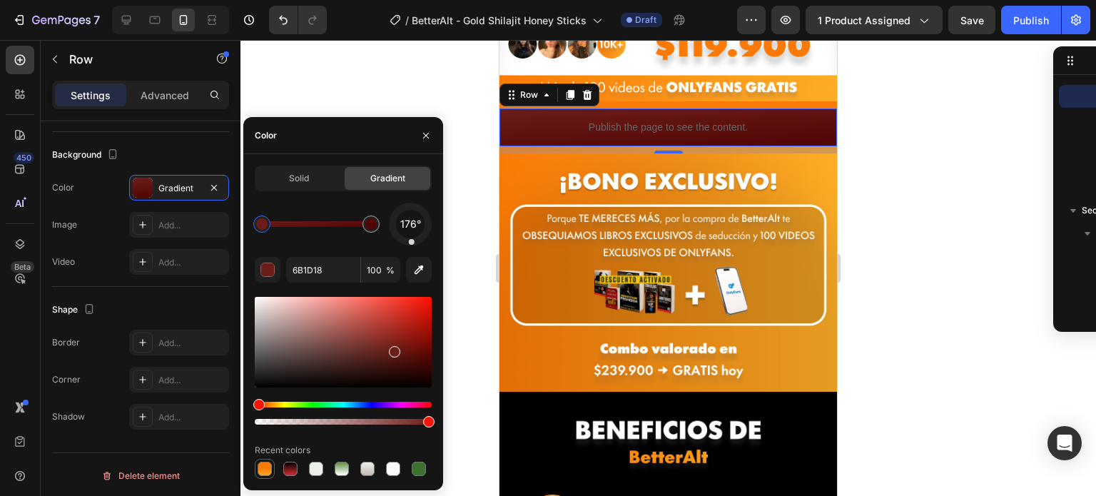
click at [261, 465] on div at bounding box center [265, 469] width 14 height 14
type input "FA7B06"
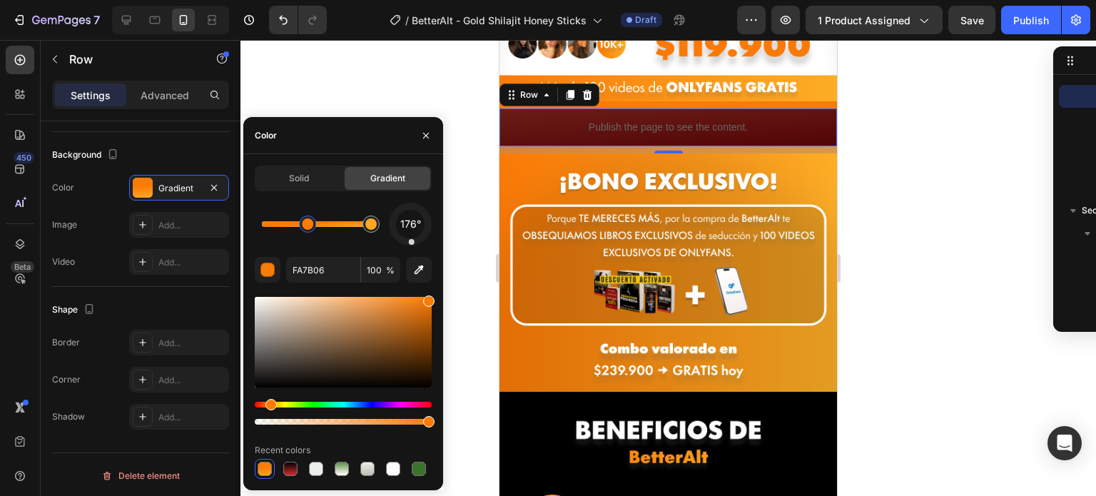
click at [261, 465] on div at bounding box center [265, 469] width 14 height 14
click at [268, 462] on div at bounding box center [265, 469] width 14 height 14
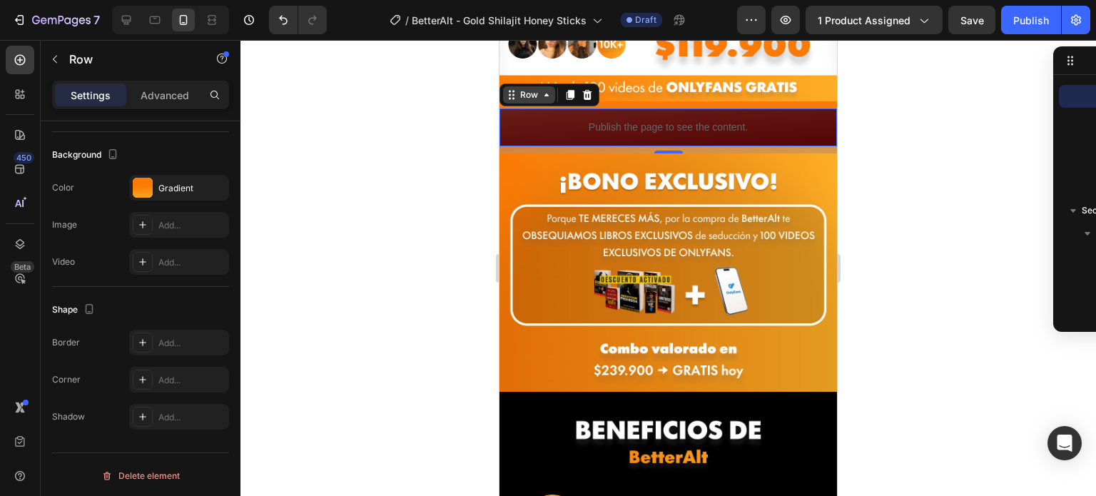
click at [534, 88] on div "Row" at bounding box center [529, 94] width 24 height 13
click at [541, 89] on icon at bounding box center [546, 94] width 11 height 11
click at [541, 86] on div "Row" at bounding box center [529, 94] width 52 height 17
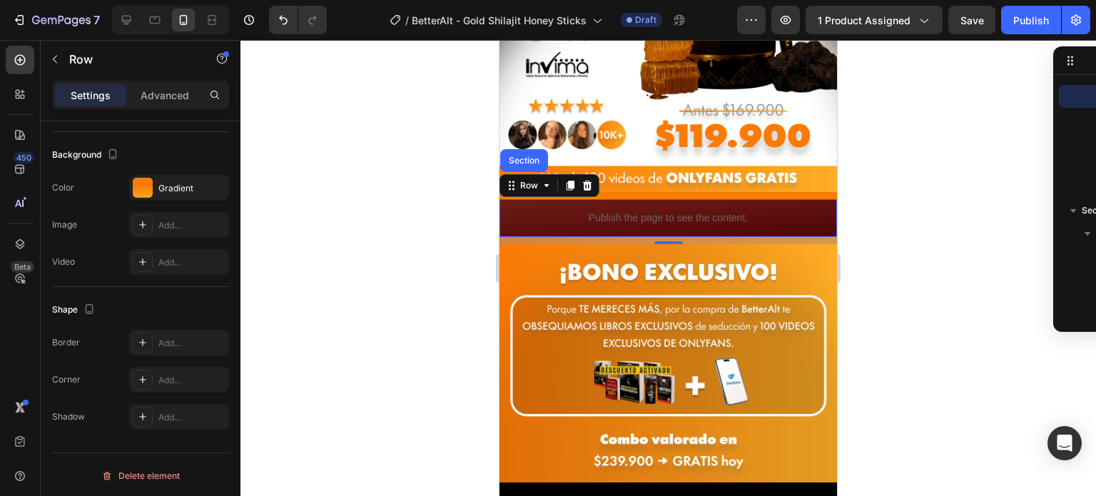
scroll to position [380, 0]
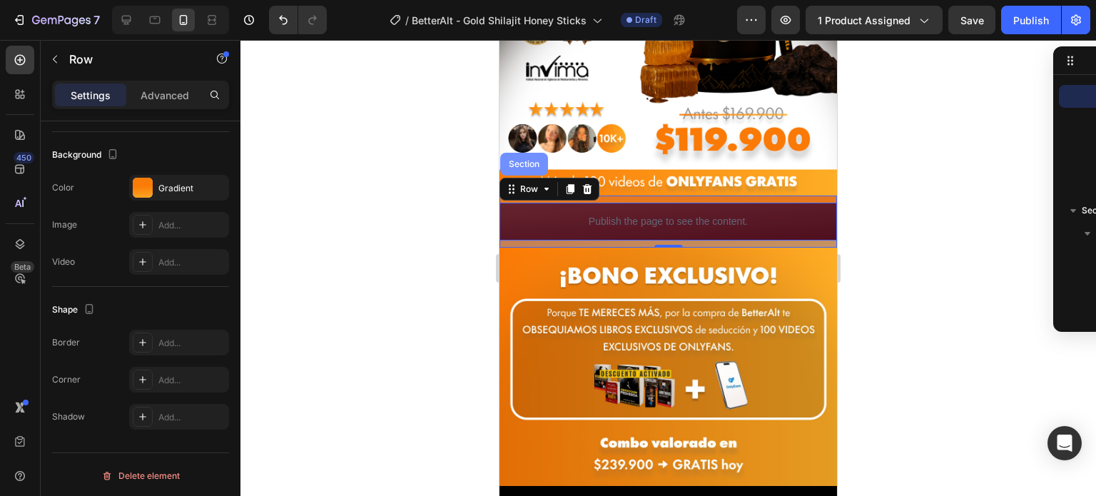
click at [534, 160] on div "Section" at bounding box center [524, 164] width 36 height 9
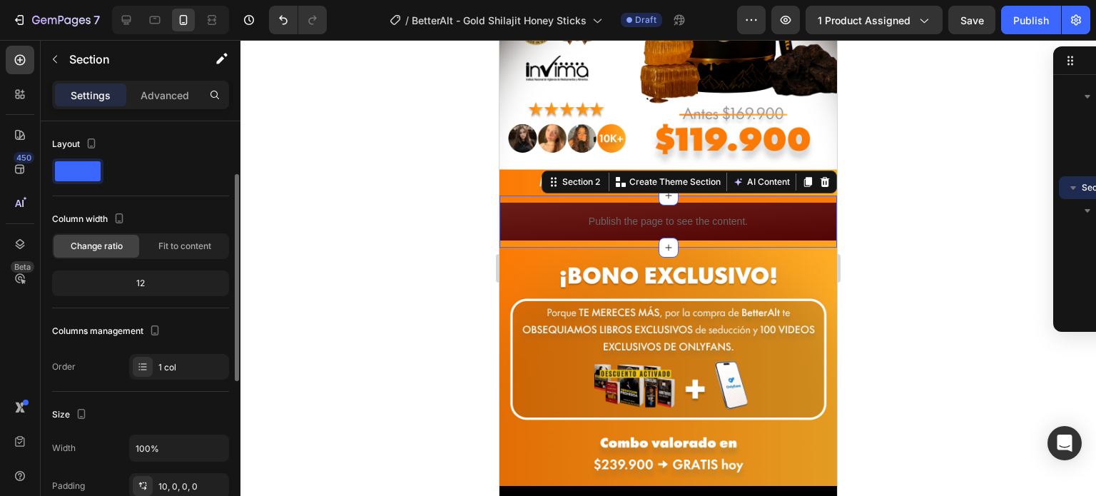
scroll to position [417, 0]
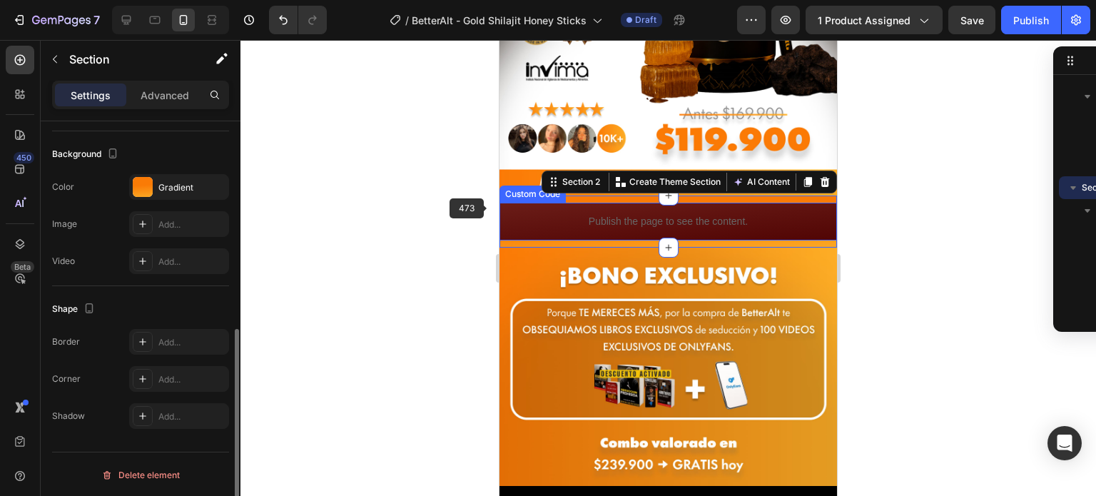
click at [560, 214] on p "Publish the page to see the content." at bounding box center [667, 221] width 337 height 15
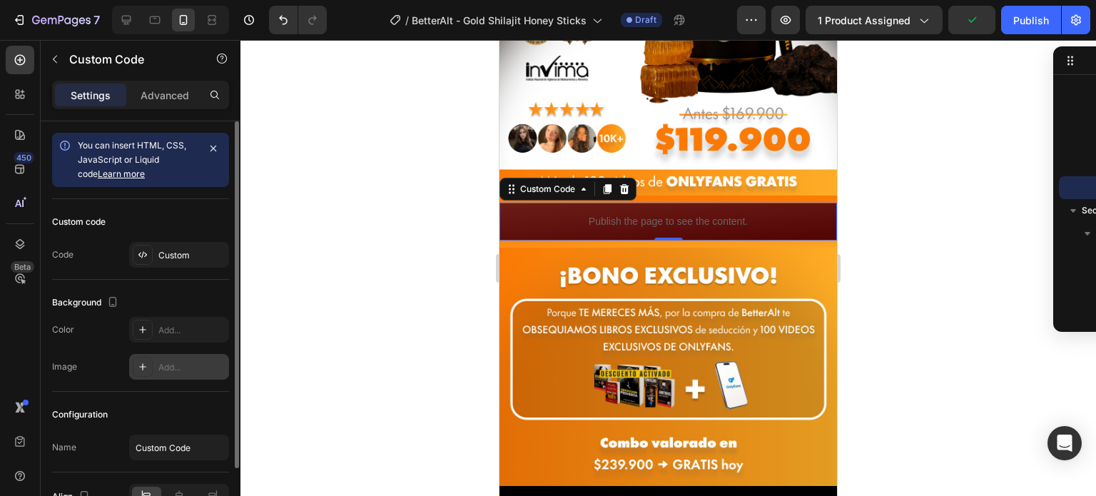
scroll to position [81, 0]
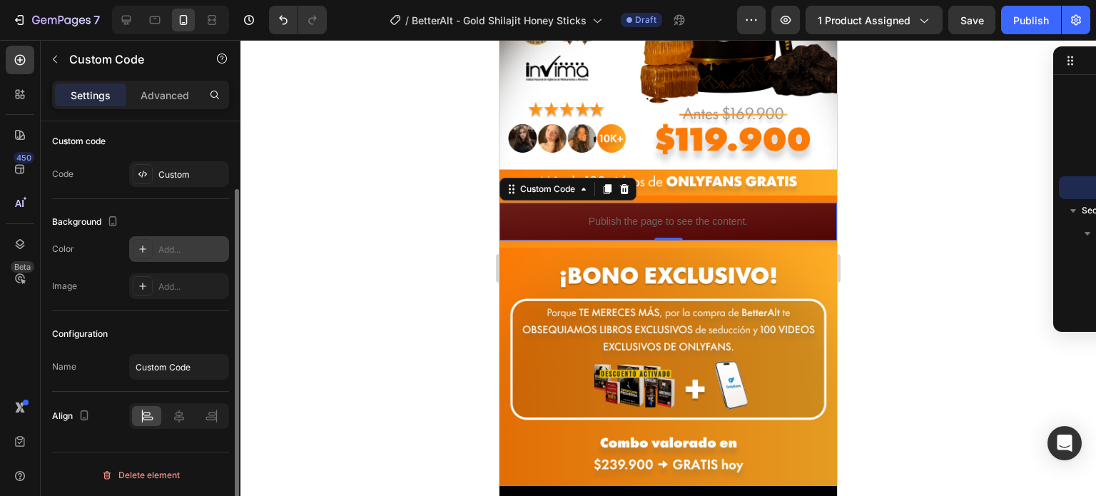
click at [146, 248] on icon at bounding box center [142, 248] width 11 height 11
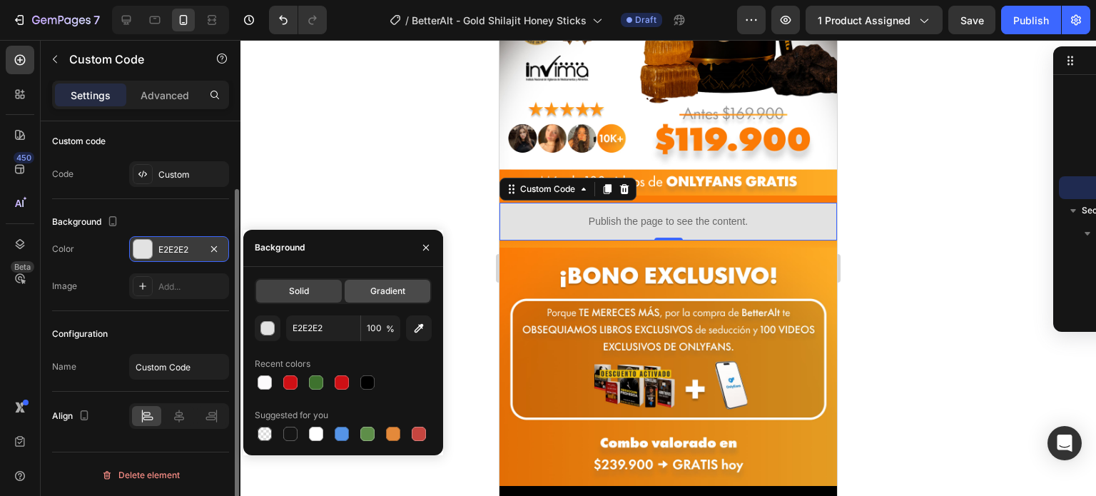
click at [367, 297] on div "Gradient" at bounding box center [388, 291] width 86 height 23
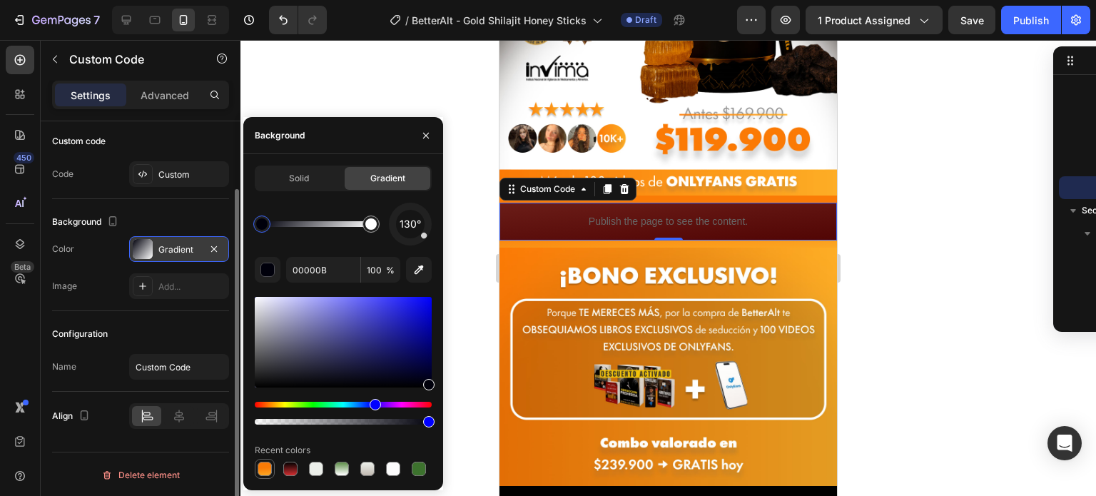
click at [268, 474] on div at bounding box center [265, 469] width 14 height 14
type input "FA7B06"
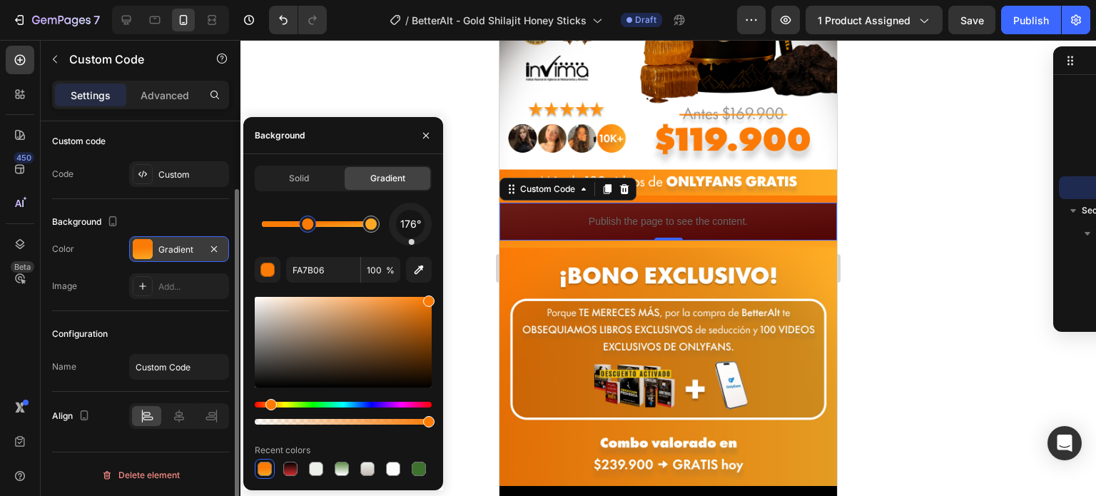
click at [268, 474] on div at bounding box center [265, 469] width 14 height 14
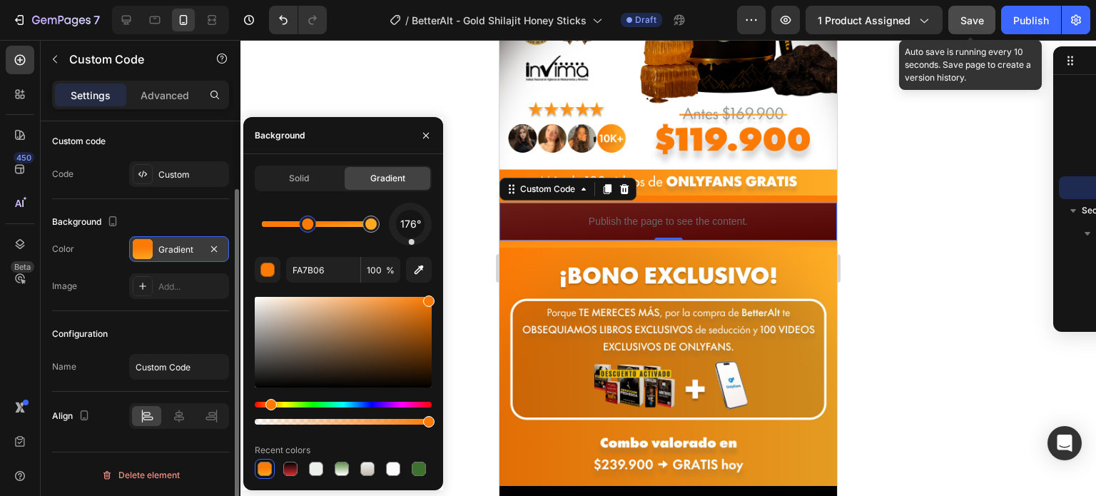
click at [975, 9] on button "Save" at bounding box center [971, 20] width 47 height 29
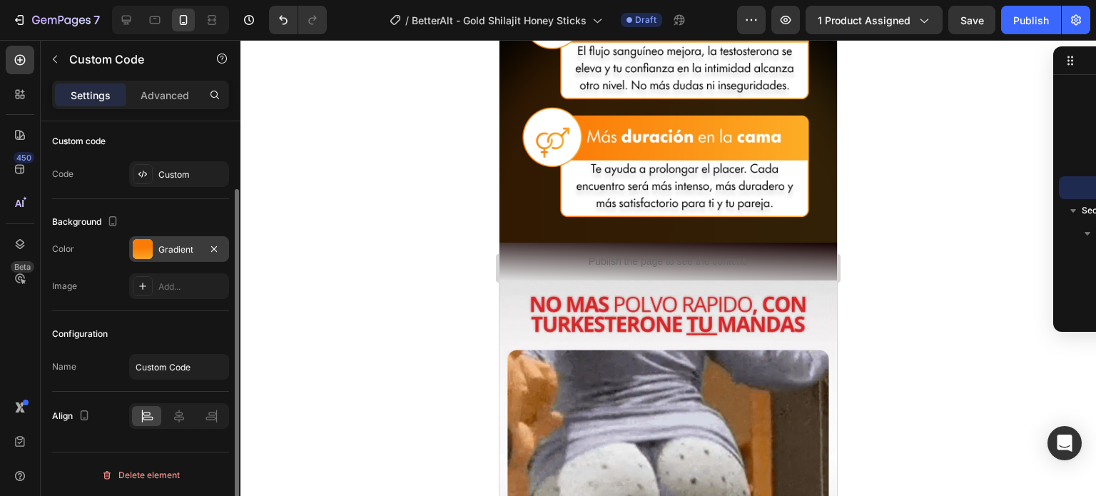
scroll to position [1082, 0]
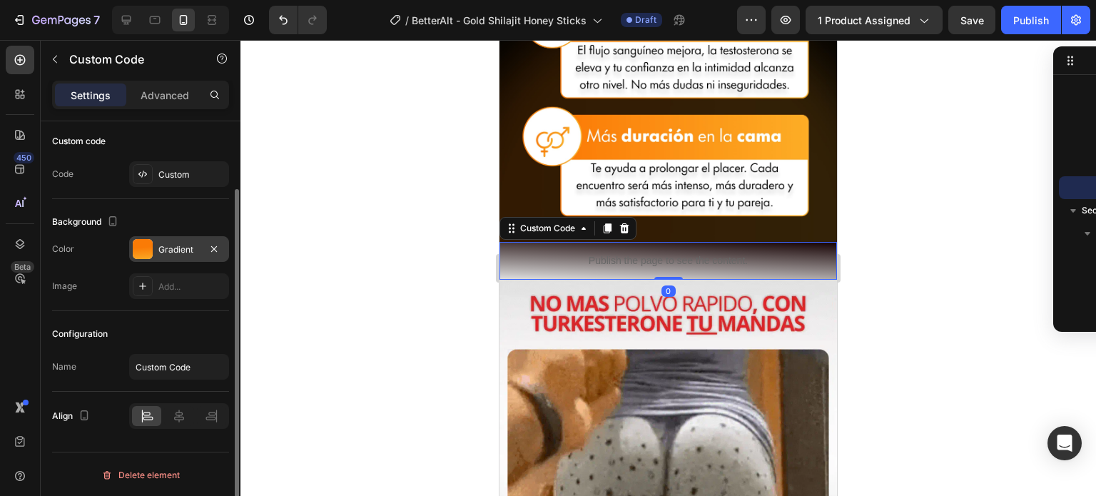
click at [738, 253] on p "Publish the page to see the content." at bounding box center [667, 260] width 337 height 15
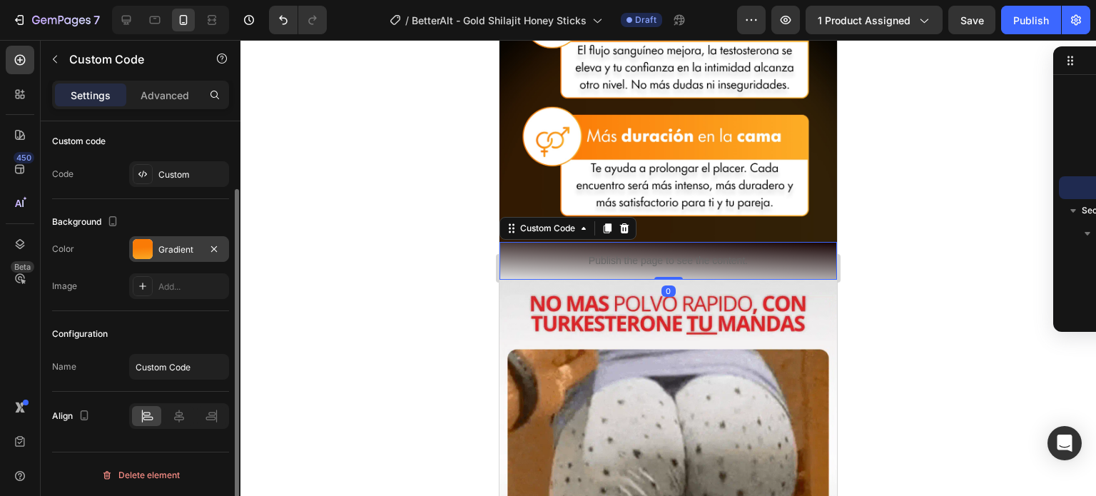
scroll to position [361, 0]
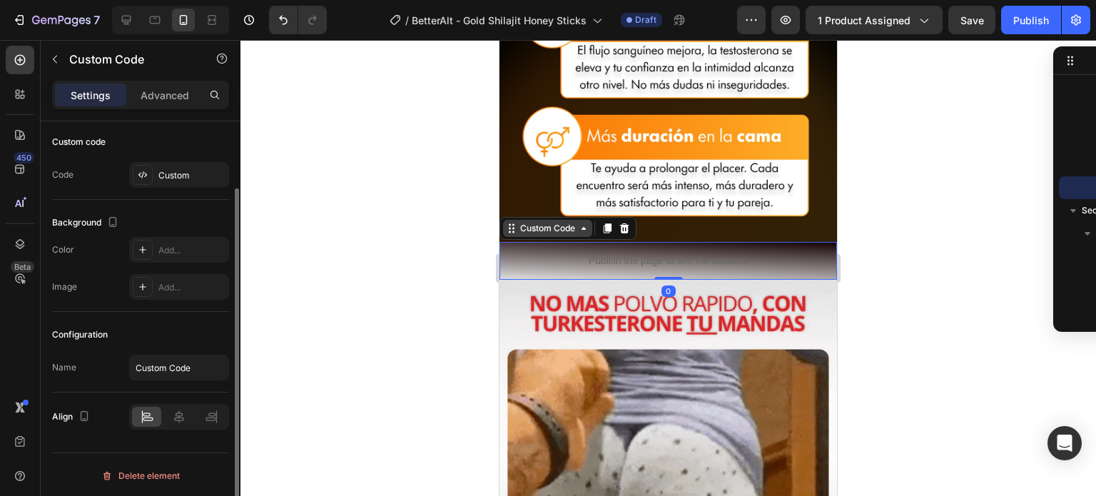
click at [537, 222] on div "Custom Code" at bounding box center [547, 228] width 61 height 13
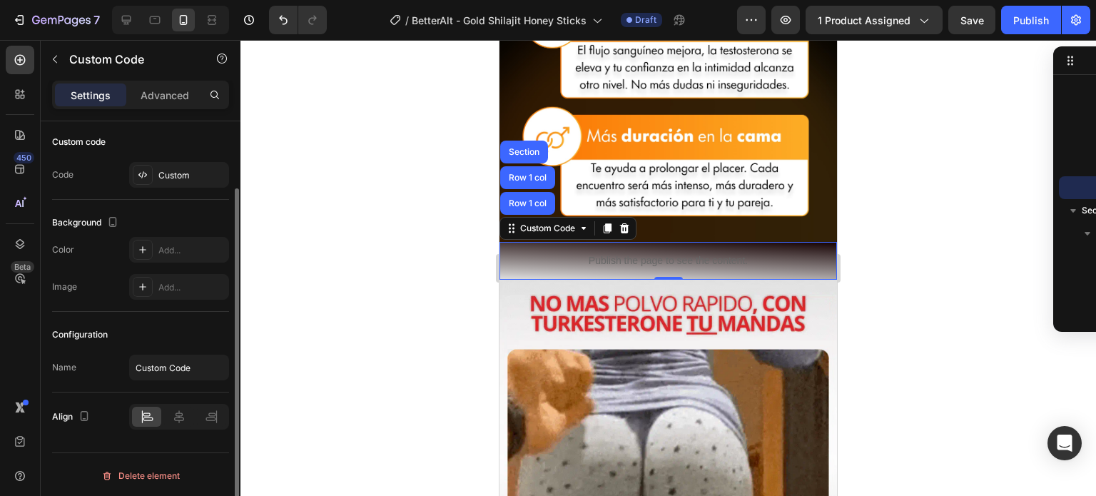
scroll to position [0, 0]
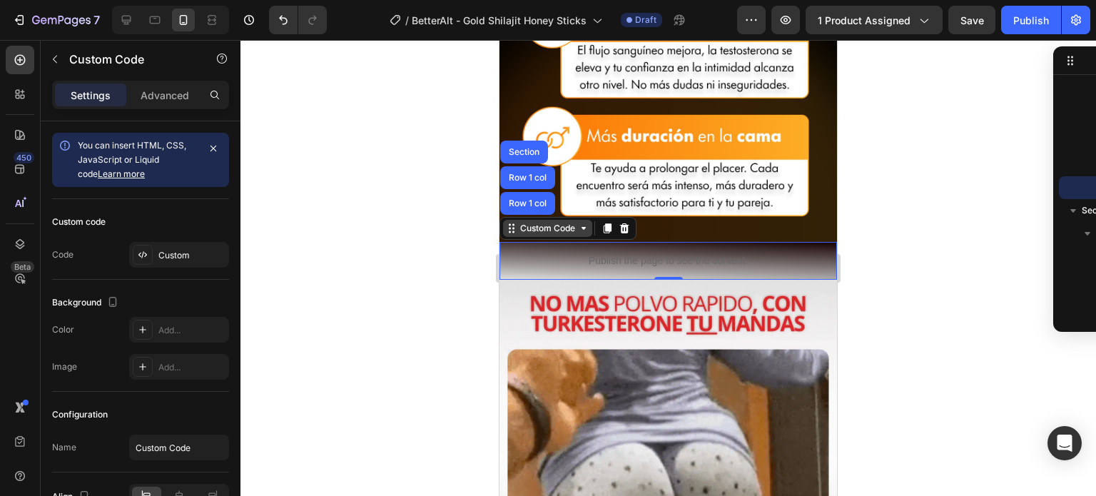
click at [566, 222] on div "Custom Code" at bounding box center [547, 228] width 61 height 13
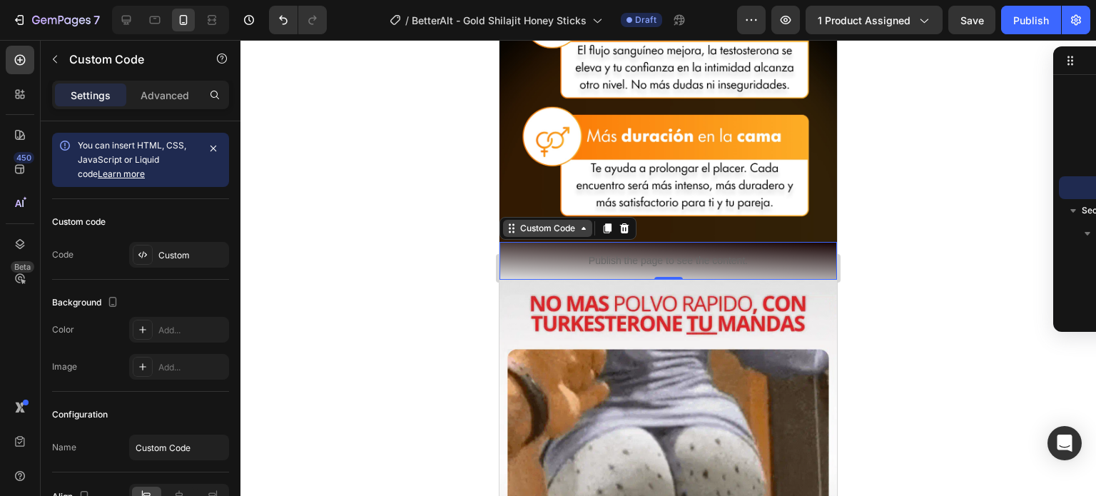
click at [560, 222] on div "Custom Code" at bounding box center [547, 228] width 61 height 13
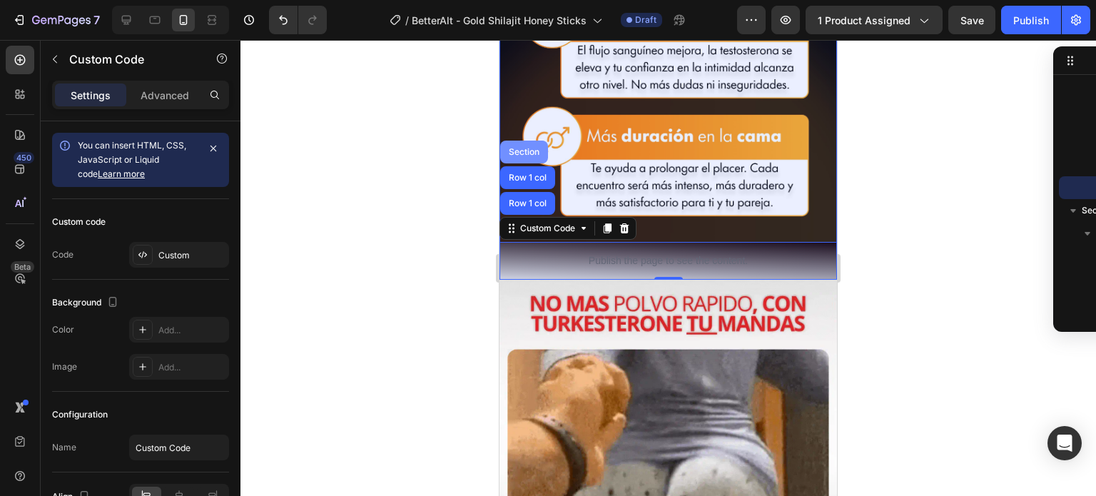
click at [528, 148] on div "Section" at bounding box center [524, 152] width 36 height 9
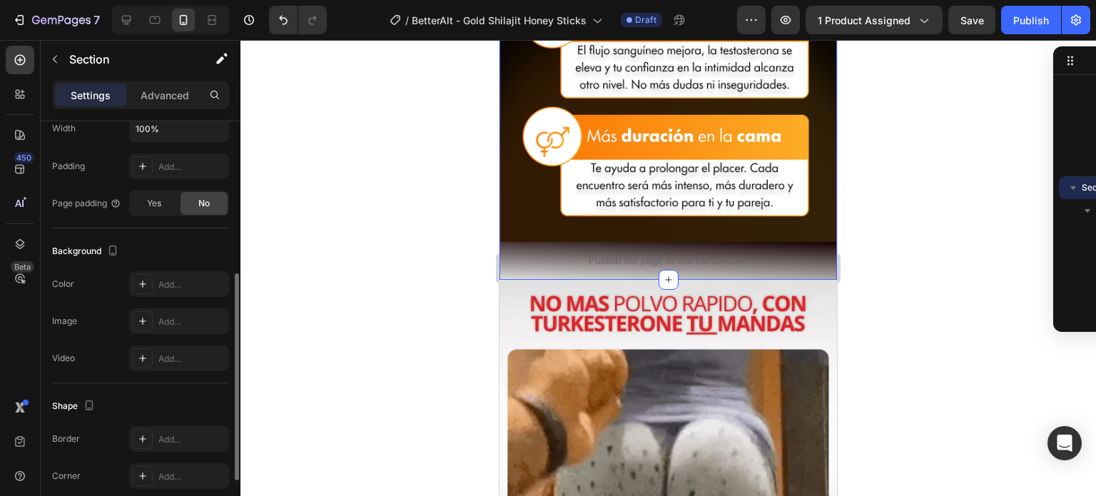
scroll to position [314, 0]
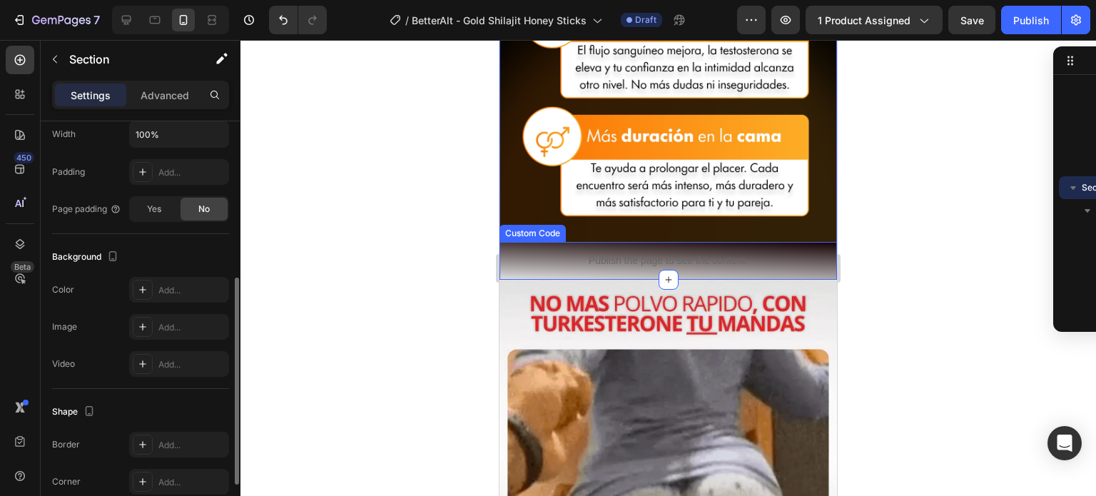
click at [528, 242] on div "Publish the page to see the content." at bounding box center [667, 261] width 337 height 38
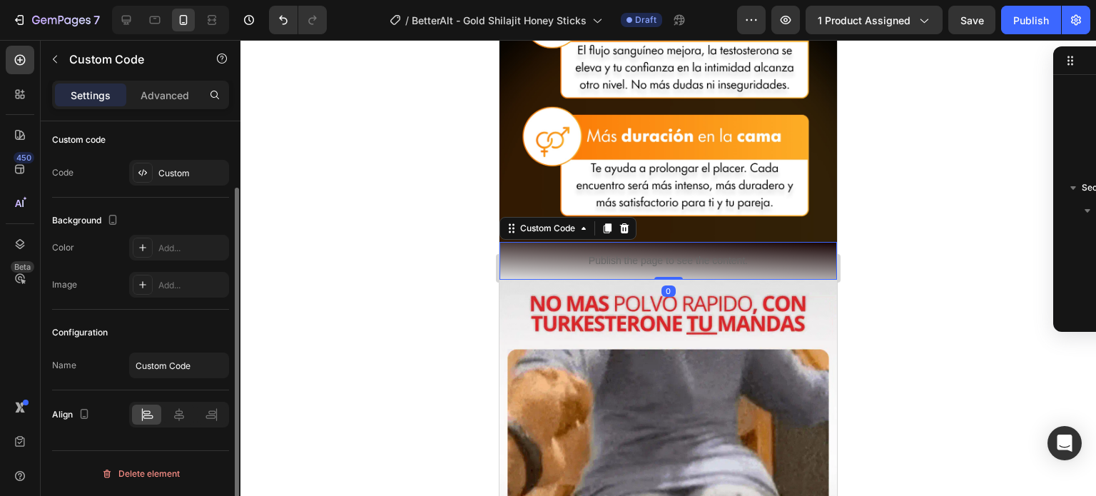
scroll to position [0, 0]
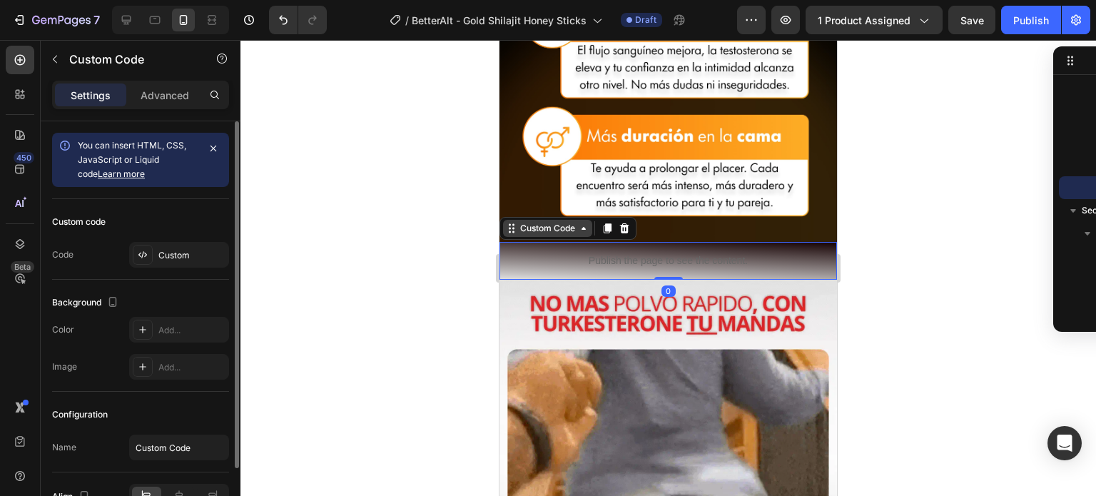
click at [532, 222] on div "Custom Code" at bounding box center [547, 228] width 61 height 13
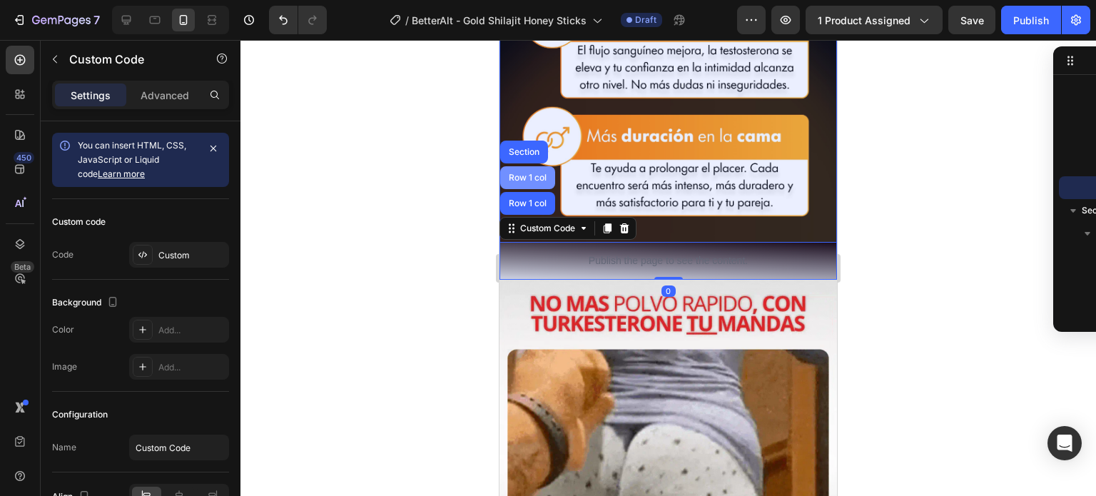
click at [517, 173] on div "Row 1 col" at bounding box center [528, 177] width 44 height 9
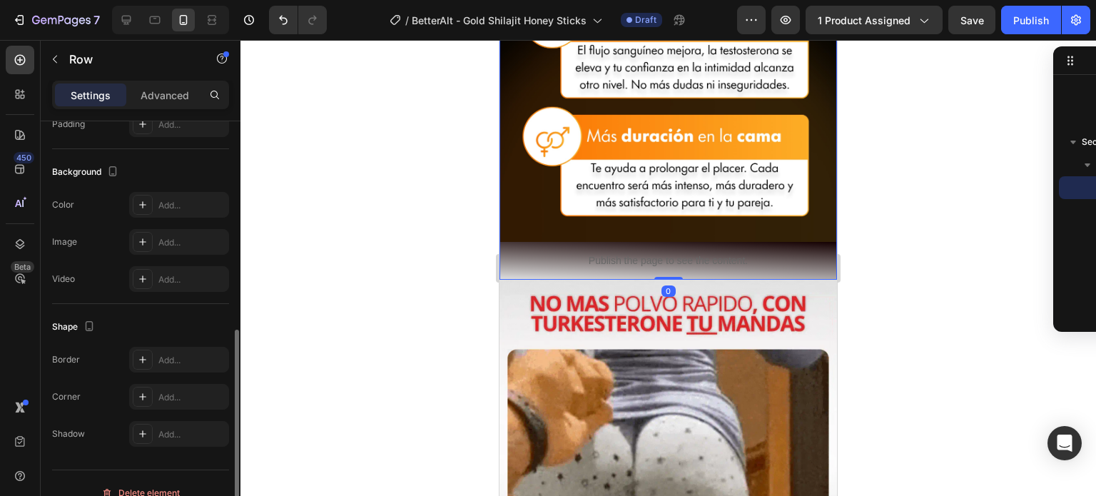
scroll to position [417, 0]
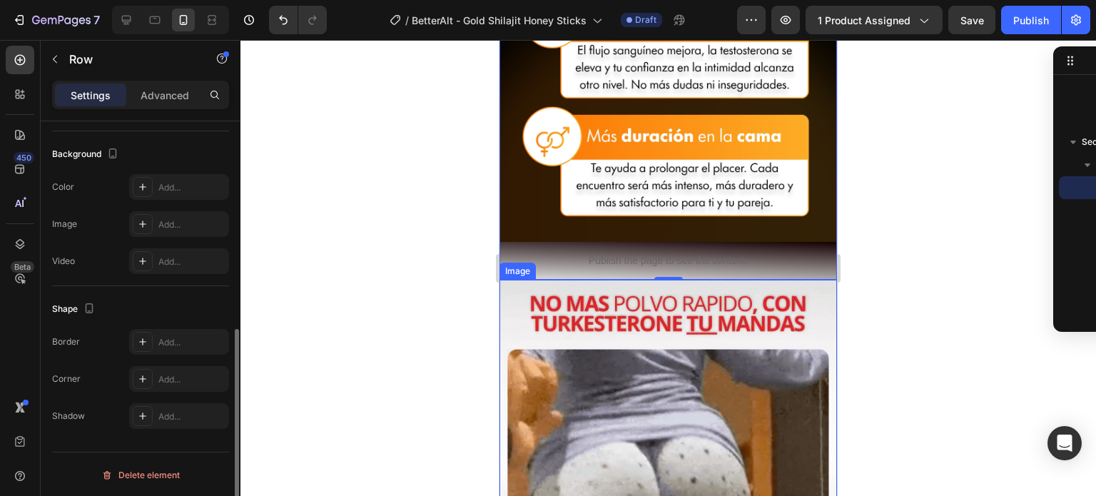
click at [557, 253] on p "Publish the page to see the content." at bounding box center [667, 260] width 337 height 15
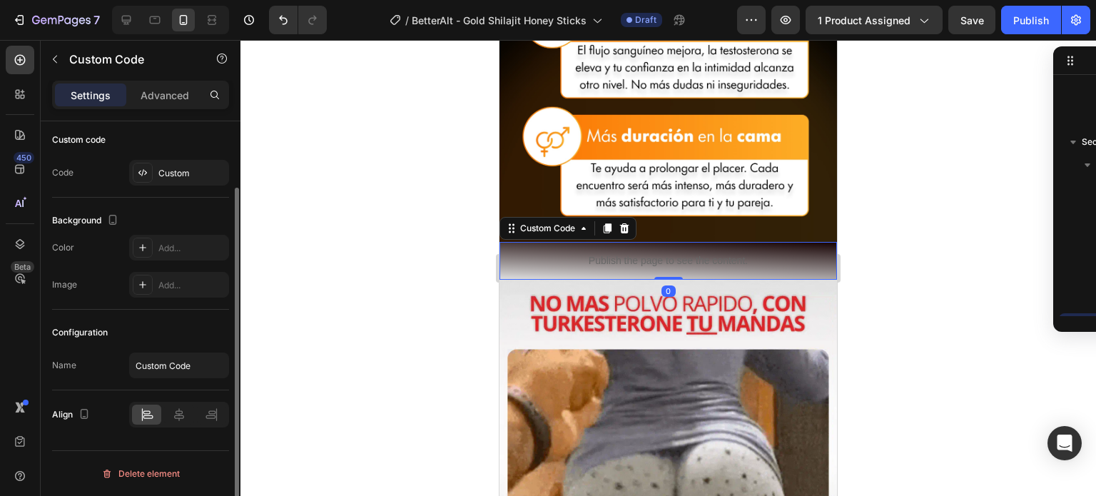
scroll to position [0, 0]
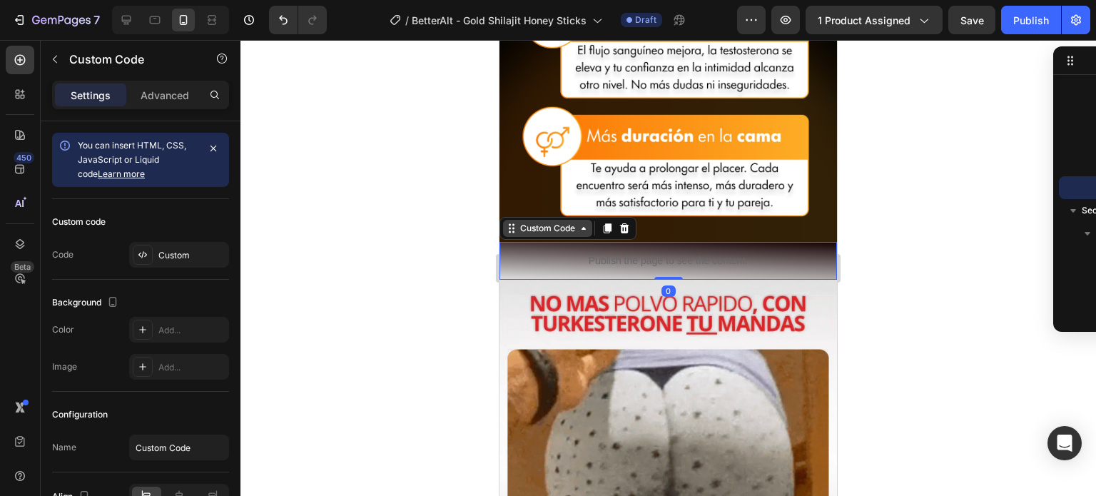
click at [546, 222] on div "Custom Code" at bounding box center [547, 228] width 61 height 13
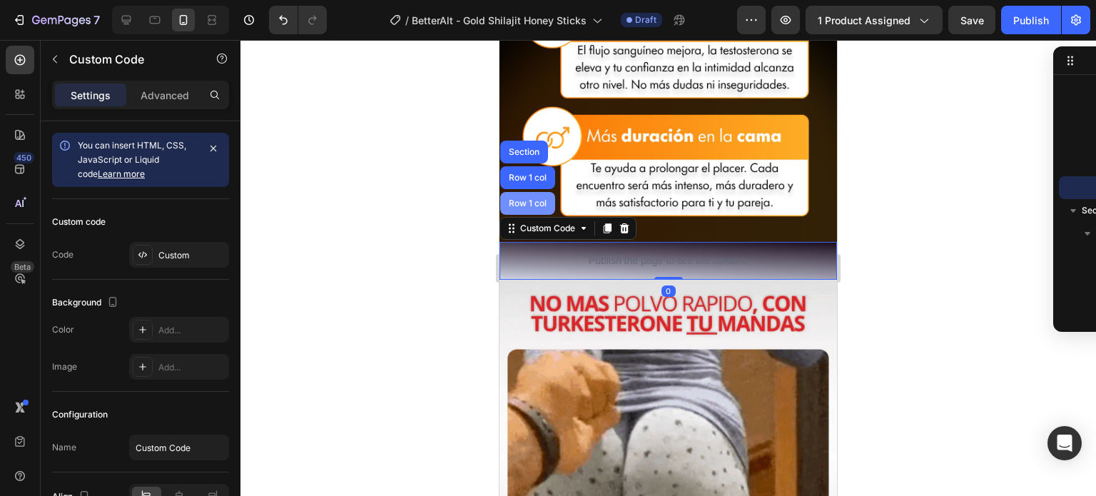
click at [519, 199] on div "Row 1 col" at bounding box center [528, 203] width 44 height 9
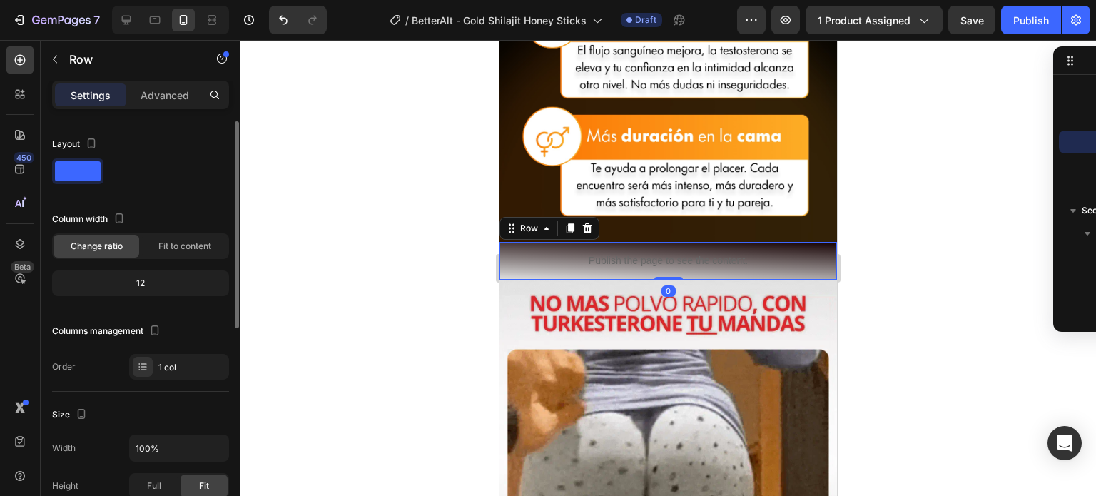
scroll to position [417, 0]
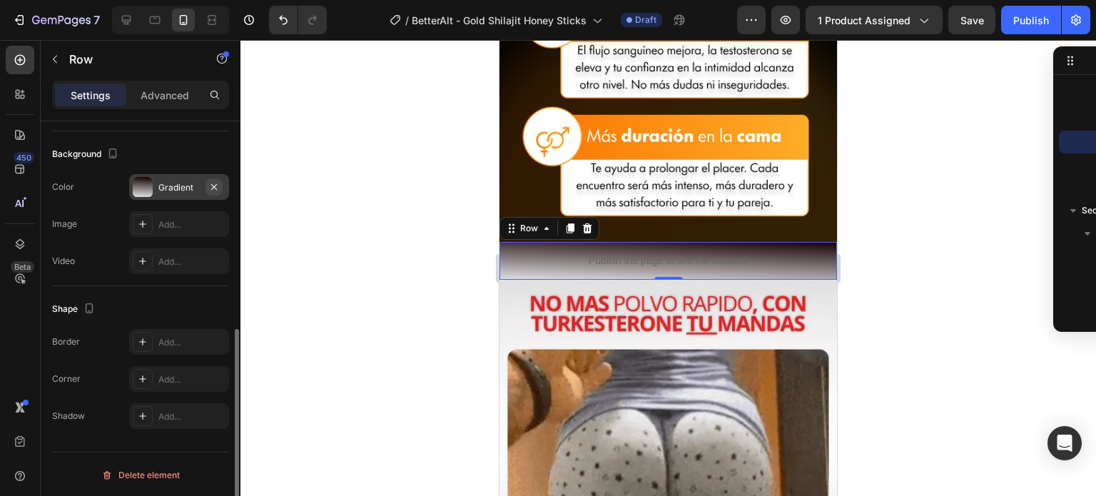
click at [211, 188] on icon "button" at bounding box center [213, 186] width 11 height 11
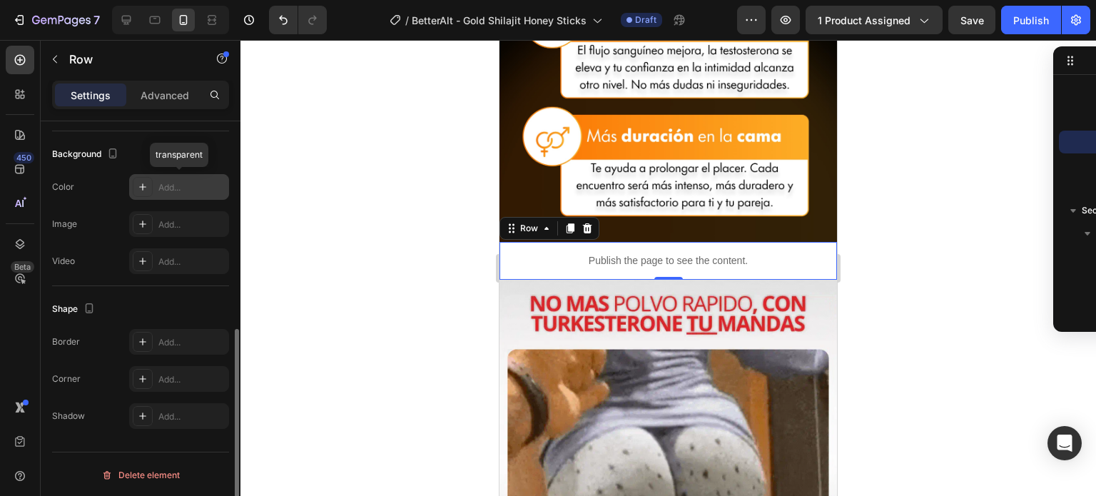
click at [162, 183] on div "Add..." at bounding box center [191, 187] width 67 height 13
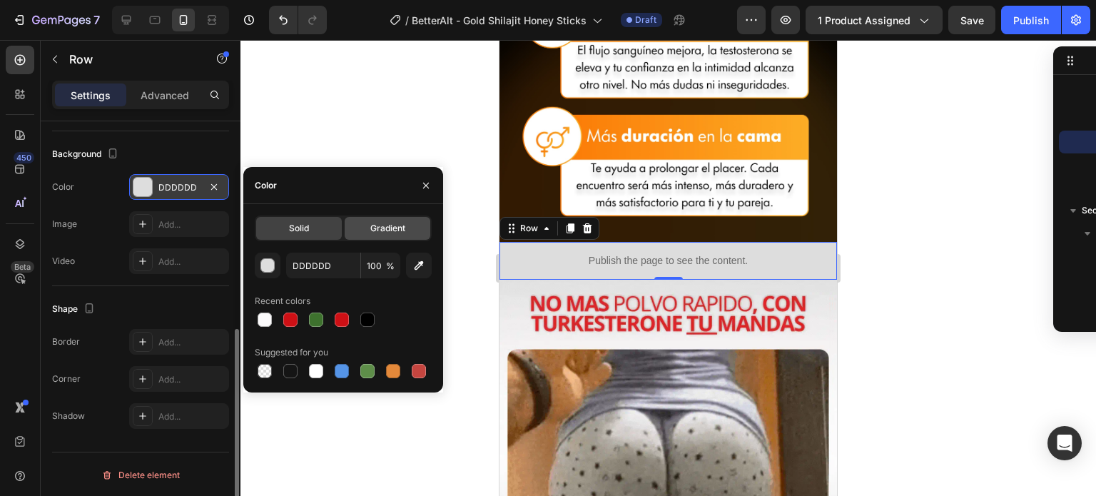
click at [375, 237] on div "Gradient" at bounding box center [388, 228] width 86 height 23
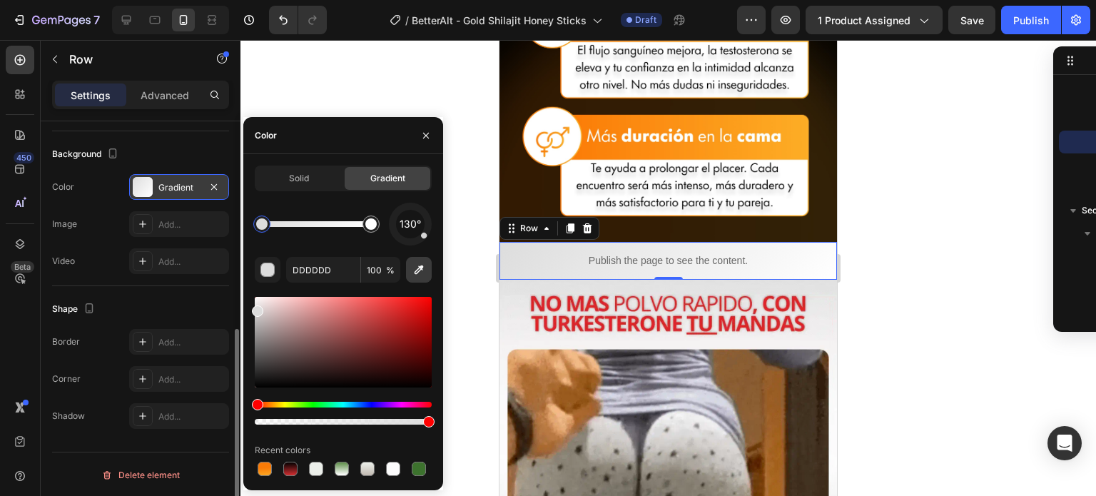
click at [415, 276] on icon "button" at bounding box center [419, 270] width 14 height 14
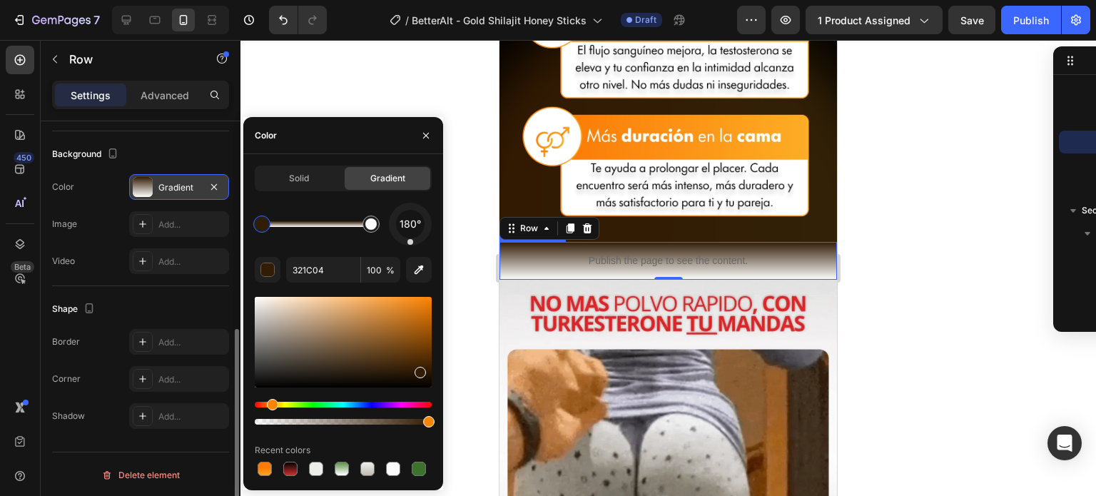
drag, startPoint x: 423, startPoint y: 235, endPoint x: 410, endPoint y: 248, distance: 17.7
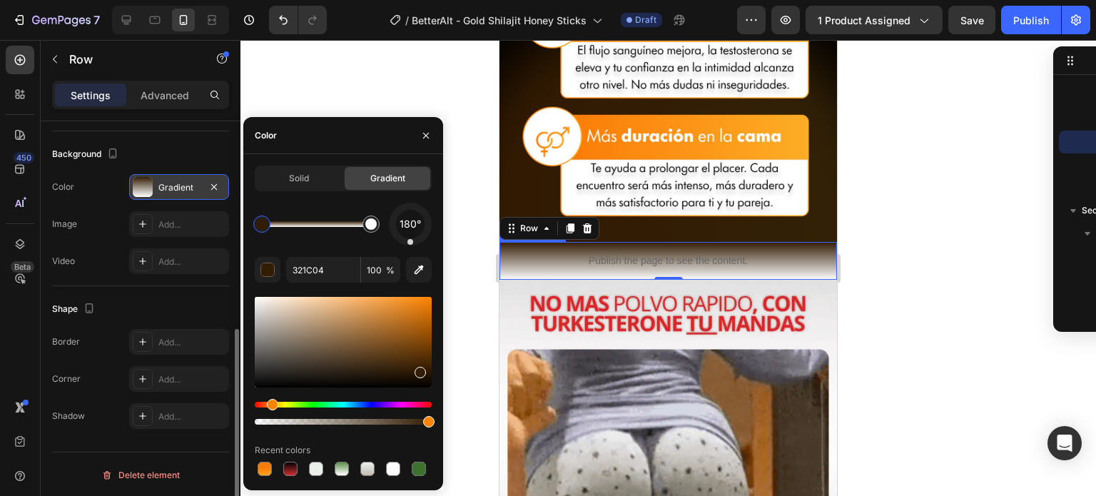
click at [410, 248] on div "180° 321C04 100 % Recent colors" at bounding box center [343, 341] width 177 height 276
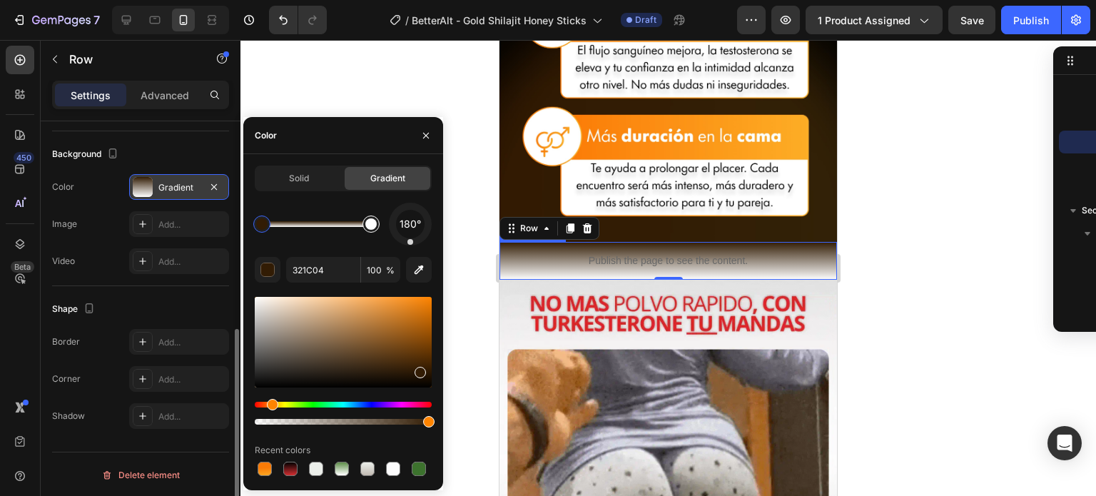
type input "FFFFFF"
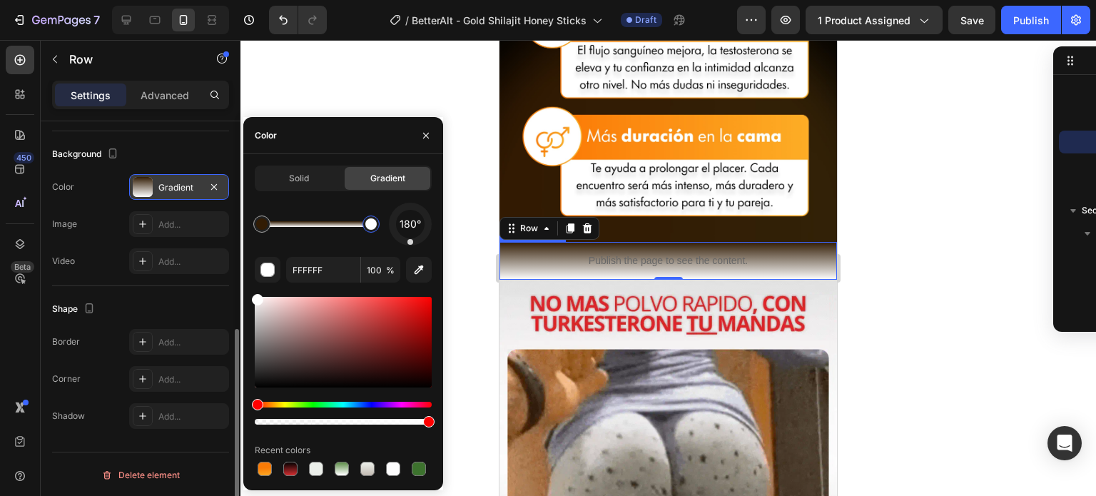
click at [380, 231] on div at bounding box center [371, 224] width 26 height 26
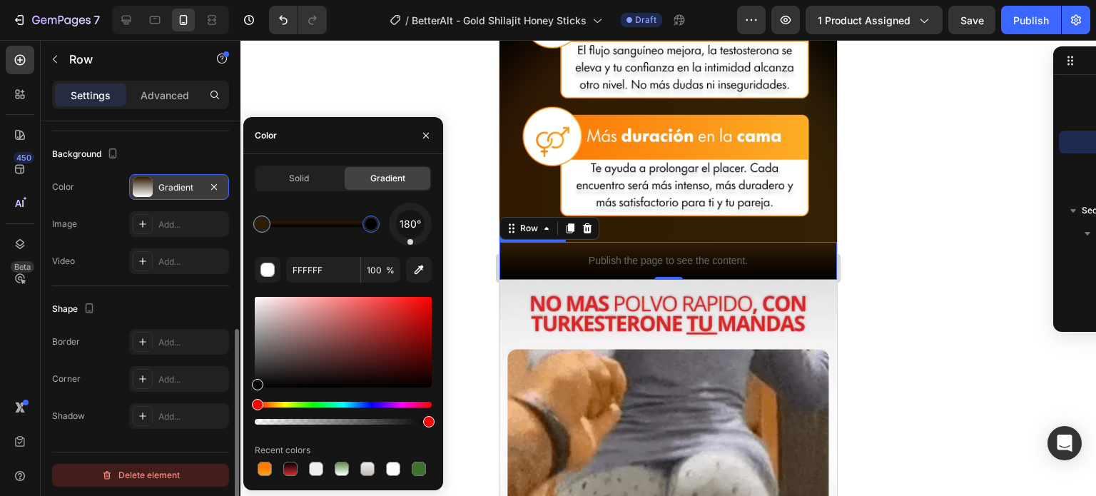
drag, startPoint x: 210, startPoint y: 460, endPoint x: 198, endPoint y: 470, distance: 16.2
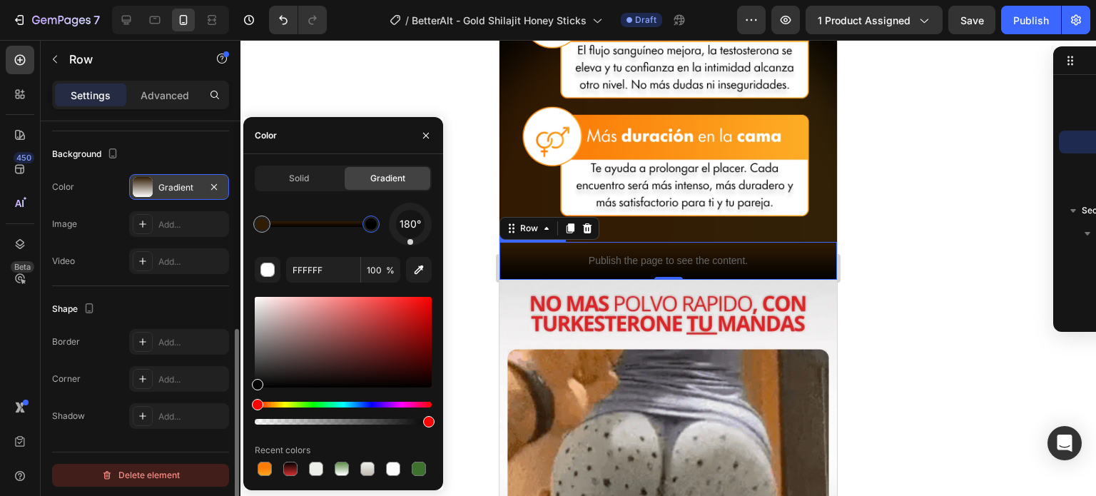
click at [198, 470] on div "450 Beta Sections(18) Elements(84) Section Element Hero Section Product Detail …" at bounding box center [120, 268] width 240 height 456
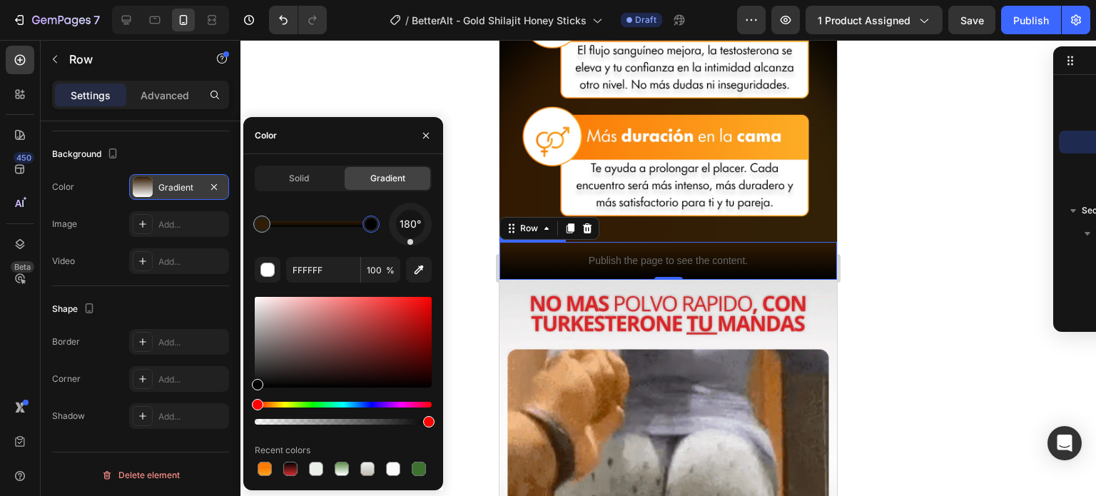
type input "000000"
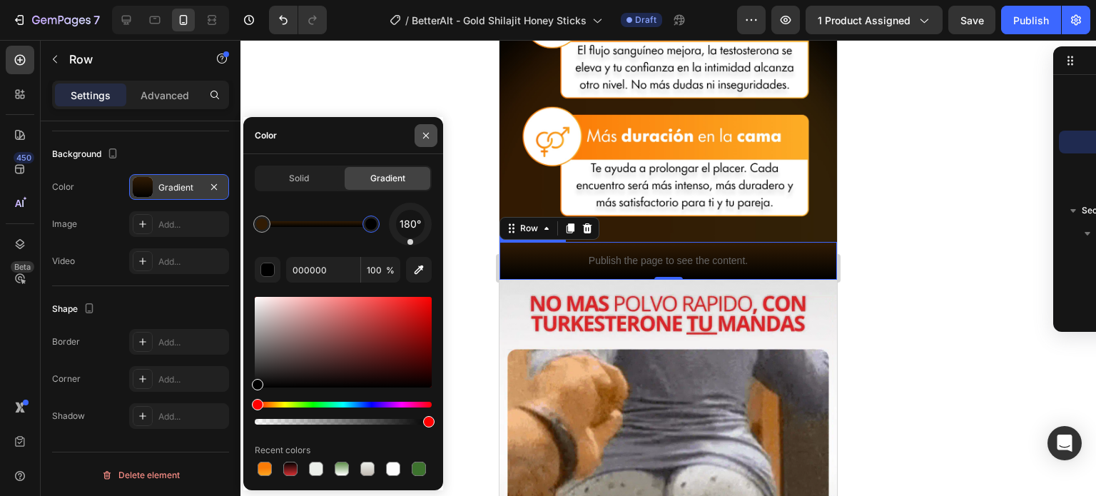
click at [423, 141] on icon "button" at bounding box center [425, 135] width 11 height 11
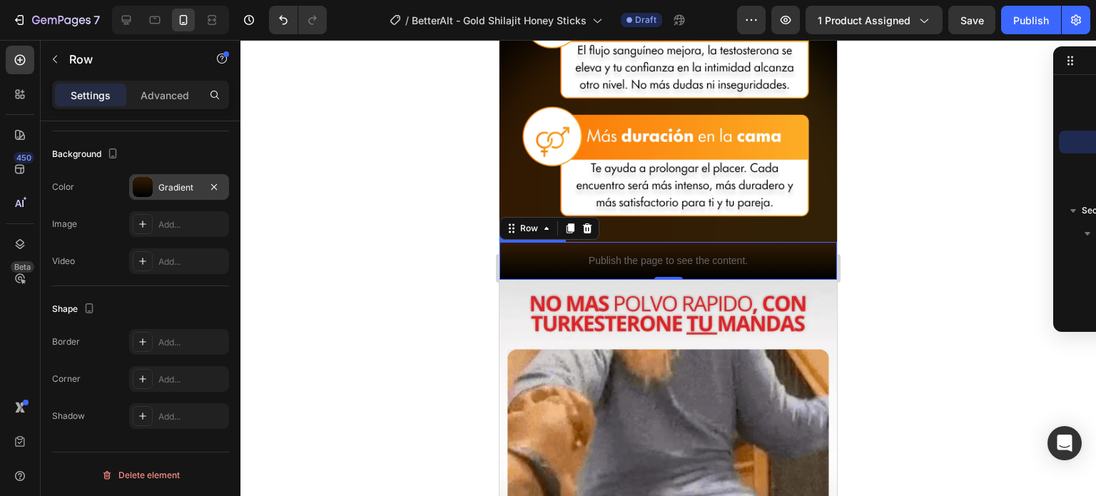
click at [423, 141] on div at bounding box center [668, 268] width 856 height 456
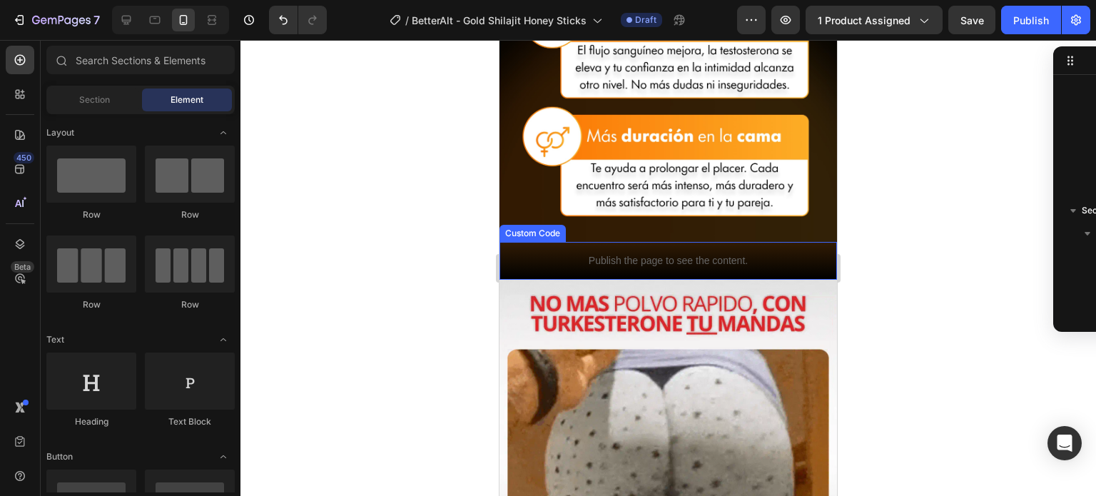
scroll to position [1254, 0]
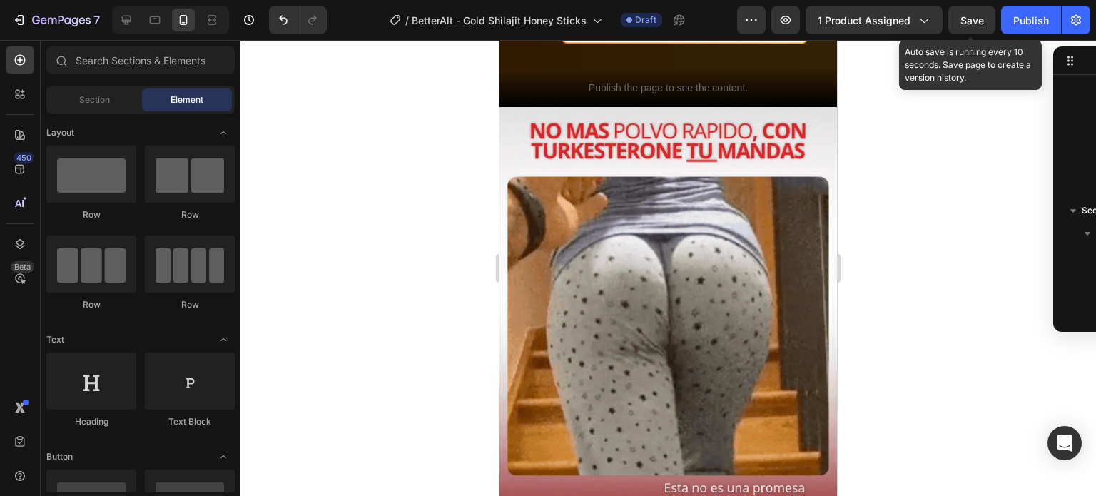
click at [982, 24] on span "Save" at bounding box center [972, 20] width 24 height 12
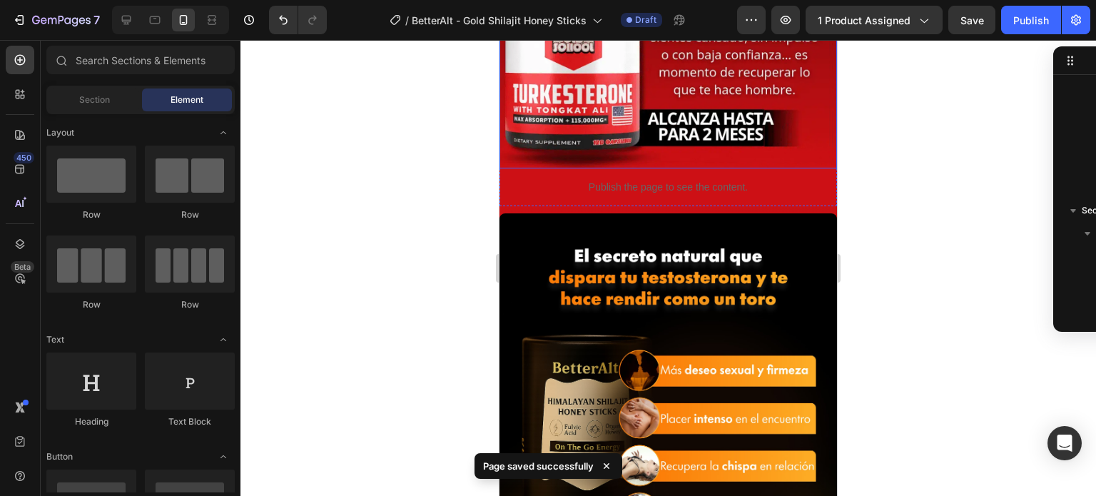
scroll to position [1769, 0]
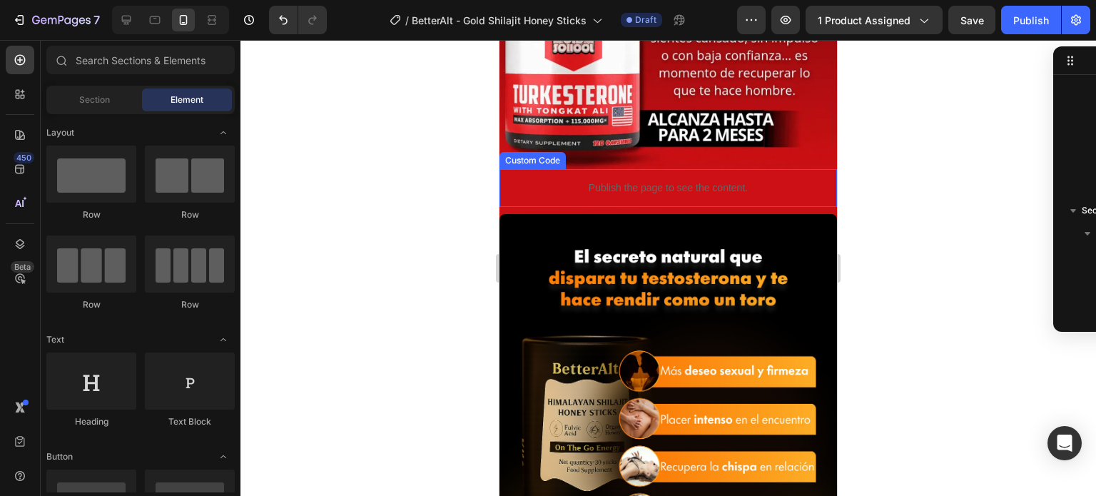
click at [589, 181] on p "Publish the page to see the content." at bounding box center [667, 188] width 337 height 15
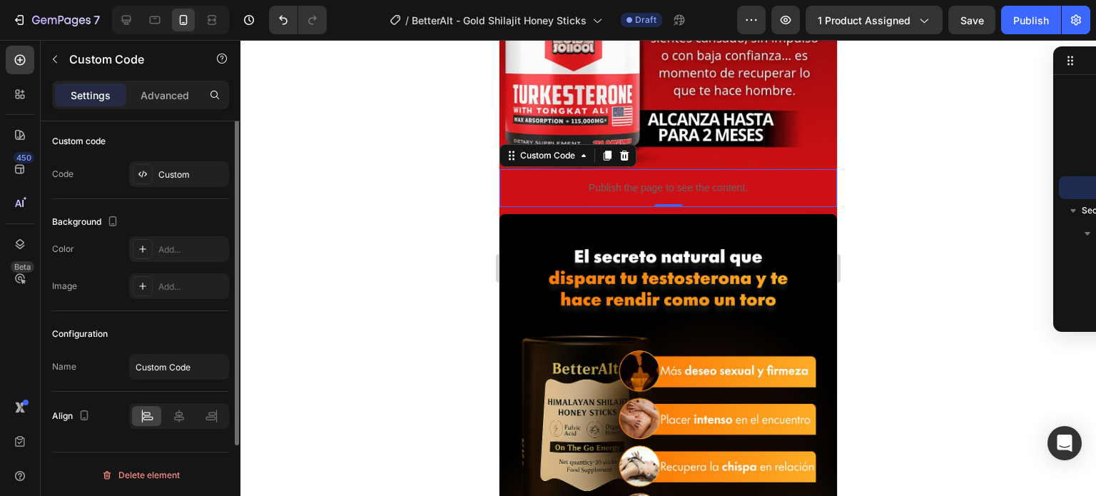
scroll to position [0, 0]
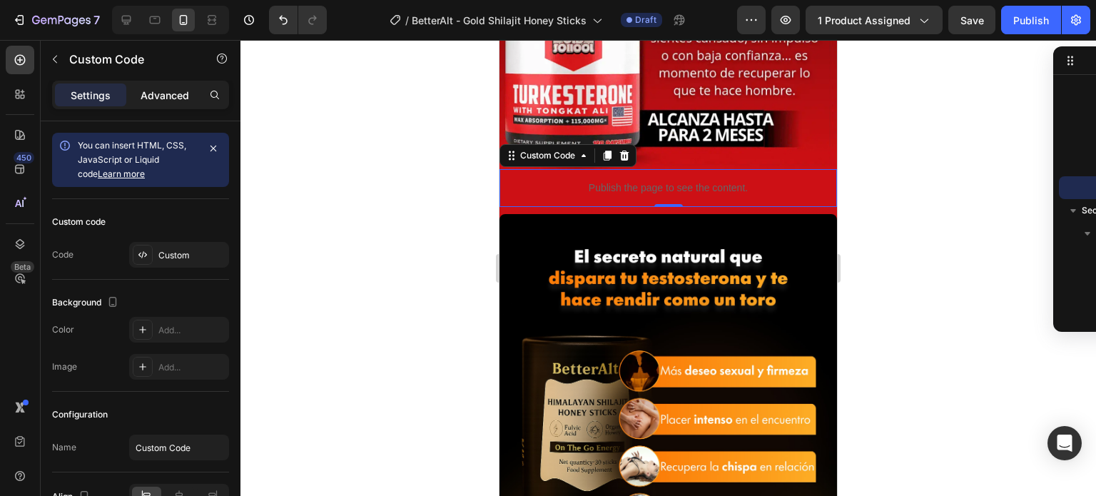
click at [154, 91] on p "Advanced" at bounding box center [165, 95] width 49 height 15
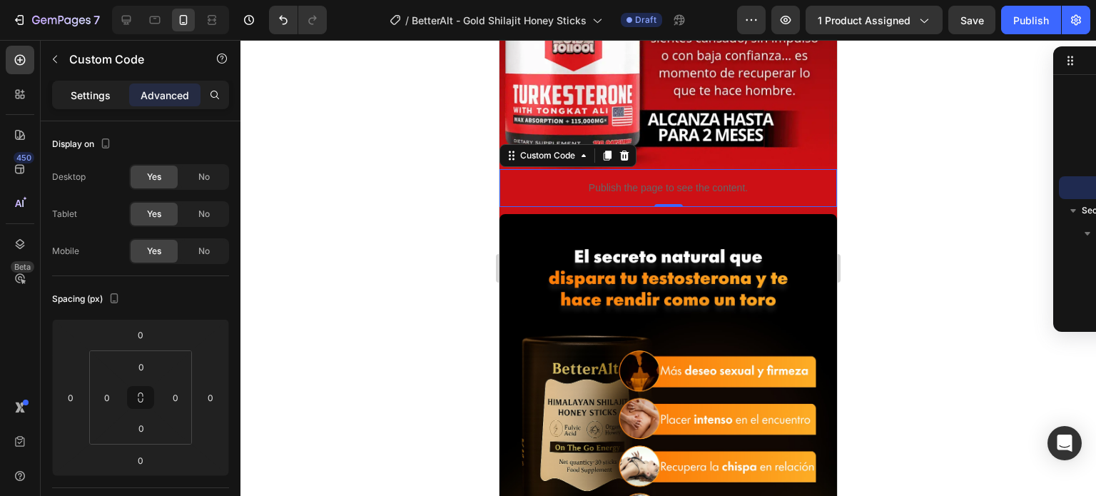
click at [102, 101] on p "Settings" at bounding box center [91, 95] width 40 height 15
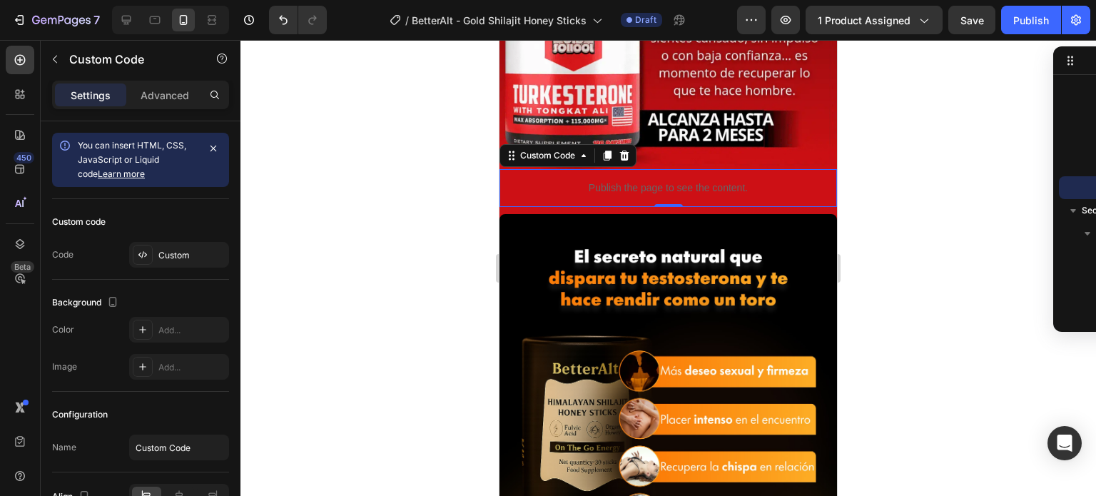
click at [545, 181] on p "Publish the page to see the content." at bounding box center [667, 188] width 337 height 15
click at [549, 147] on div "Custom Code" at bounding box center [547, 155] width 89 height 17
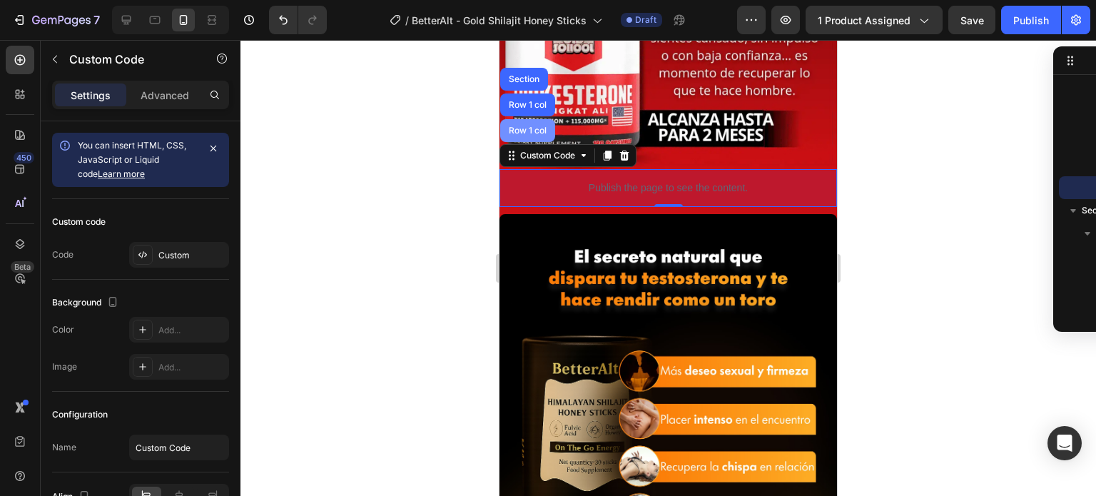
click at [537, 119] on div "Row 1 col" at bounding box center [527, 130] width 55 height 23
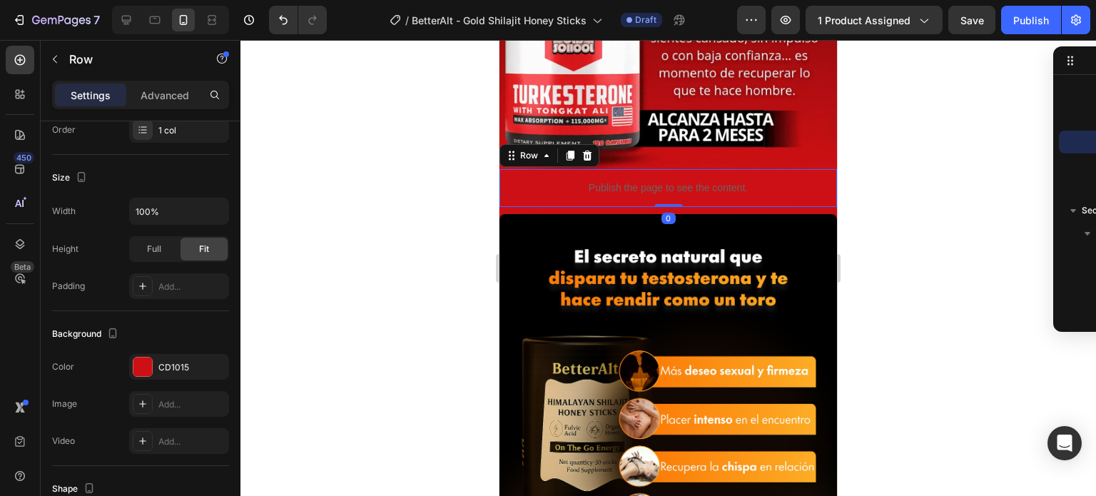
scroll to position [417, 0]
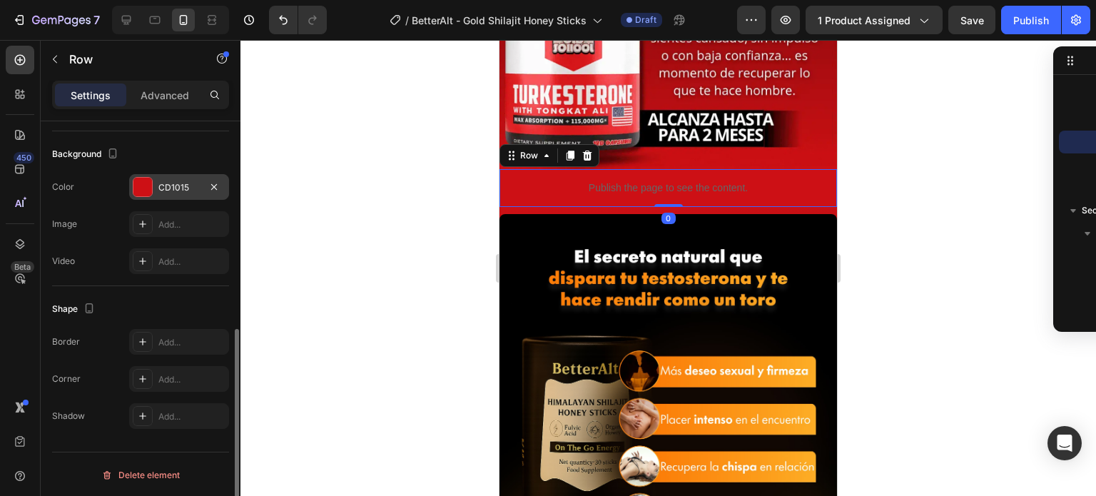
click at [143, 191] on div at bounding box center [142, 187] width 19 height 19
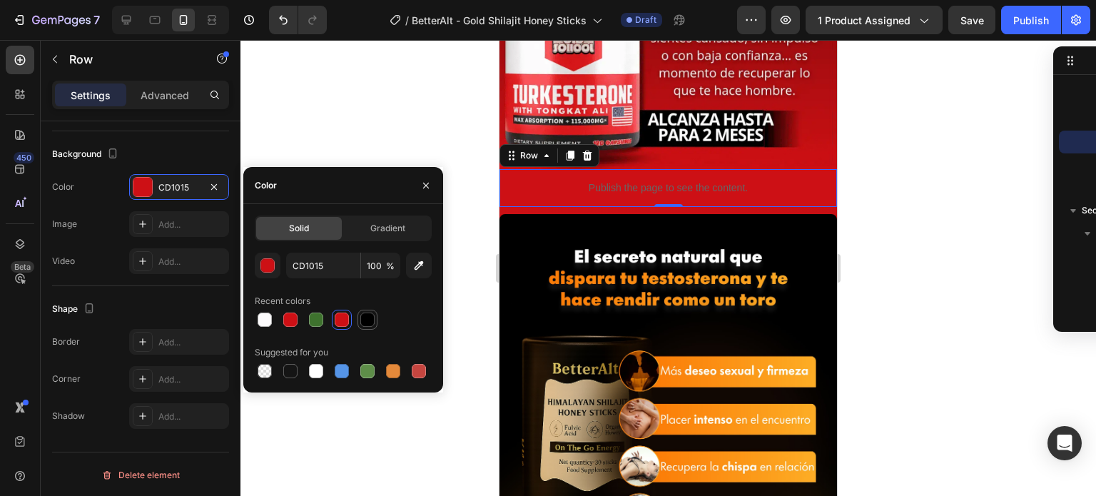
click at [365, 320] on div at bounding box center [367, 320] width 14 height 14
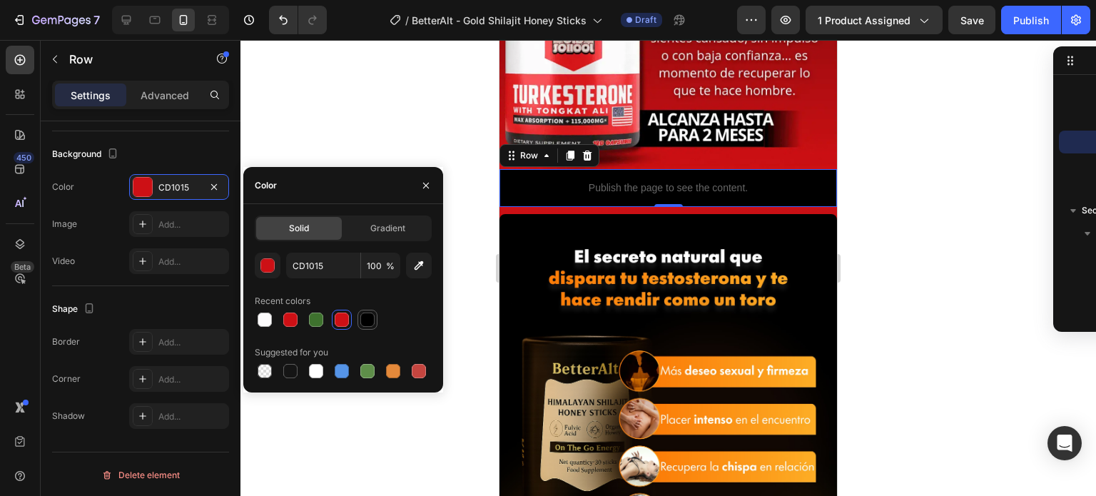
type input "000000"
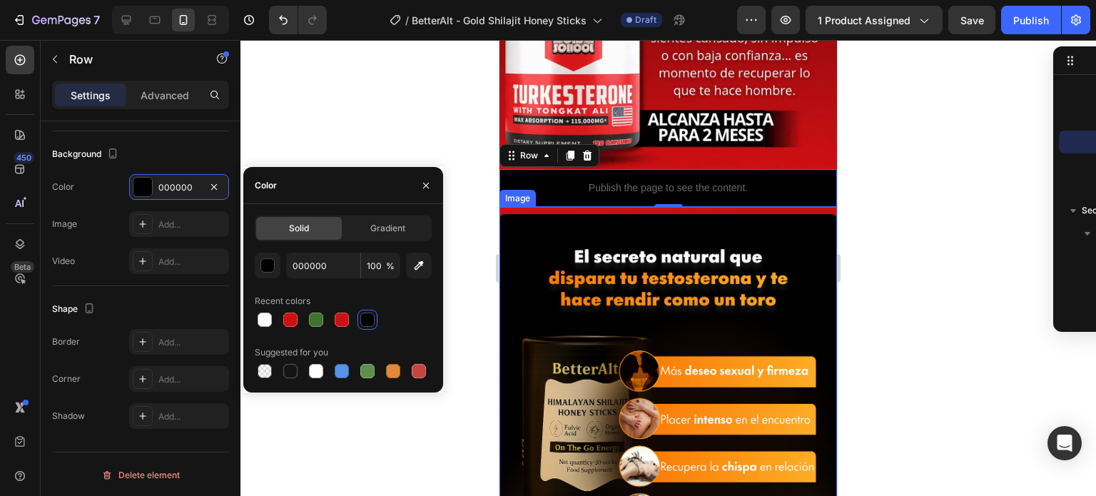
click at [542, 207] on div "Image" at bounding box center [667, 447] width 337 height 481
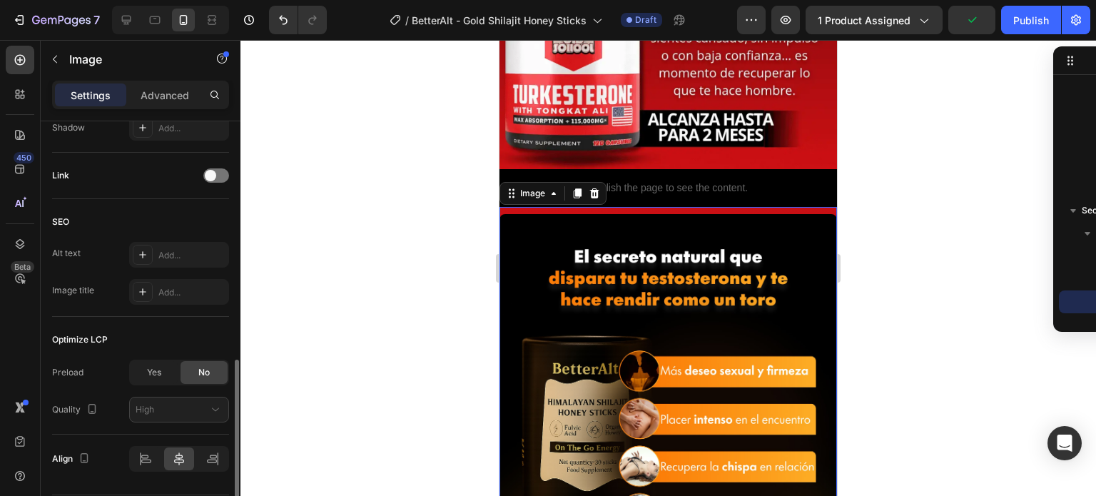
scroll to position [661, 0]
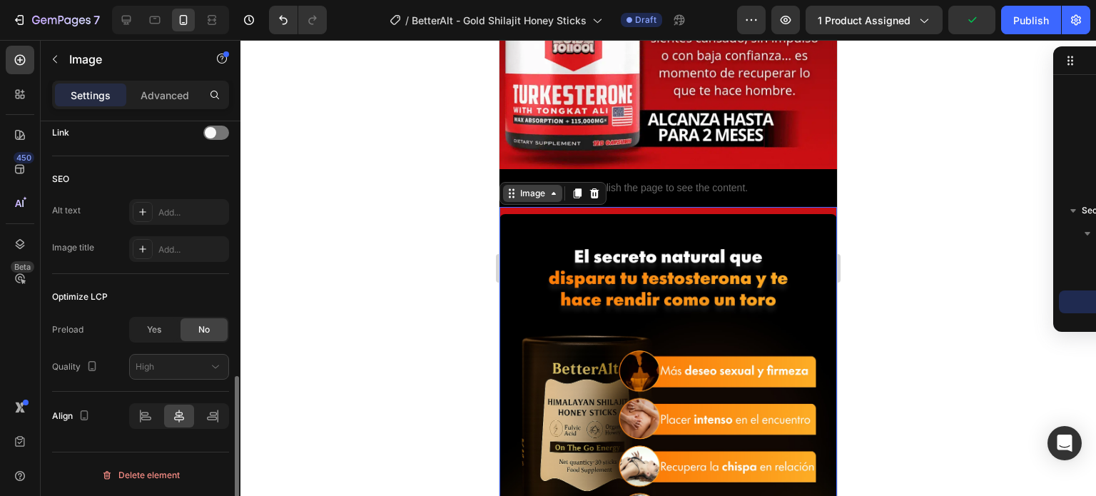
click at [555, 188] on icon at bounding box center [553, 193] width 11 height 11
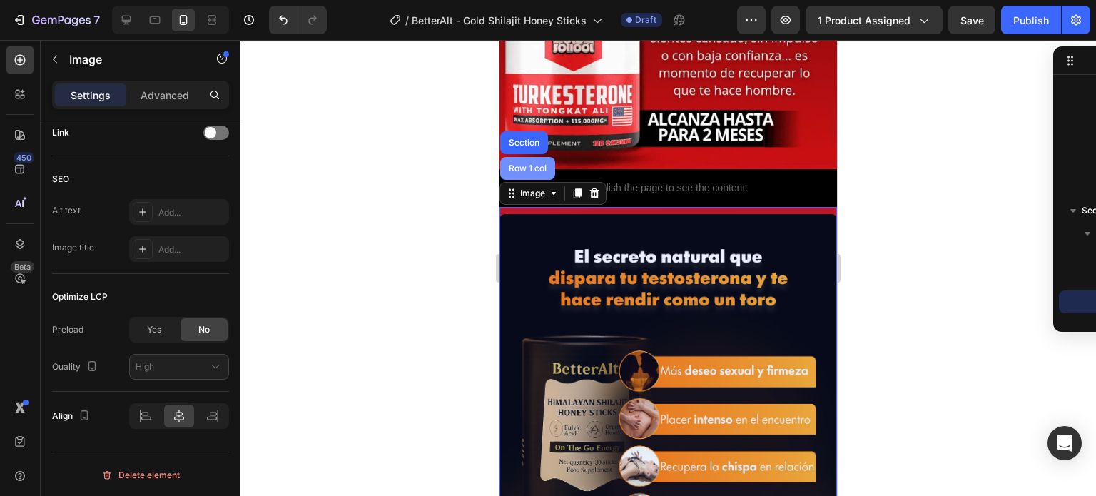
click at [524, 164] on div "Row 1 col" at bounding box center [528, 168] width 44 height 9
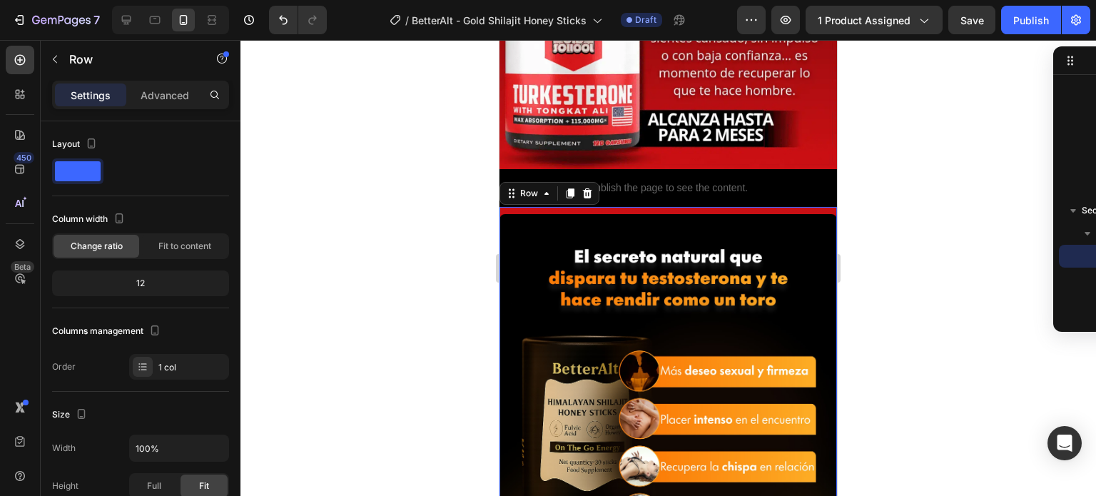
scroll to position [417, 0]
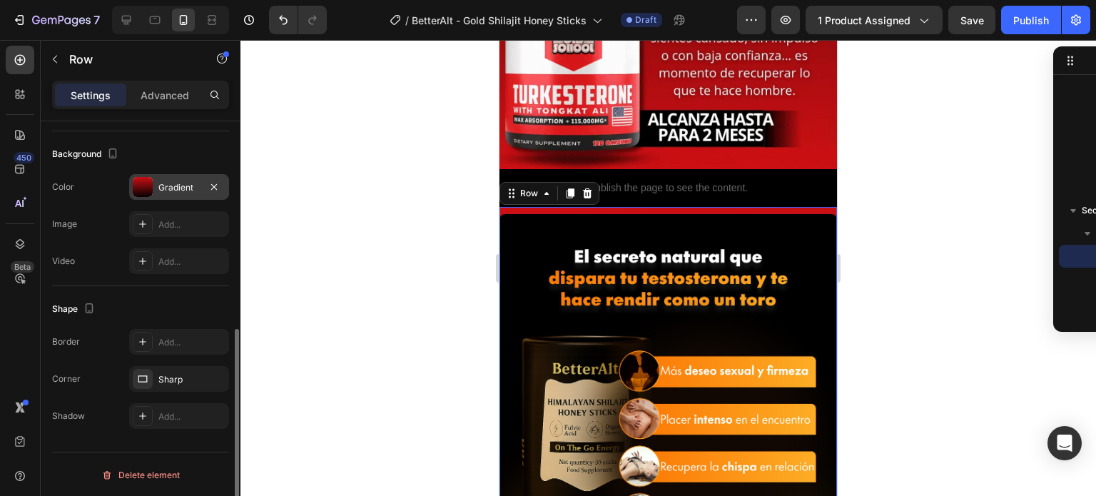
click at [151, 193] on div at bounding box center [143, 187] width 20 height 20
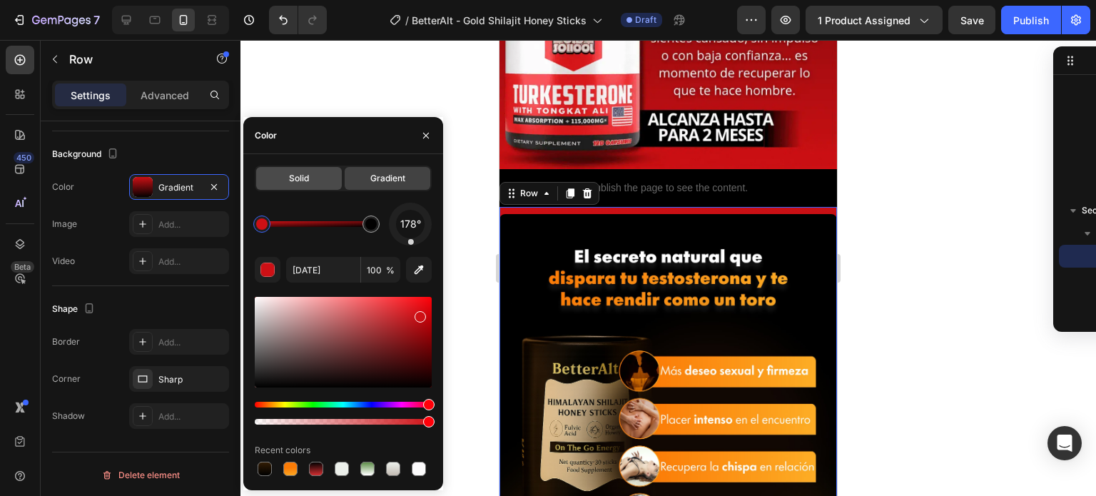
click at [277, 183] on div "Solid" at bounding box center [299, 178] width 86 height 23
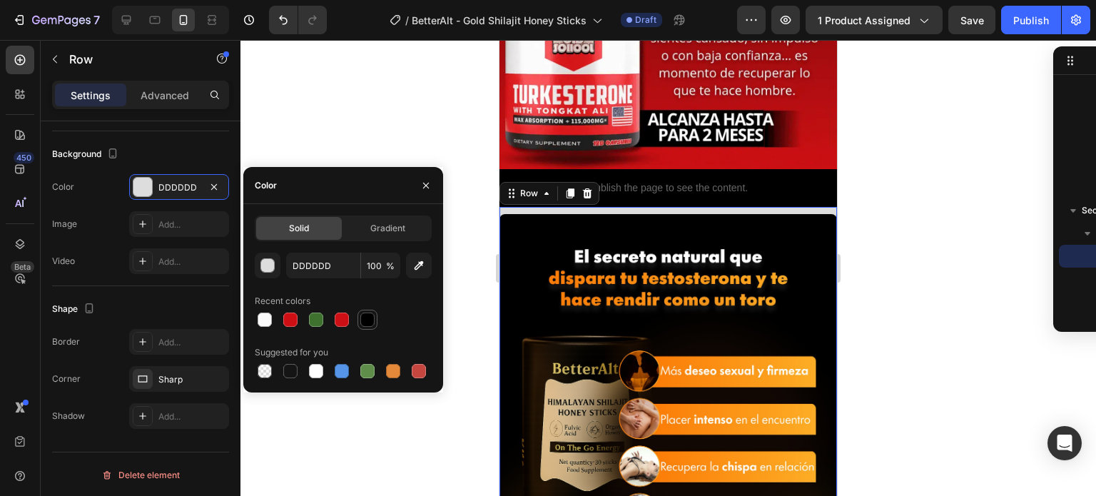
click at [368, 320] on div at bounding box center [367, 320] width 14 height 14
type input "000000"
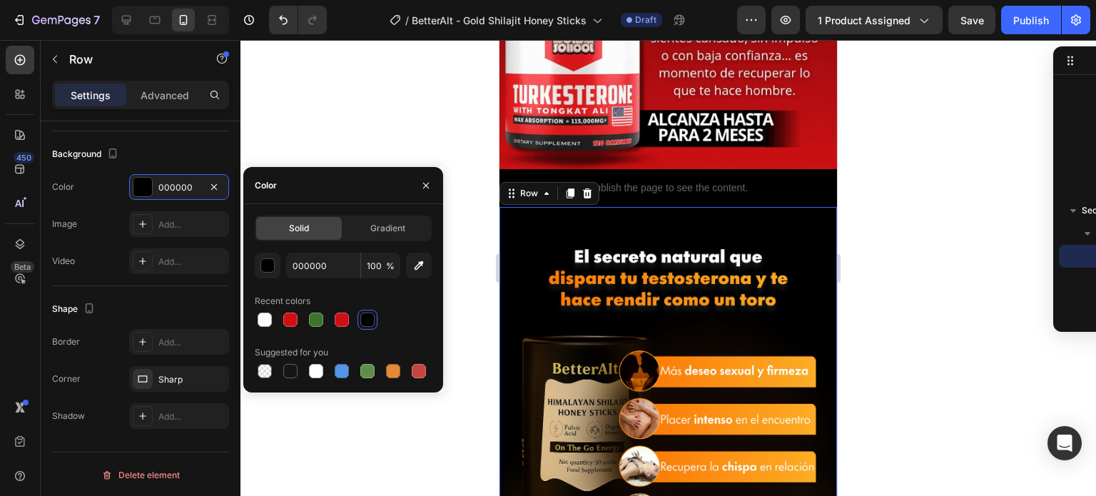
click at [340, 116] on div at bounding box center [668, 268] width 856 height 456
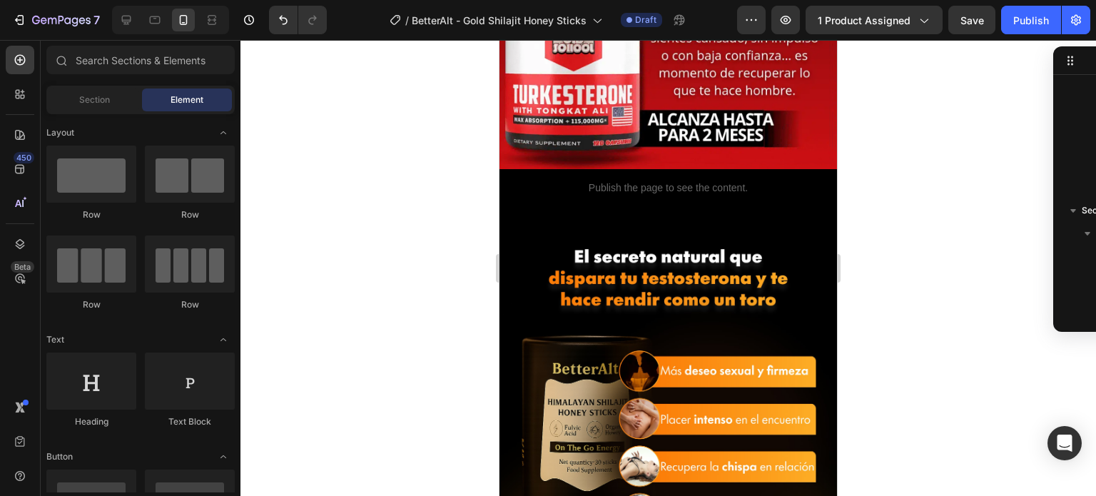
click at [340, 113] on div at bounding box center [668, 268] width 856 height 456
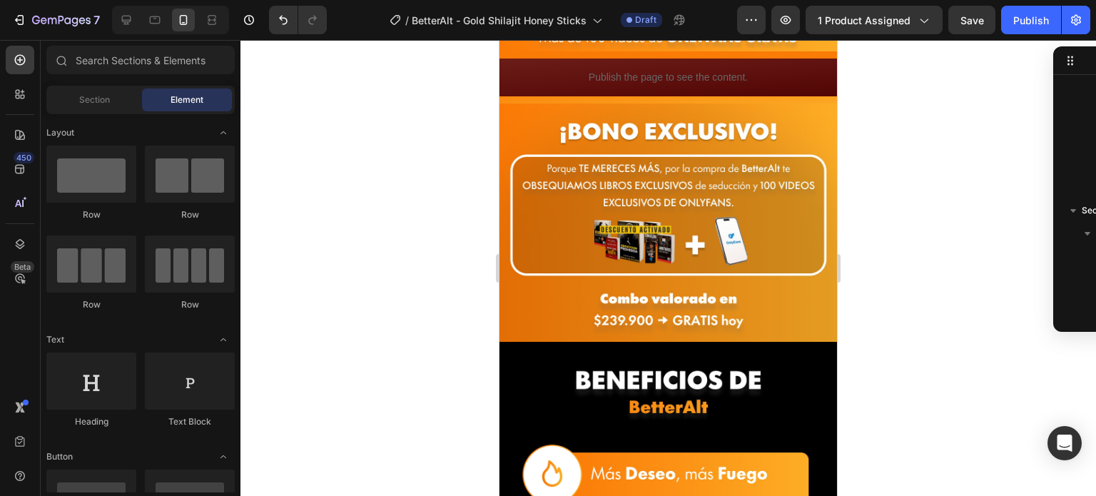
scroll to position [193, 0]
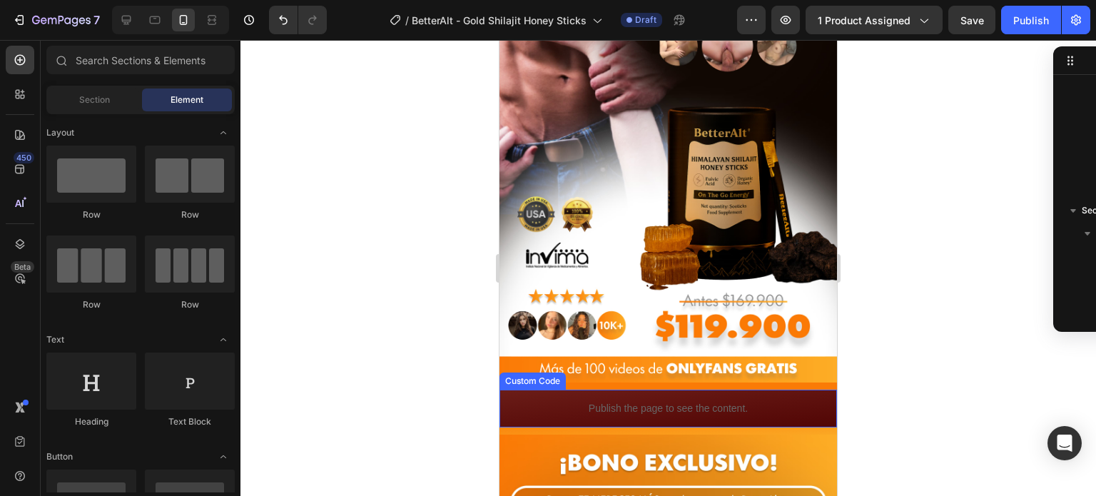
click at [594, 401] on p "Publish the page to see the content." at bounding box center [667, 408] width 337 height 15
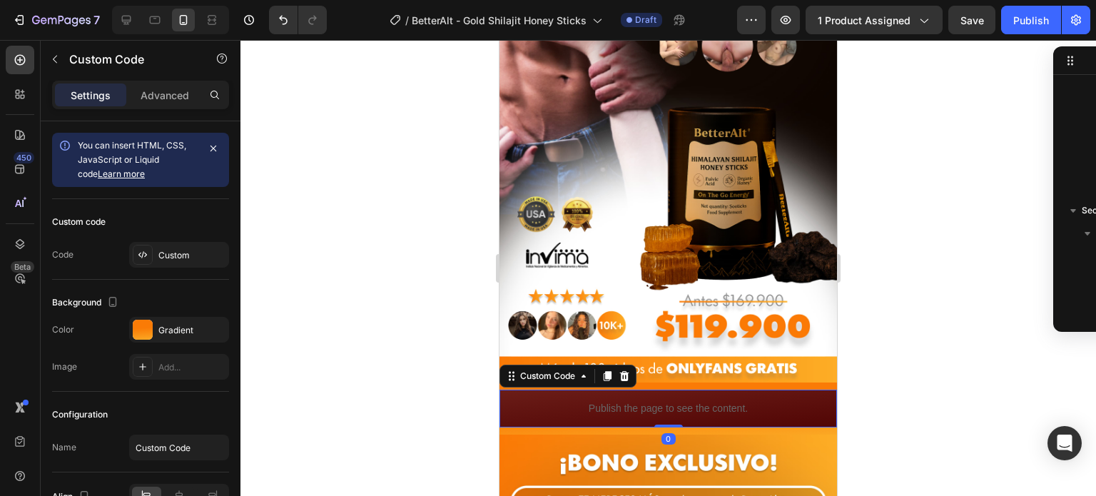
scroll to position [156, 0]
click at [522, 370] on div "Custom Code" at bounding box center [547, 376] width 61 height 13
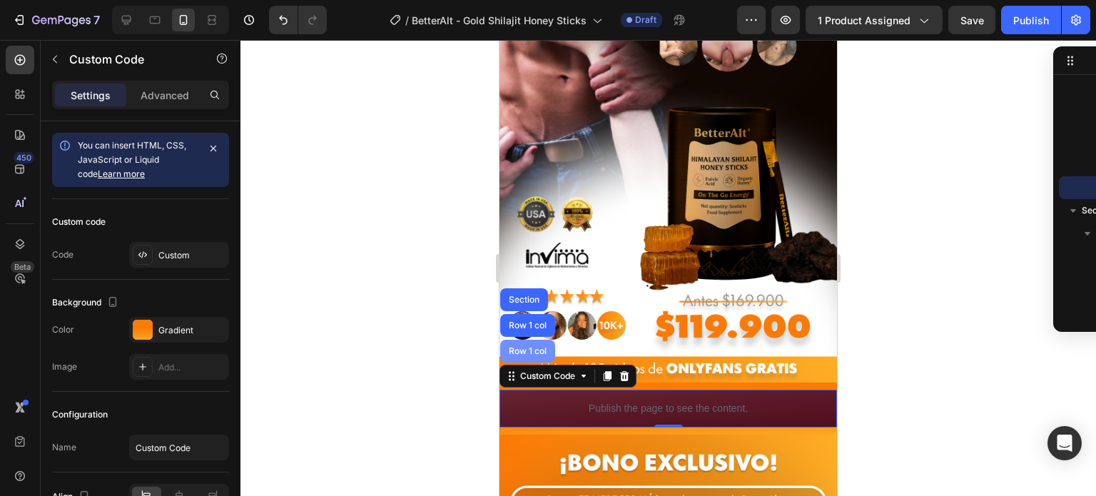
click at [522, 345] on div "Row 1 col" at bounding box center [527, 351] width 55 height 23
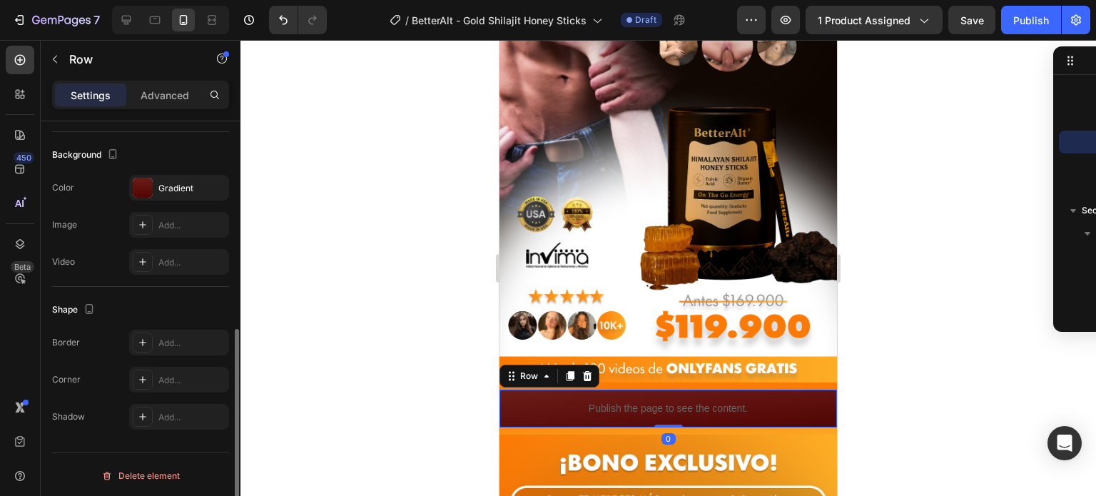
scroll to position [416, 0]
click at [213, 186] on icon "button" at bounding box center [213, 187] width 11 height 11
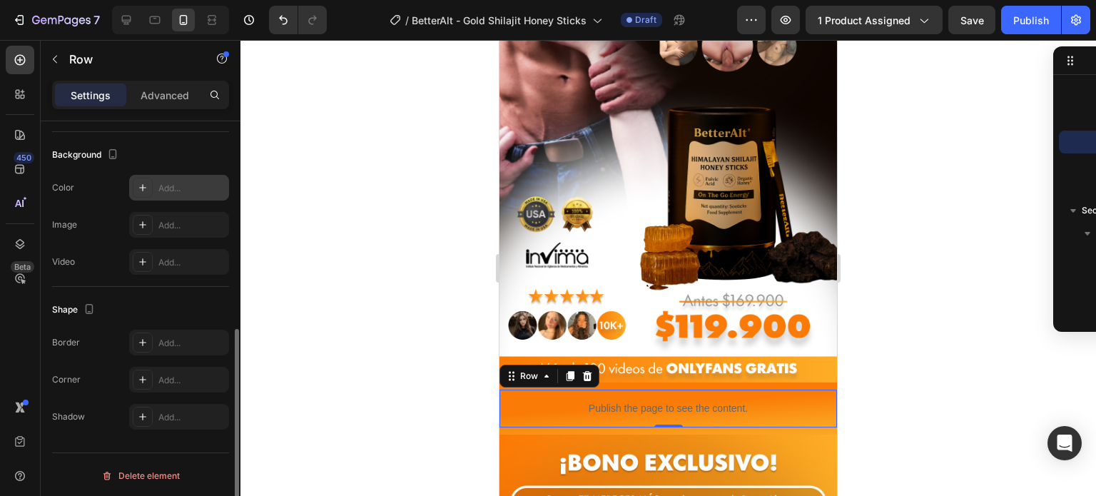
click at [131, 185] on div "Add..." at bounding box center [179, 188] width 100 height 26
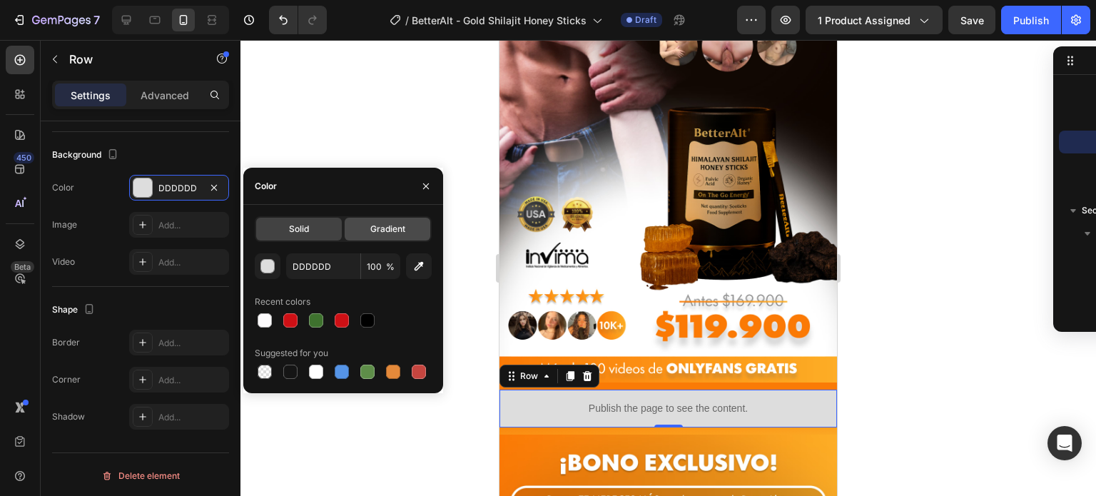
click at [372, 233] on span "Gradient" at bounding box center [387, 229] width 35 height 13
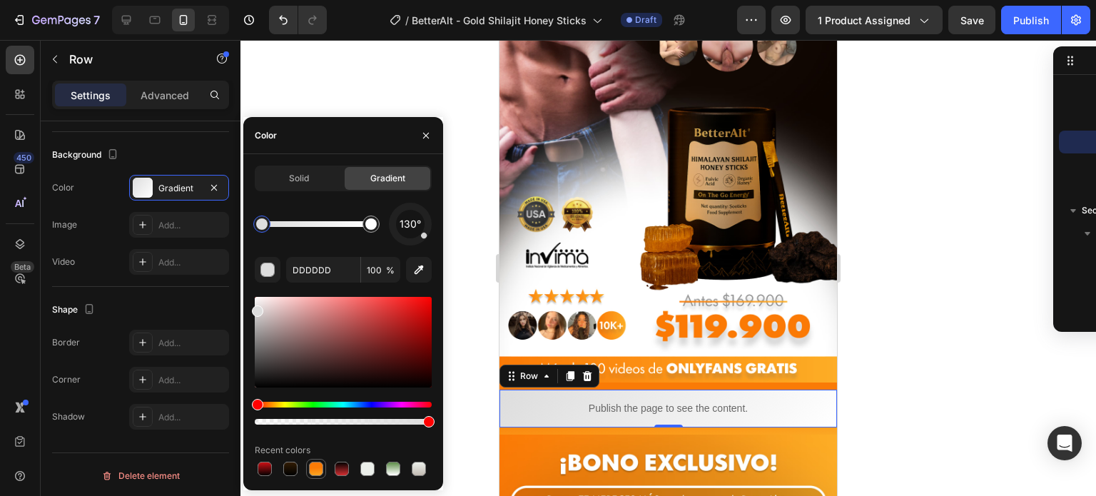
click at [310, 469] on div at bounding box center [316, 469] width 14 height 14
type input "FA7B06"
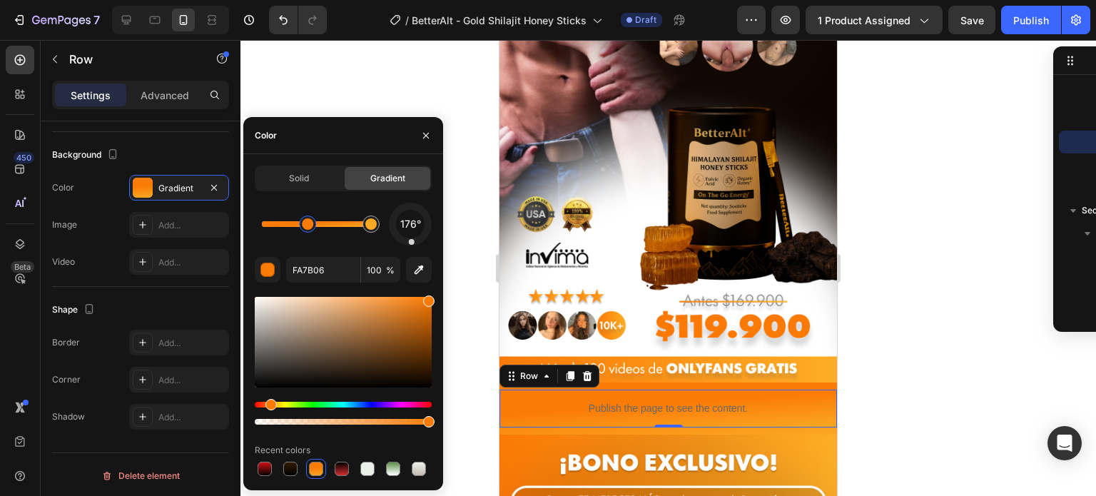
click at [408, 242] on div at bounding box center [411, 242] width 6 height 6
click at [409, 228] on span "203°" at bounding box center [411, 223] width 24 height 17
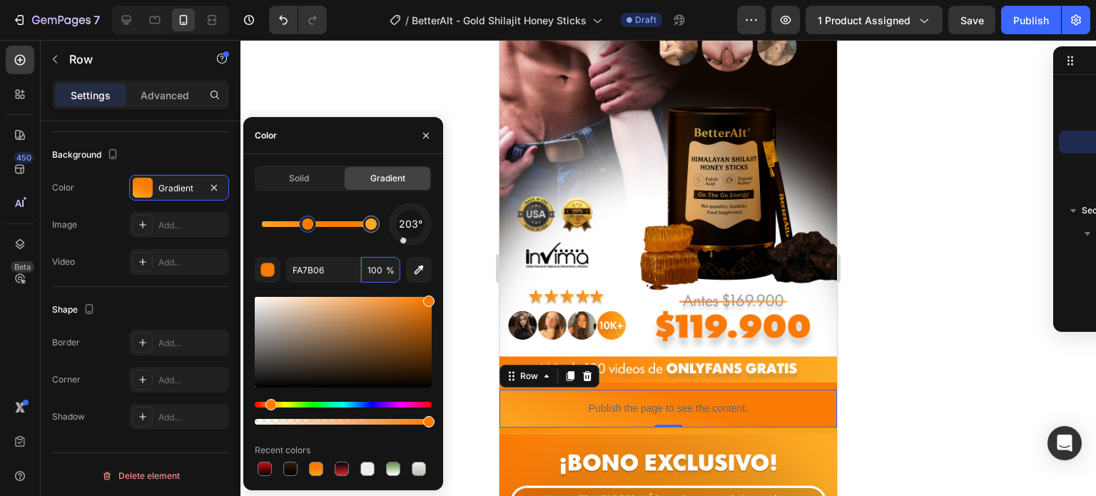
drag, startPoint x: 397, startPoint y: 257, endPoint x: 408, endPoint y: 208, distance: 50.5
click at [408, 208] on div "203° FA7B06 100 % Recent colors" at bounding box center [343, 341] width 177 height 276
click at [412, 239] on div at bounding box center [410, 224] width 46 height 46
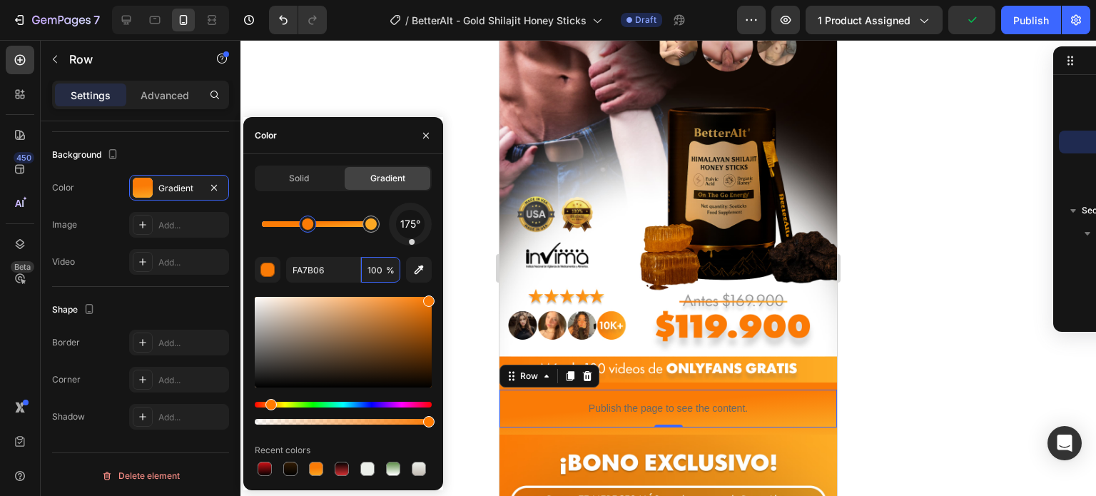
click at [424, 237] on div at bounding box center [410, 224] width 46 height 46
click at [426, 231] on div at bounding box center [410, 224] width 61 height 61
click at [407, 215] on span "114°" at bounding box center [410, 223] width 19 height 17
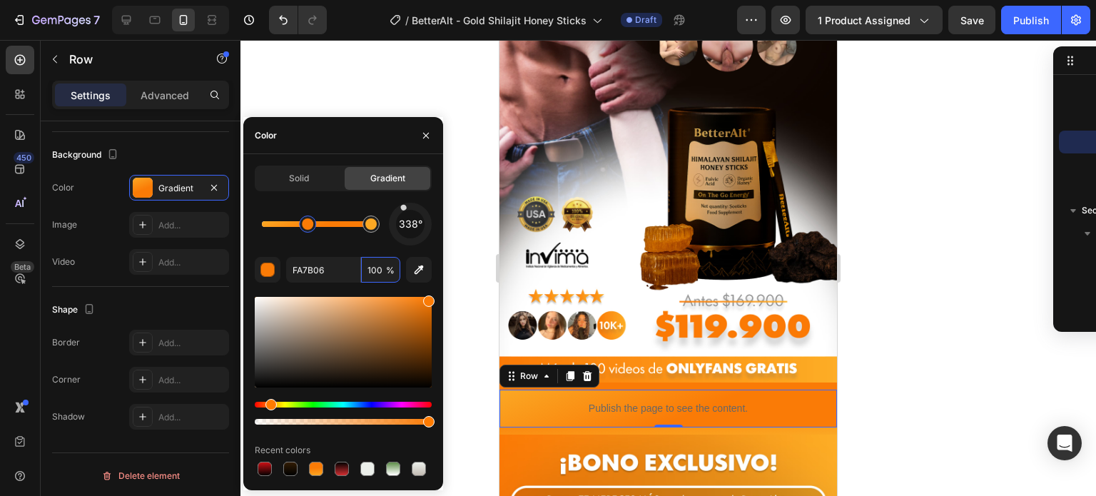
click at [395, 228] on div at bounding box center [410, 224] width 56 height 56
click at [408, 247] on div "255° FA7B06 100 % Recent colors" at bounding box center [343, 341] width 177 height 276
click at [408, 242] on div at bounding box center [411, 224] width 48 height 48
click at [413, 245] on div "187° FA7B06 100 % Recent colors" at bounding box center [343, 341] width 177 height 276
click at [417, 240] on div at bounding box center [411, 224] width 48 height 48
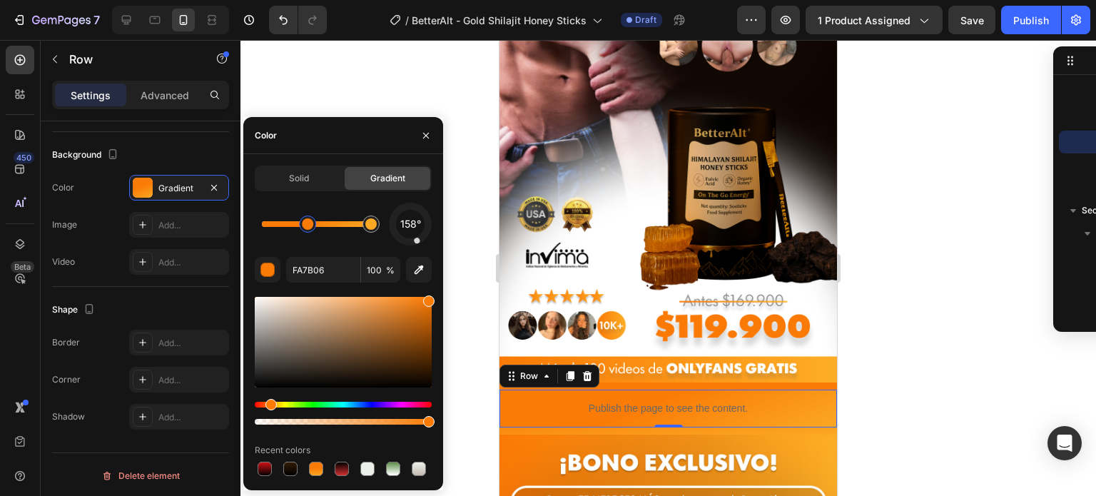
click at [423, 229] on div "158°" at bounding box center [410, 224] width 29 height 29
click at [431, 225] on div "94°" at bounding box center [410, 224] width 43 height 43
click at [405, 228] on span "94°" at bounding box center [410, 223] width 17 height 17
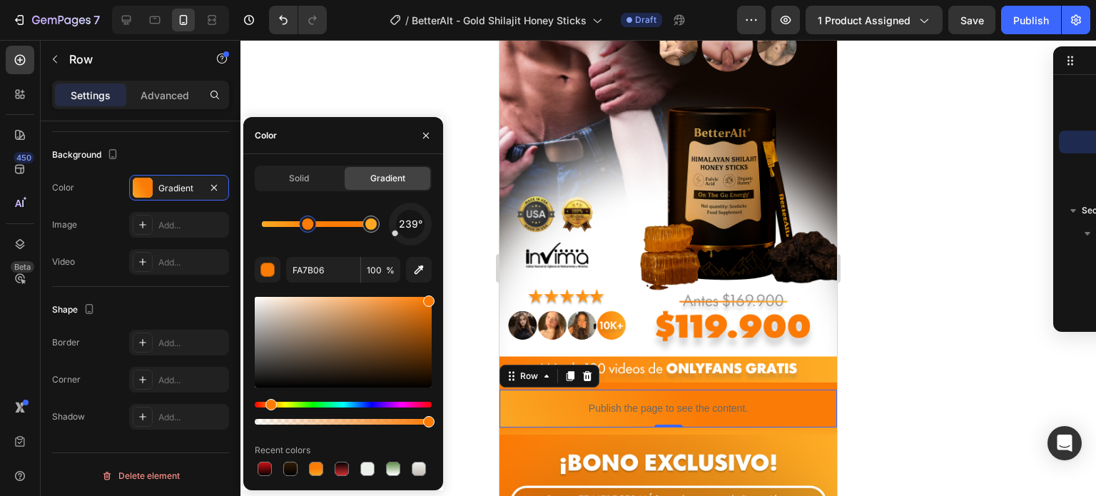
click at [434, 228] on div "Solid Gradient 239° FA7B06 100 % Recent colors" at bounding box center [343, 322] width 200 height 313
click at [432, 228] on div "Solid Gradient 239° FA7B06 100 % Recent colors" at bounding box center [343, 322] width 200 height 313
click at [429, 227] on div at bounding box center [410, 224] width 59 height 59
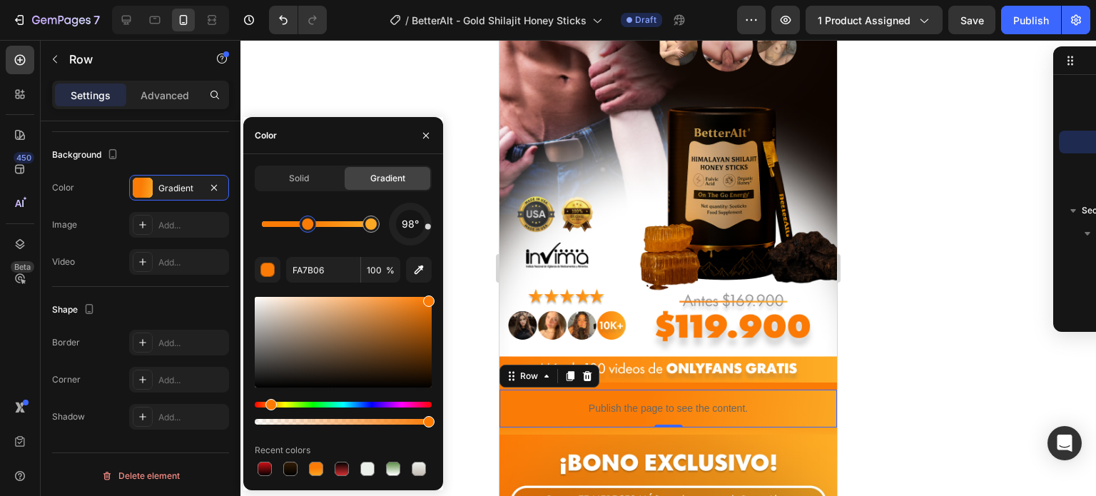
click at [429, 227] on div at bounding box center [428, 226] width 6 height 6
click at [429, 225] on div at bounding box center [428, 226] width 6 height 6
click at [428, 225] on div at bounding box center [428, 226] width 6 height 6
click at [428, 225] on div at bounding box center [428, 225] width 6 height 6
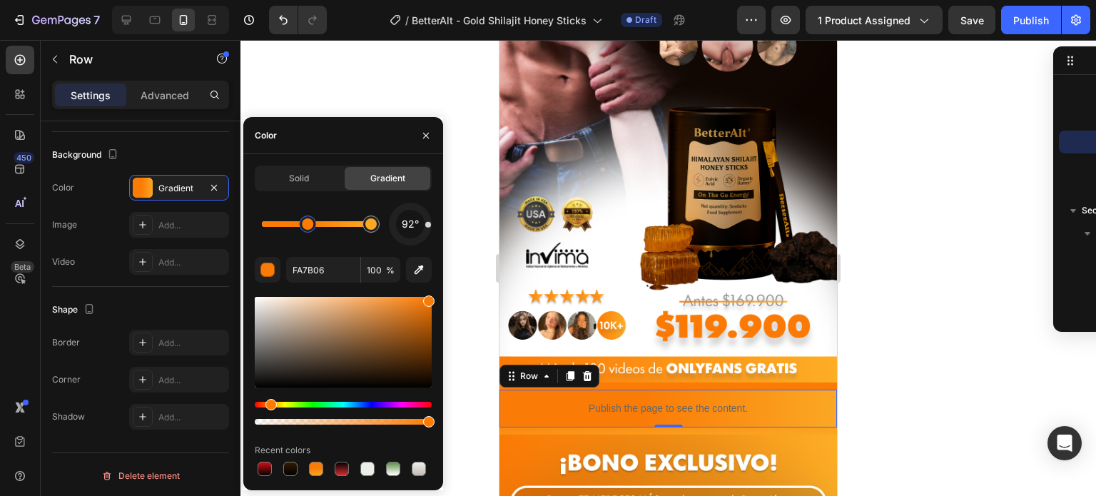
click at [428, 225] on div at bounding box center [428, 225] width 6 height 6
click at [430, 220] on div at bounding box center [410, 224] width 50 height 50
click at [430, 225] on div at bounding box center [410, 224] width 44 height 44
click at [430, 223] on div at bounding box center [428, 225] width 6 height 6
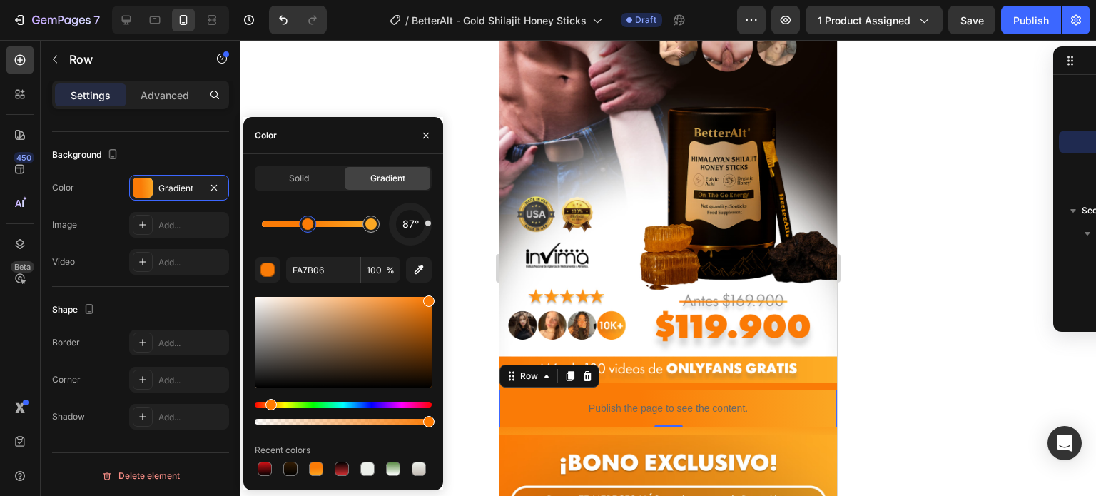
click at [430, 223] on div at bounding box center [428, 223] width 6 height 6
click at [429, 225] on div at bounding box center [428, 223] width 6 height 6
click at [429, 225] on div at bounding box center [428, 225] width 6 height 6
click at [429, 223] on div at bounding box center [428, 225] width 6 height 6
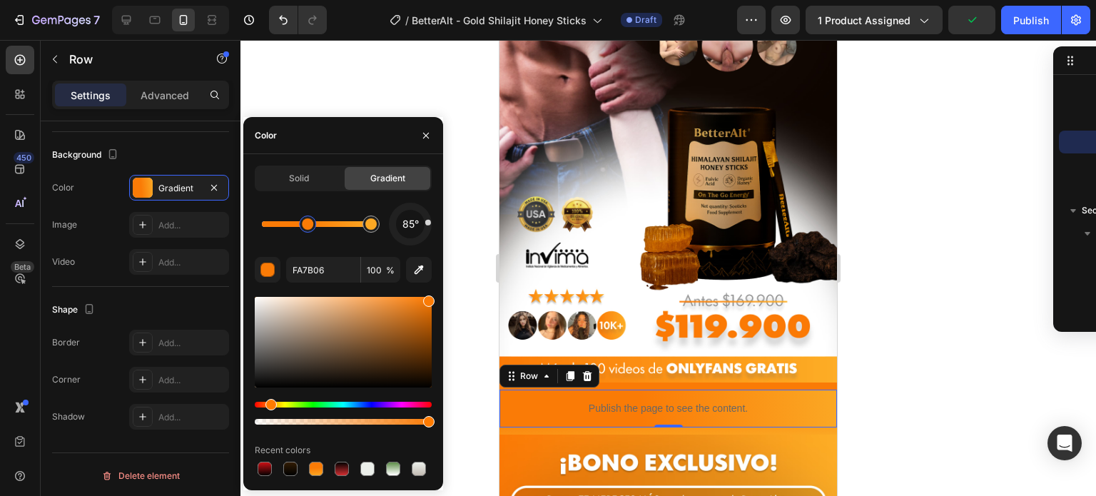
click at [430, 226] on div at bounding box center [410, 224] width 46 height 46
click at [430, 226] on div at bounding box center [428, 226] width 6 height 6
click at [430, 225] on div at bounding box center [428, 226] width 6 height 6
click at [435, 224] on div "Solid Gradient 90° FA7B06 100 % Recent colors" at bounding box center [343, 322] width 200 height 313
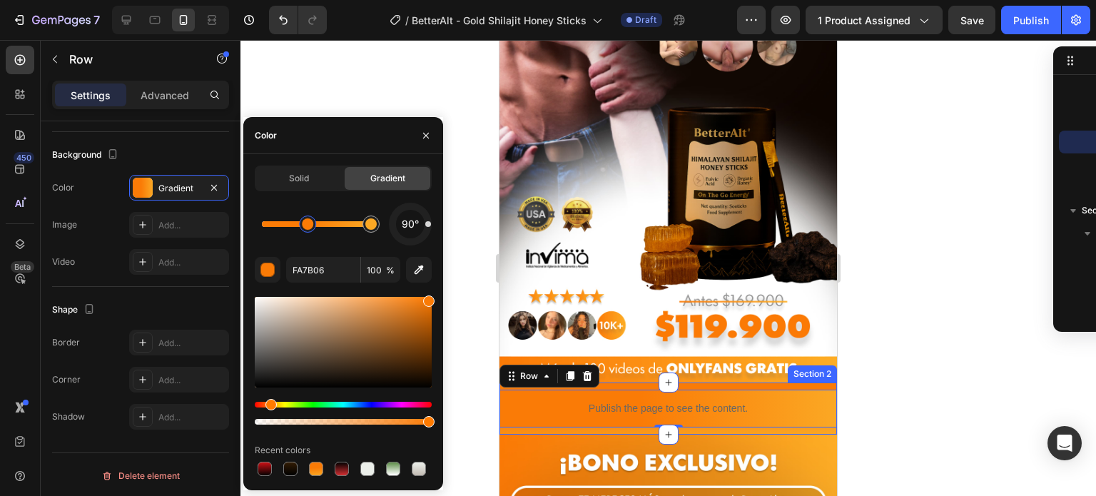
click at [530, 411] on div "Publish the page to see the content. Custom Code Row 0 Row" at bounding box center [667, 412] width 337 height 45
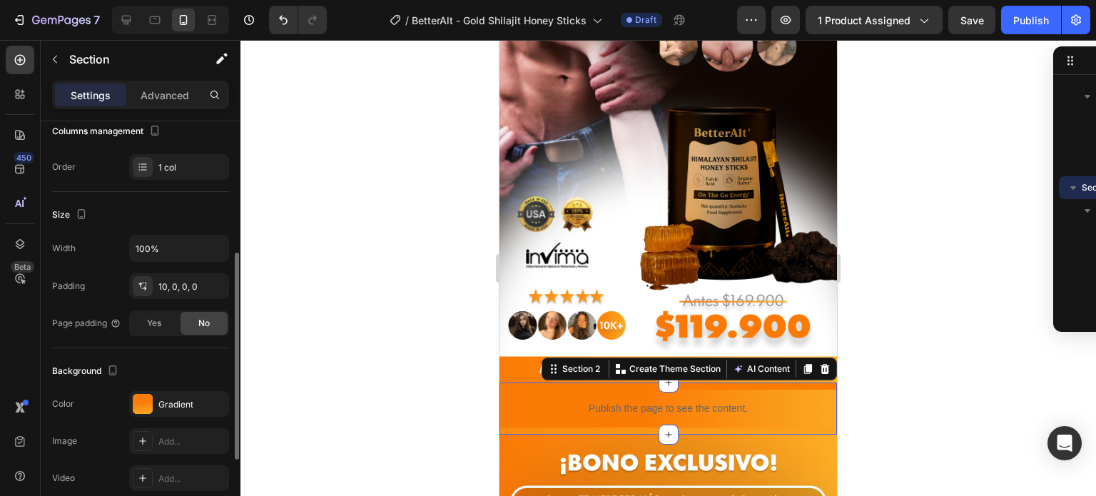
scroll to position [223, 0]
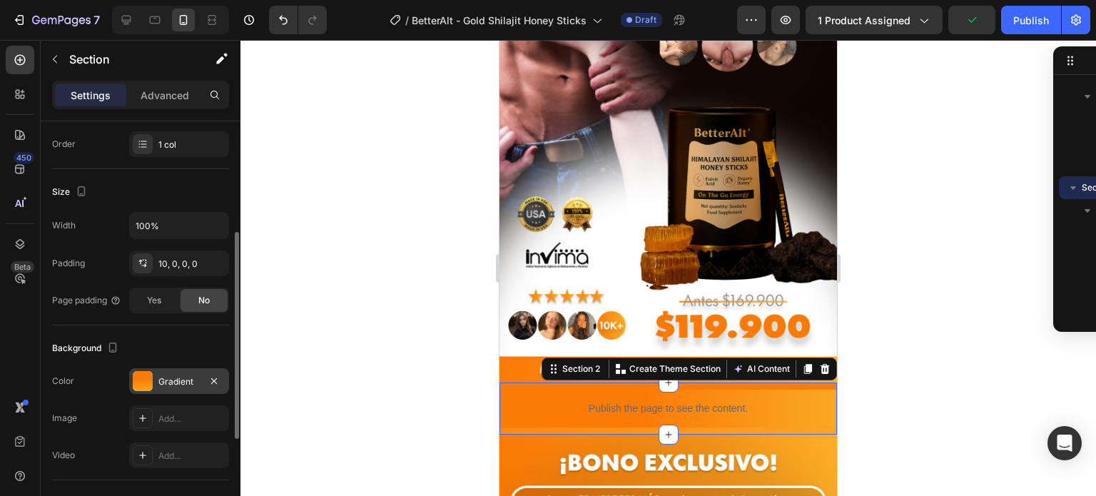
click at [161, 375] on div "Gradient" at bounding box center [178, 381] width 41 height 13
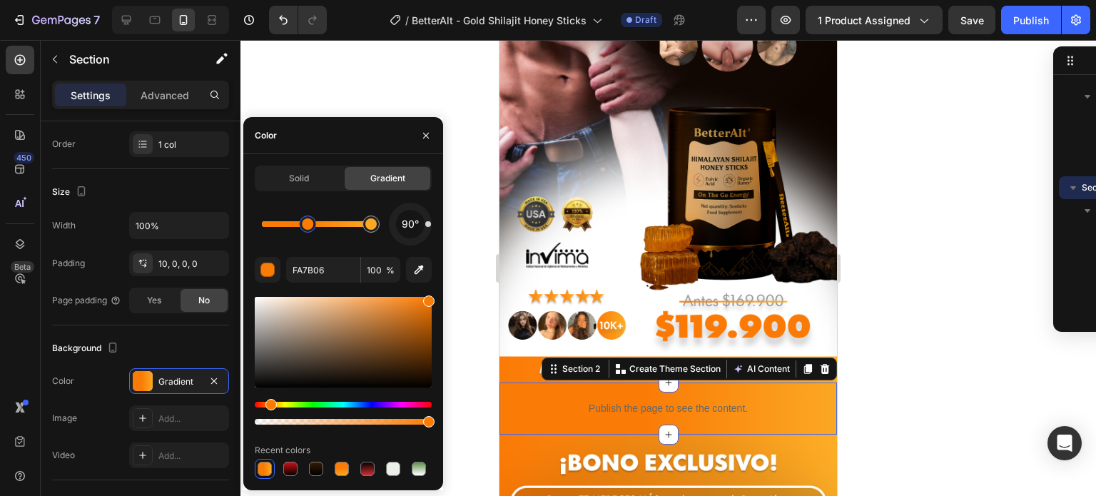
drag, startPoint x: 425, startPoint y: 230, endPoint x: 434, endPoint y: 224, distance: 10.7
click at [434, 224] on div "Solid Gradient 90° FA7B06 100 % Recent colors" at bounding box center [343, 322] width 200 height 313
click at [514, 352] on img at bounding box center [667, 129] width 337 height 507
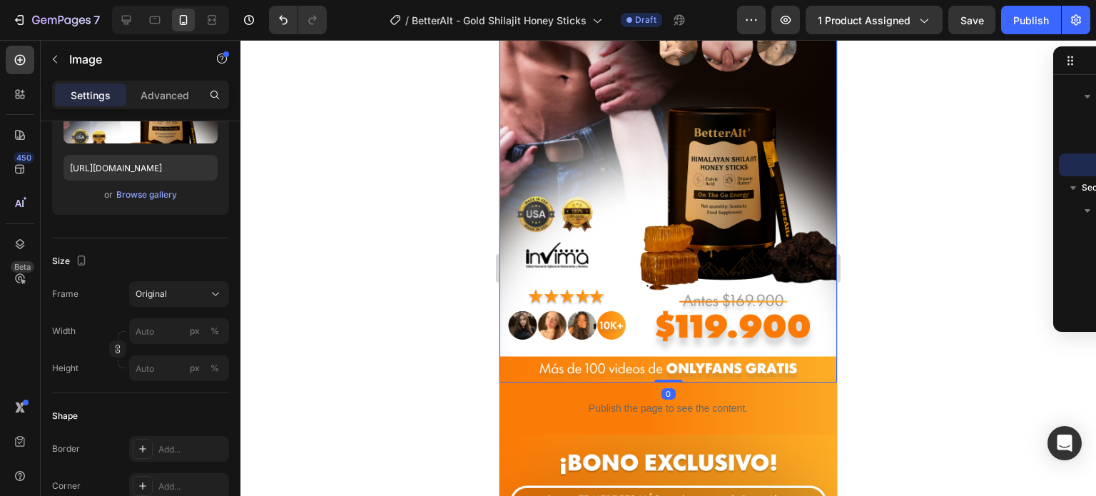
scroll to position [0, 0]
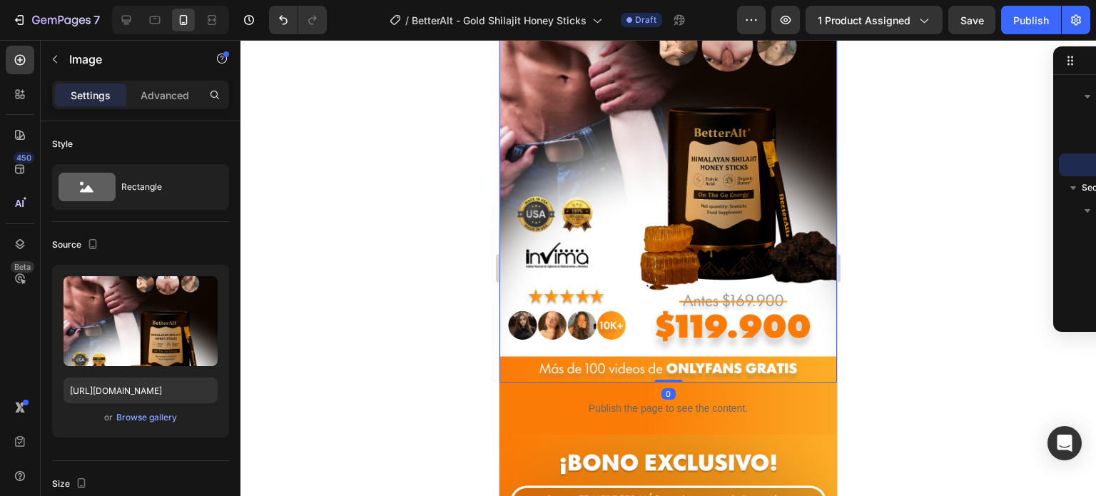
click at [897, 364] on div at bounding box center [668, 268] width 856 height 456
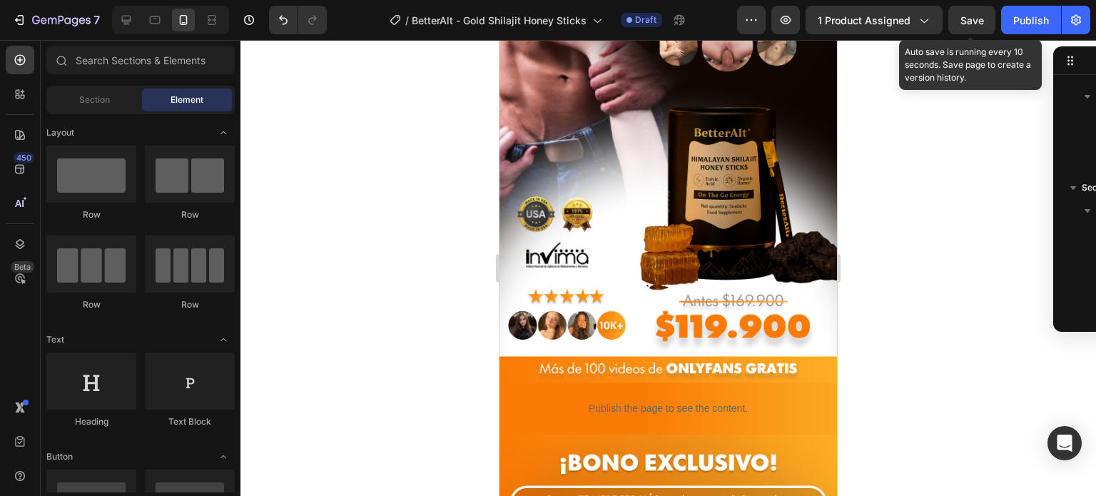
click at [980, 13] on div "Save" at bounding box center [972, 20] width 24 height 15
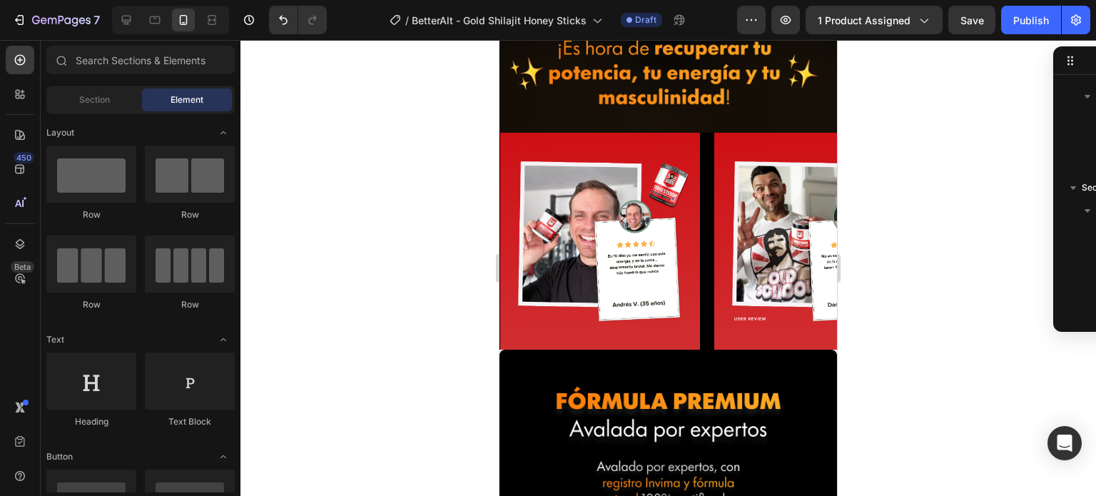
scroll to position [2773, 0]
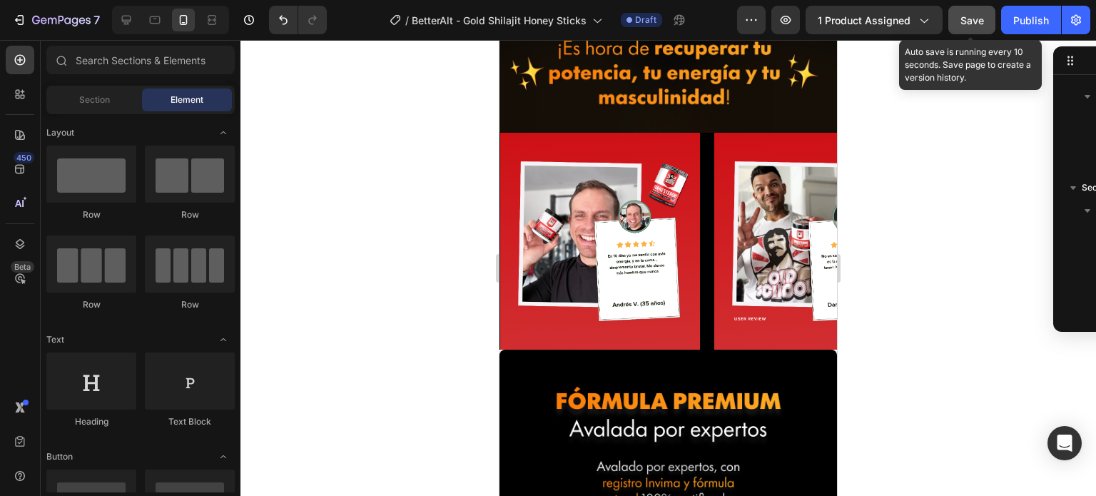
click at [967, 19] on span "Save" at bounding box center [972, 20] width 24 height 12
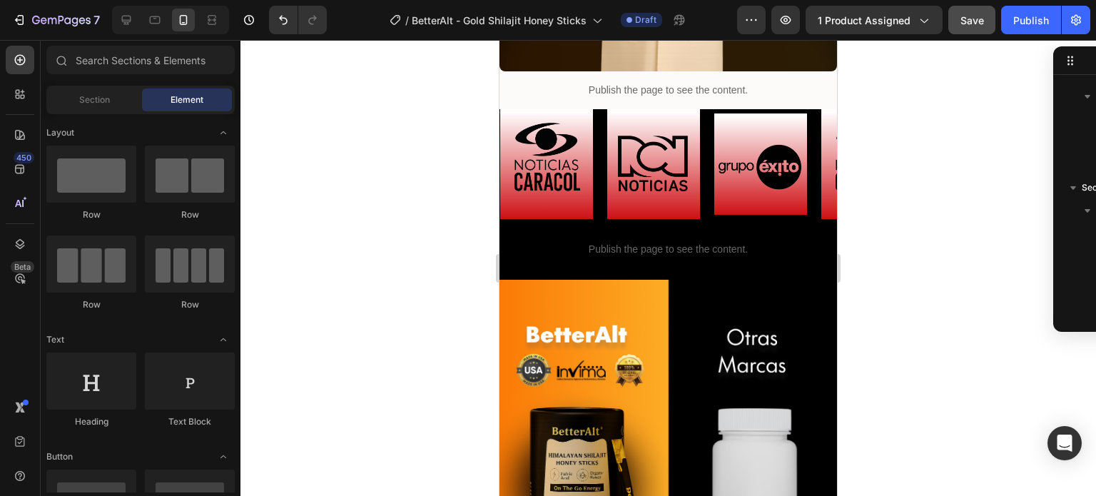
scroll to position [3543, 0]
